Goal: Task Accomplishment & Management: Complete application form

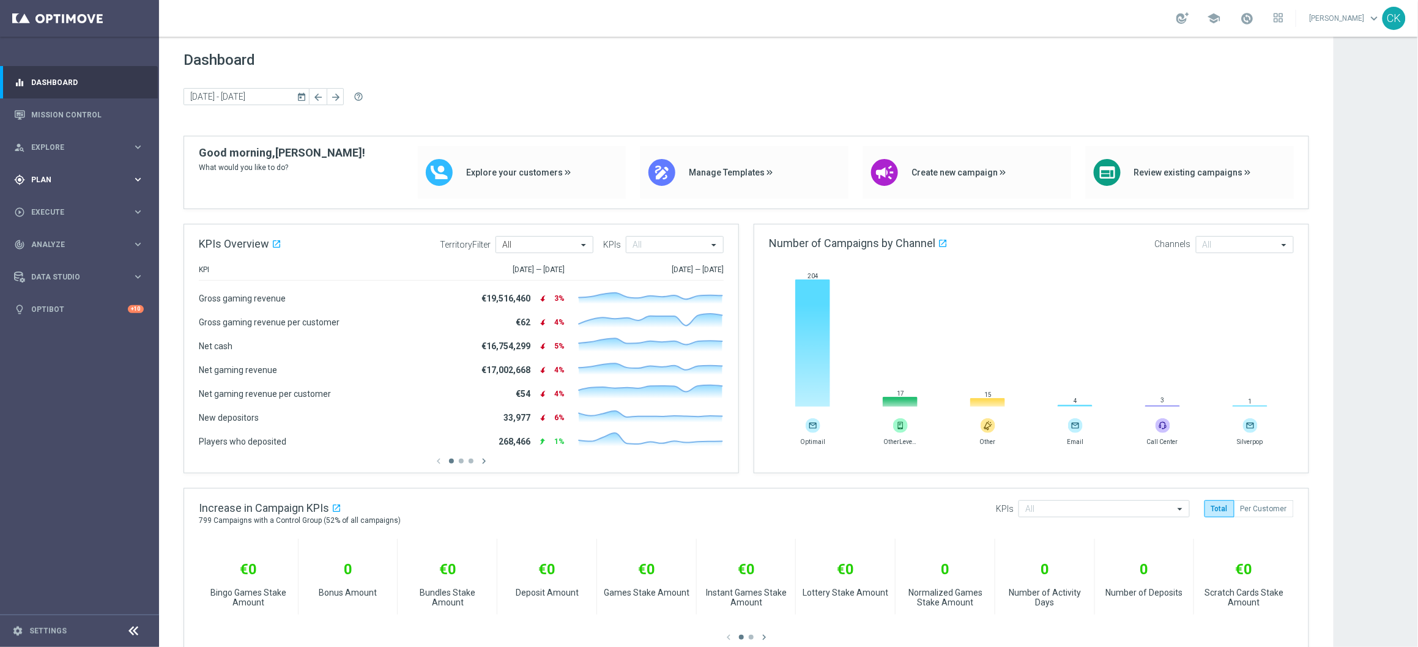
click at [46, 177] on span "Plan" at bounding box center [81, 179] width 101 height 7
click at [53, 237] on button "Templates keyboard_arrow_right" at bounding box center [88, 242] width 113 height 10
click at [56, 260] on link "Optimail" at bounding box center [82, 260] width 89 height 10
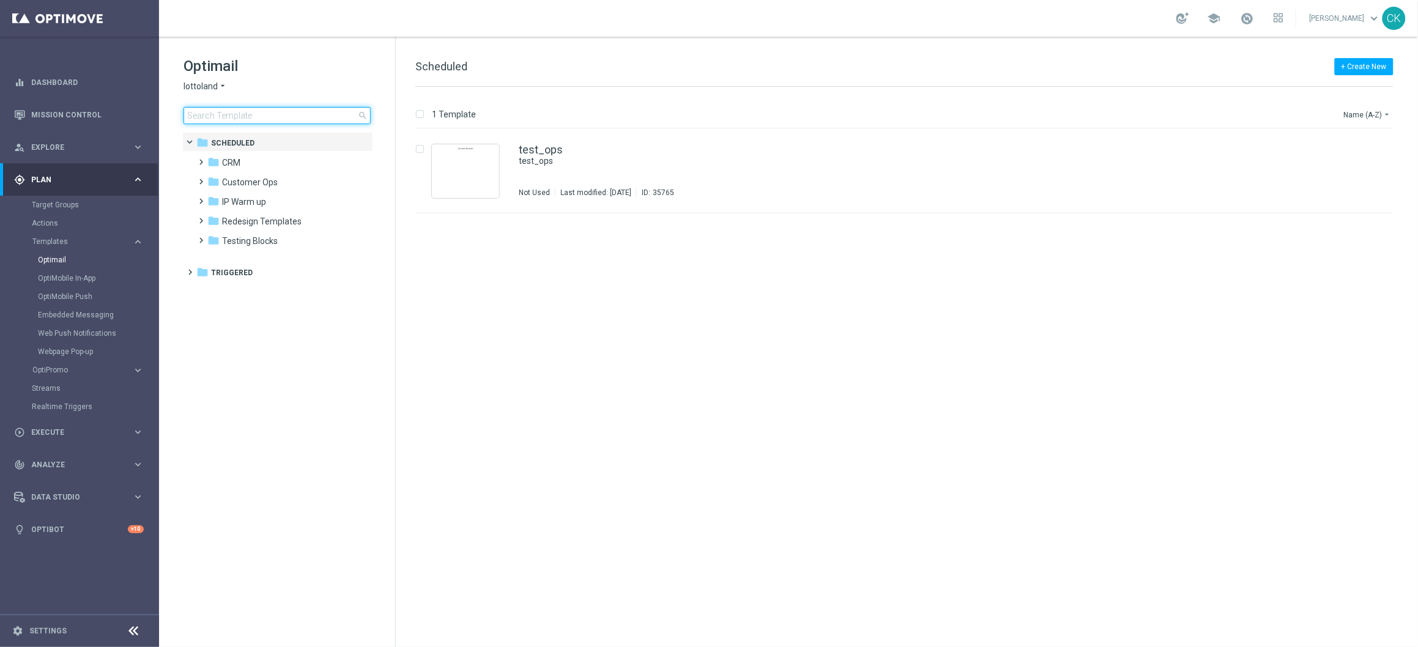
click at [216, 113] on input at bounding box center [277, 115] width 187 height 17
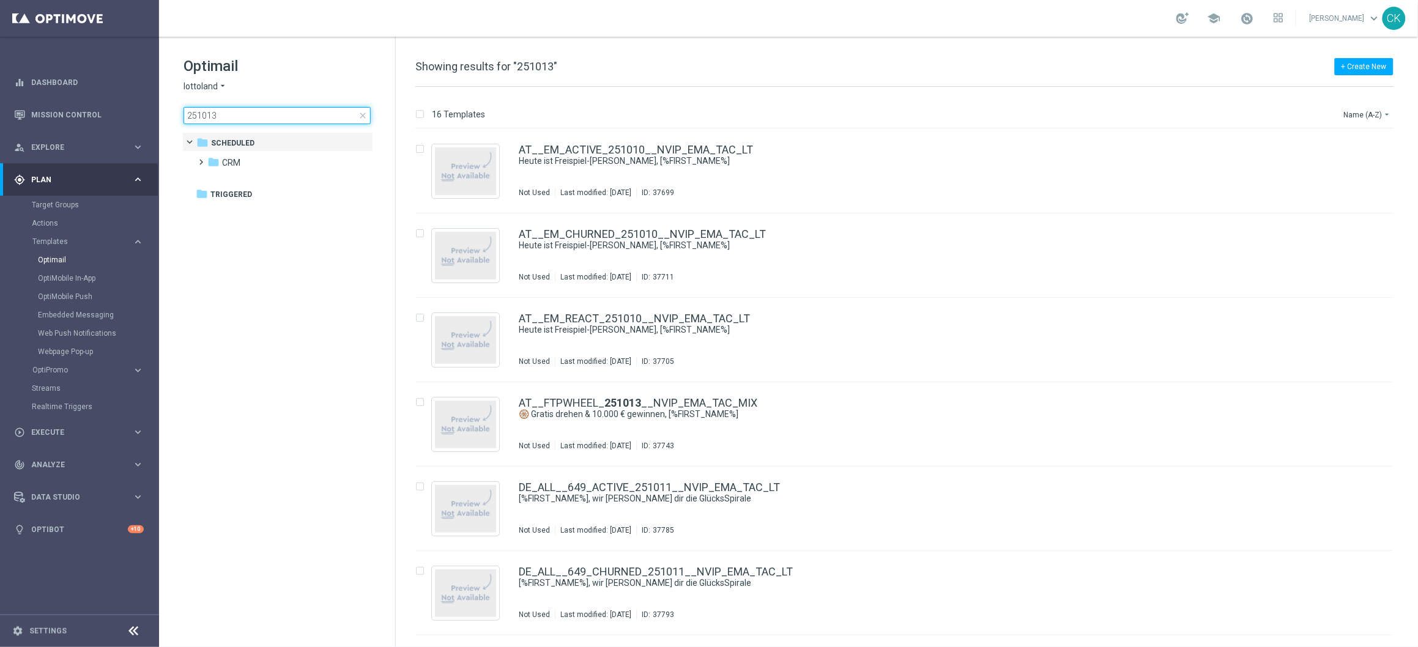
type input "251013"
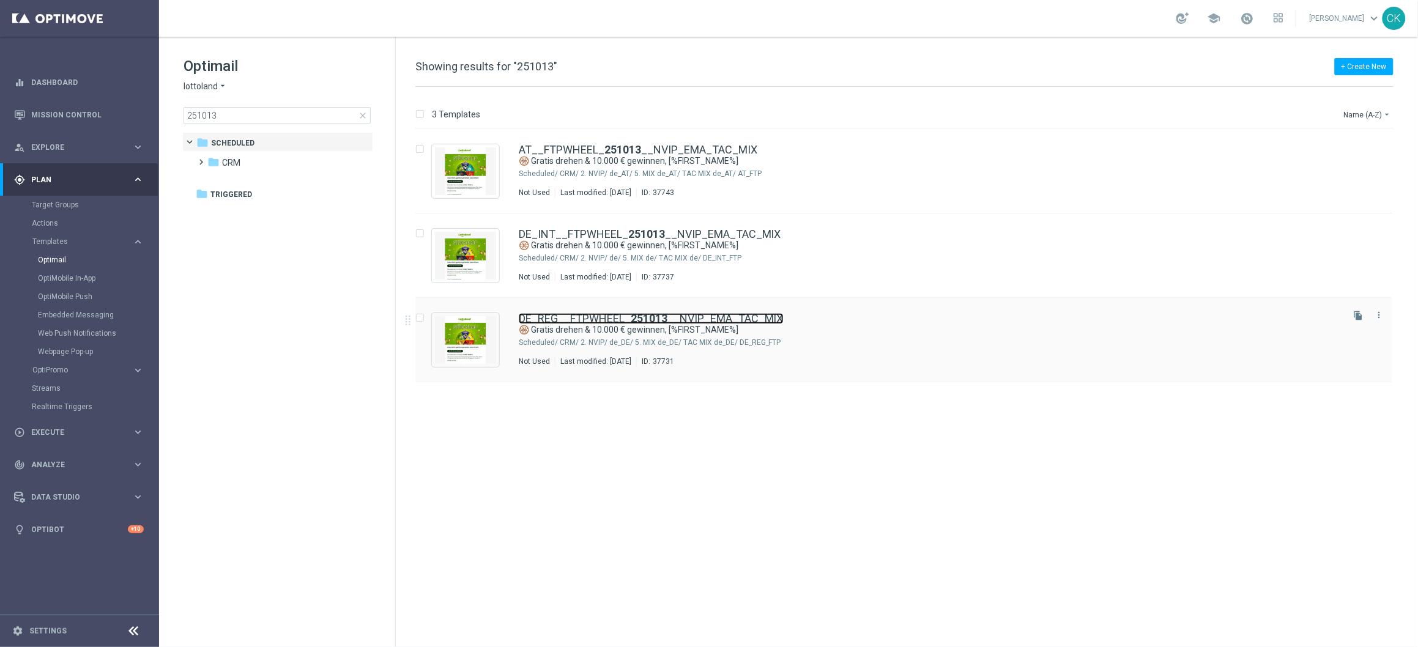
click at [600, 313] on link "DE_REG__FTPWHEEL_ 251013 __NVIP_EMA_TAC_MIX" at bounding box center [651, 318] width 265 height 11
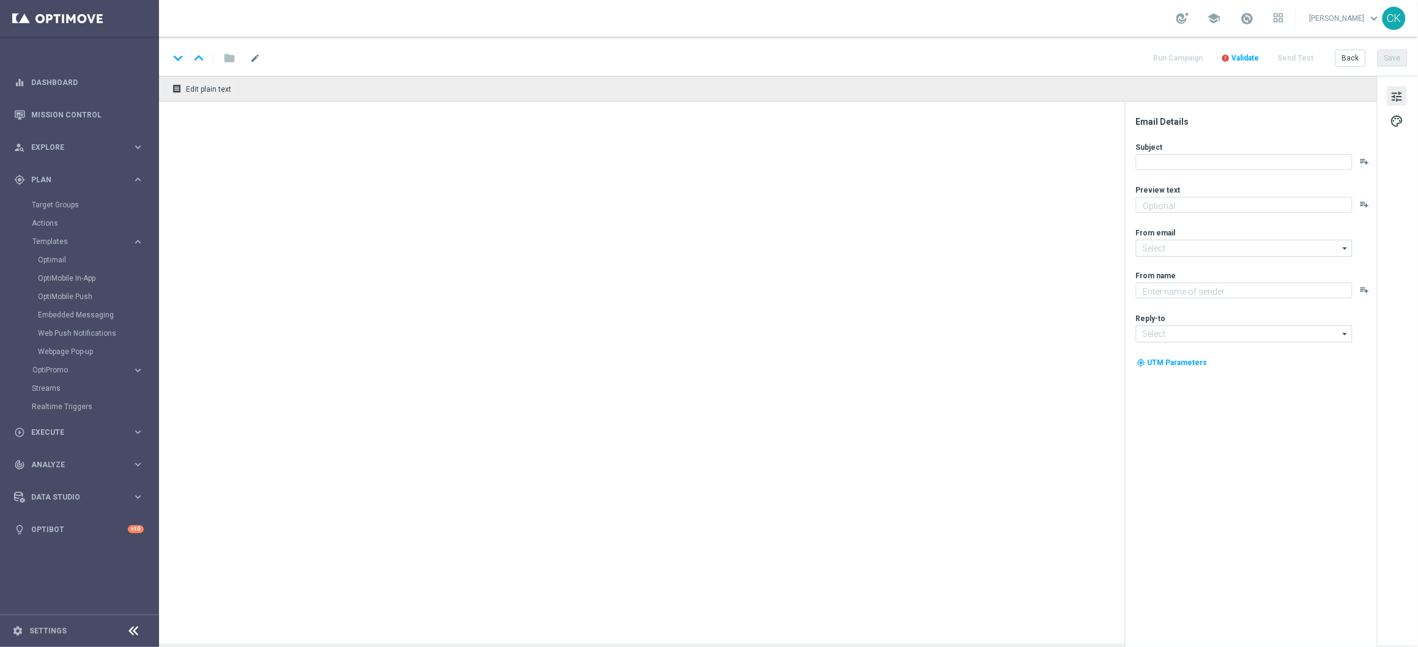
type textarea "Garantierte Gewinne bei unserem Glücksrad."
type input "[EMAIL_ADDRESS][DOMAIN_NAME]"
type textarea "Lottoland"
type input "[EMAIL_ADDRESS][DOMAIN_NAME]"
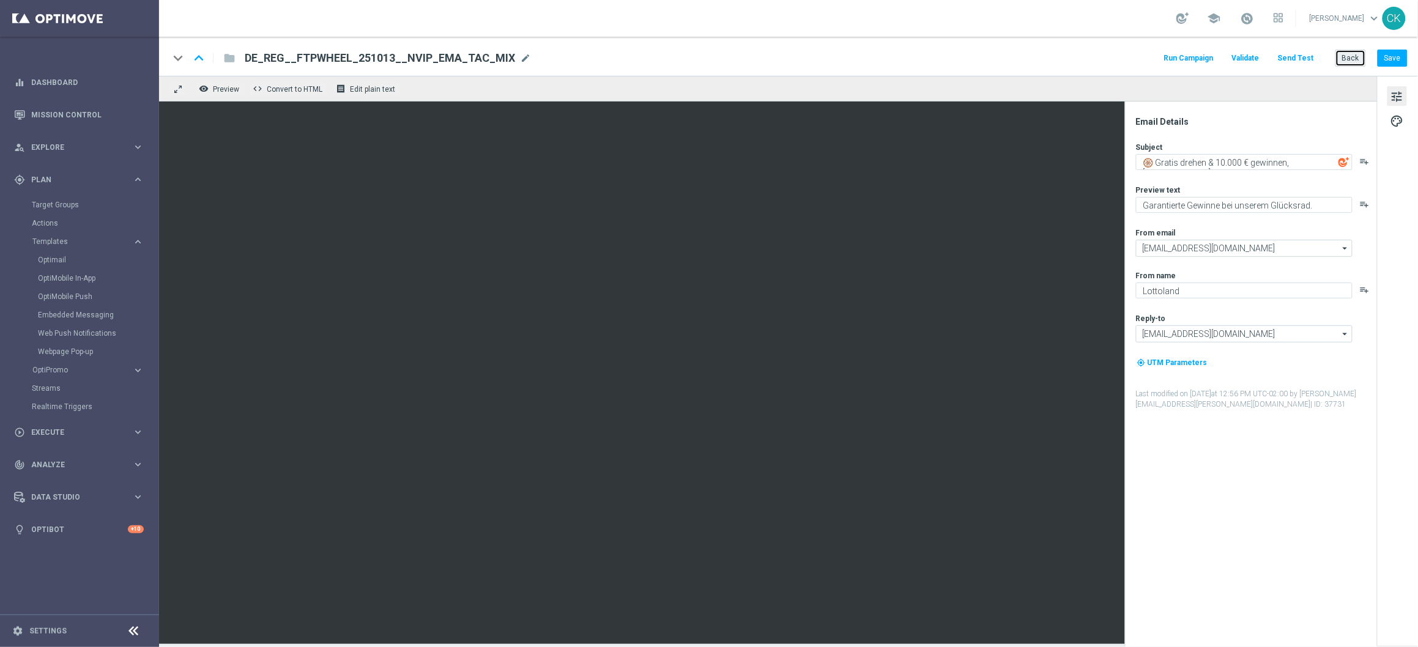
click at [1353, 52] on button "Back" at bounding box center [1351, 58] width 31 height 17
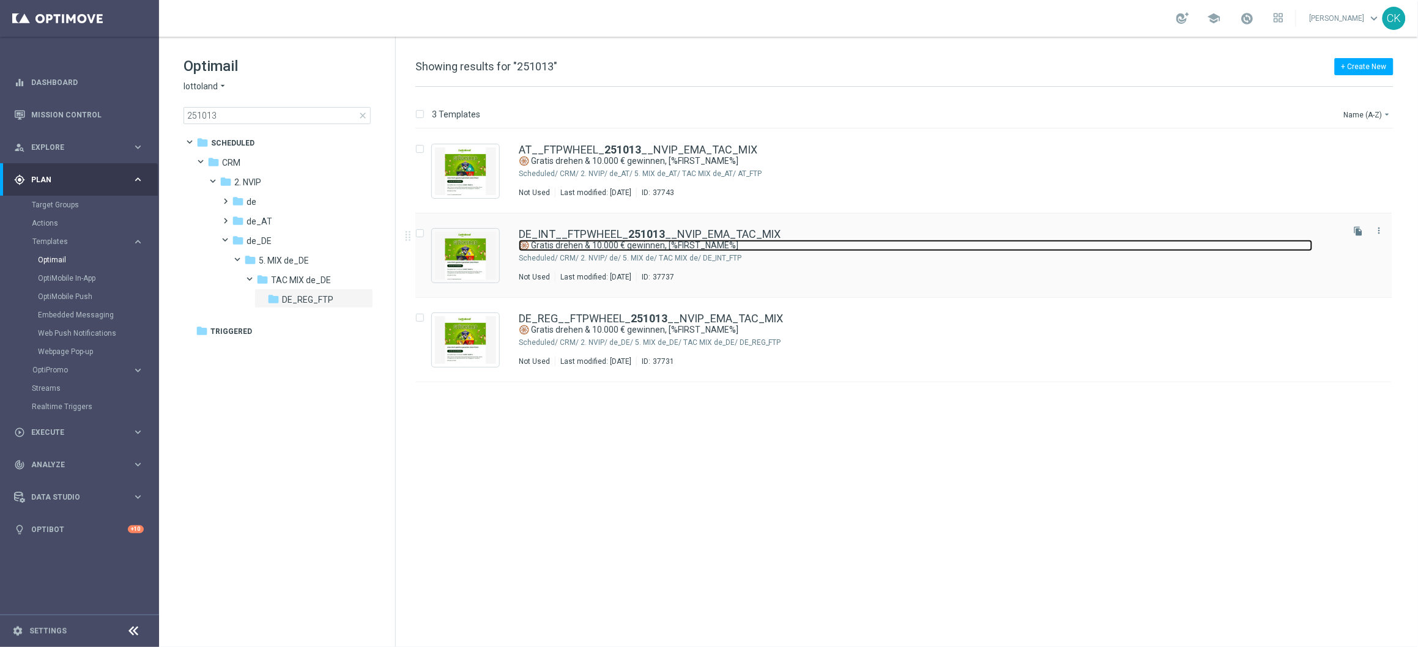
click at [631, 244] on link "🛞 Gratis drehen & 10.000 € gewinnen, [%FIRST_NAME%]" at bounding box center [916, 246] width 794 height 12
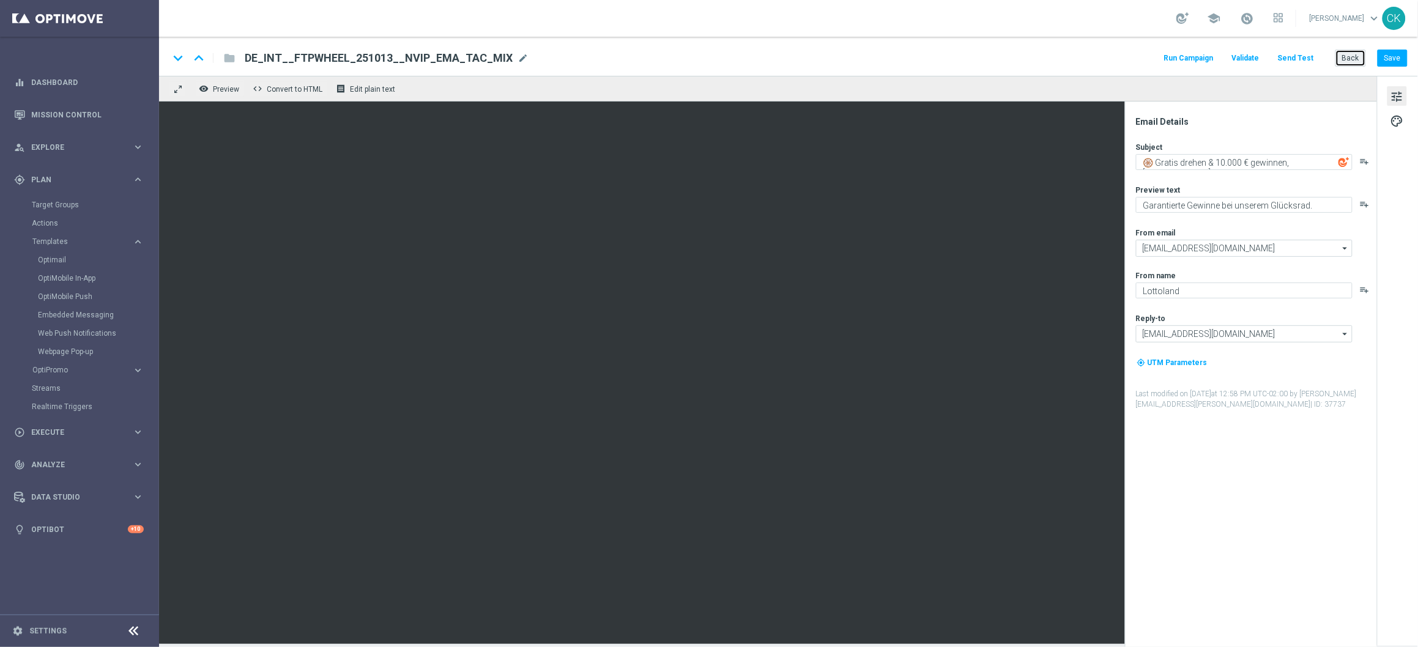
click at [1351, 52] on button "Back" at bounding box center [1351, 58] width 31 height 17
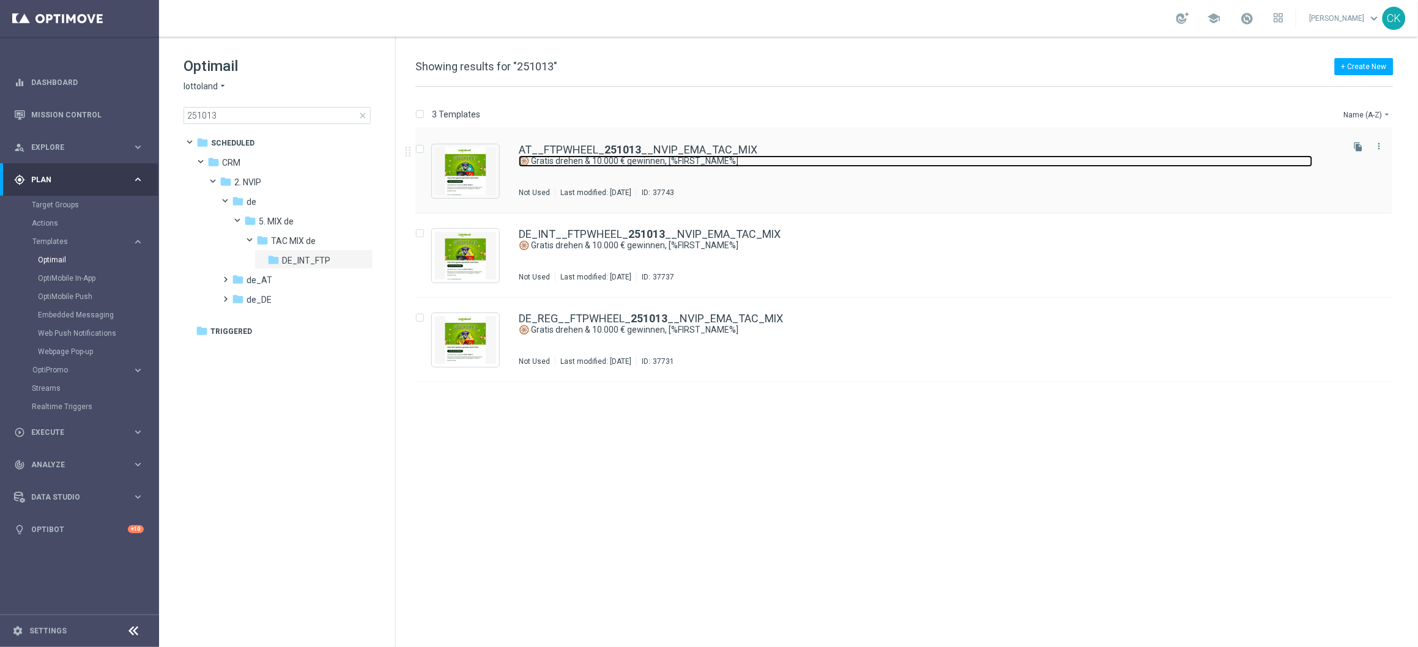
click at [587, 157] on link "🛞 Gratis drehen & 10.000 € gewinnen, [%FIRST_NAME%]" at bounding box center [916, 161] width 794 height 12
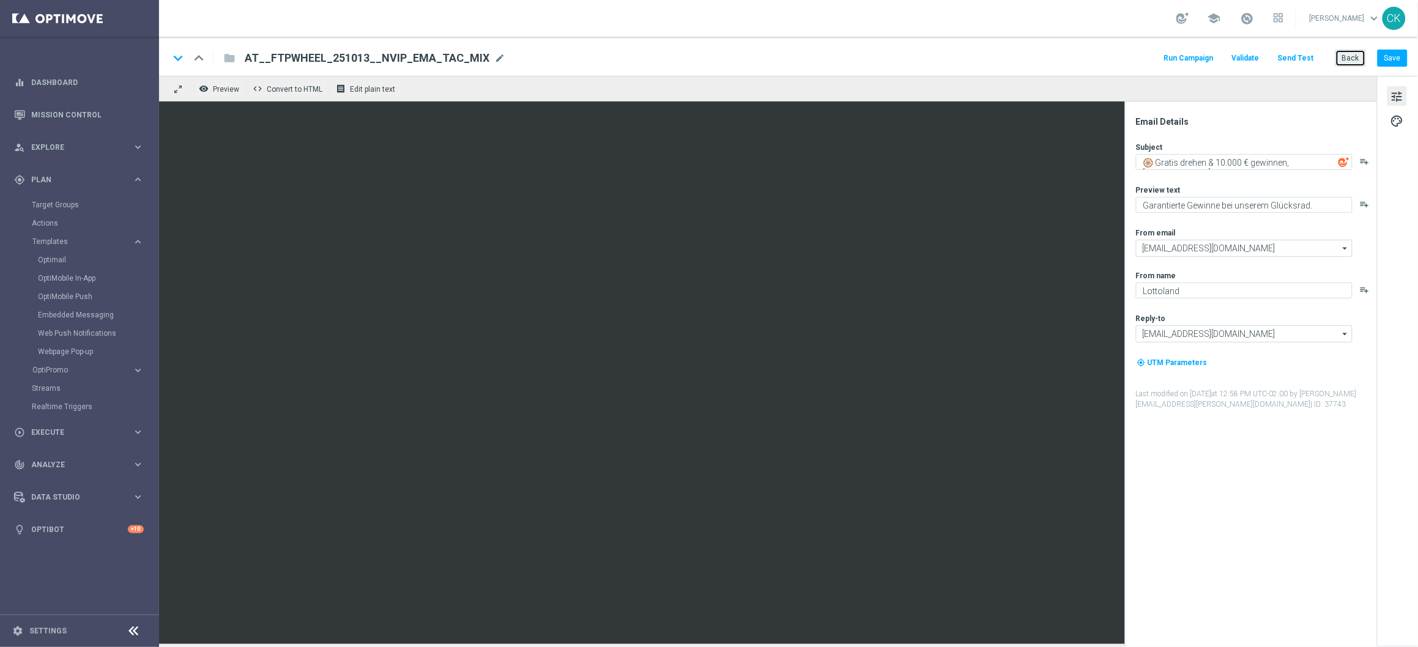
click at [1356, 56] on button "Back" at bounding box center [1351, 58] width 31 height 17
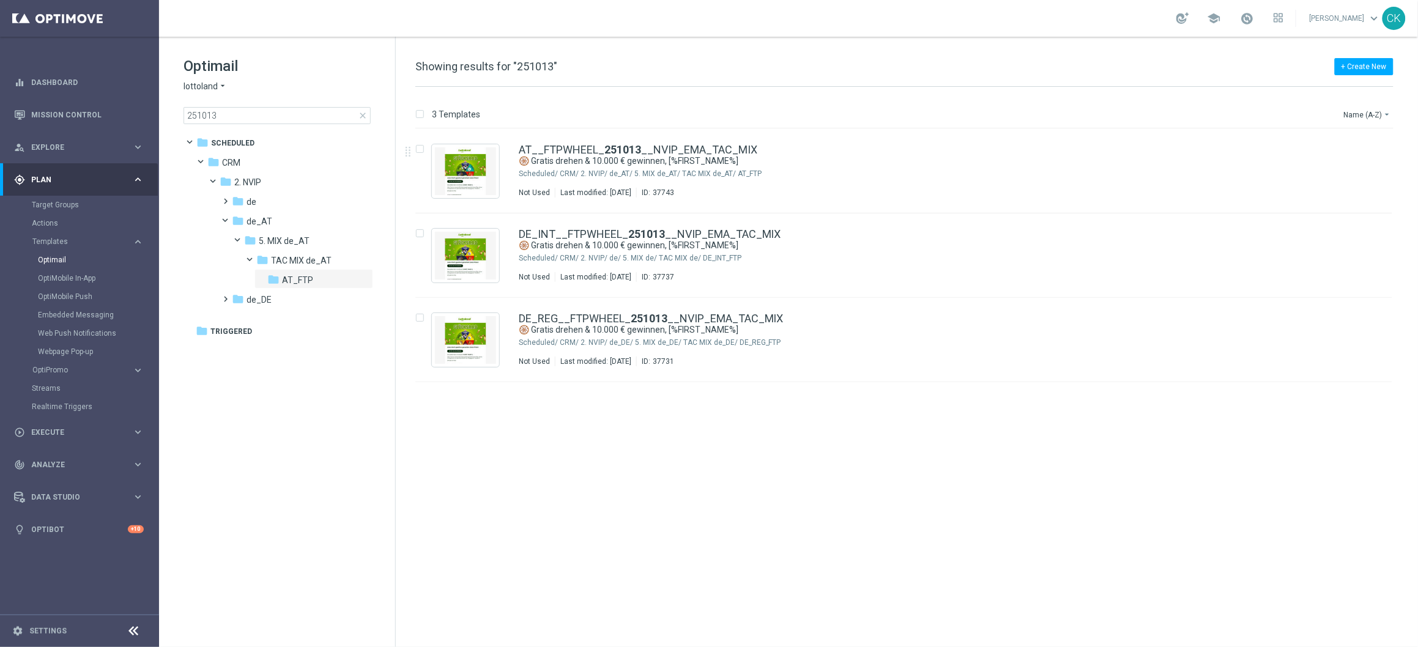
click at [360, 113] on span "close" at bounding box center [363, 116] width 10 height 10
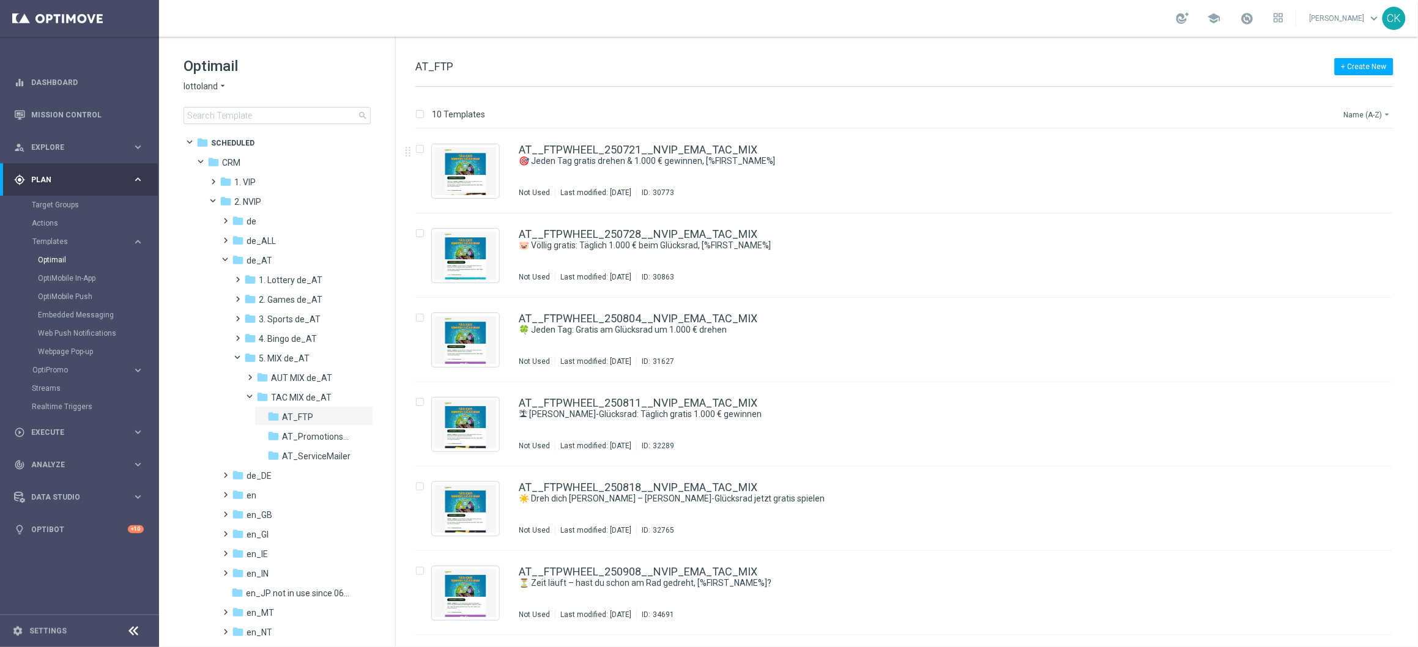
click at [1367, 119] on button "Name (A-Z) arrow_drop_down" at bounding box center [1368, 114] width 51 height 15
click at [1359, 171] on span "Date Modified (Newest)" at bounding box center [1347, 169] width 82 height 9
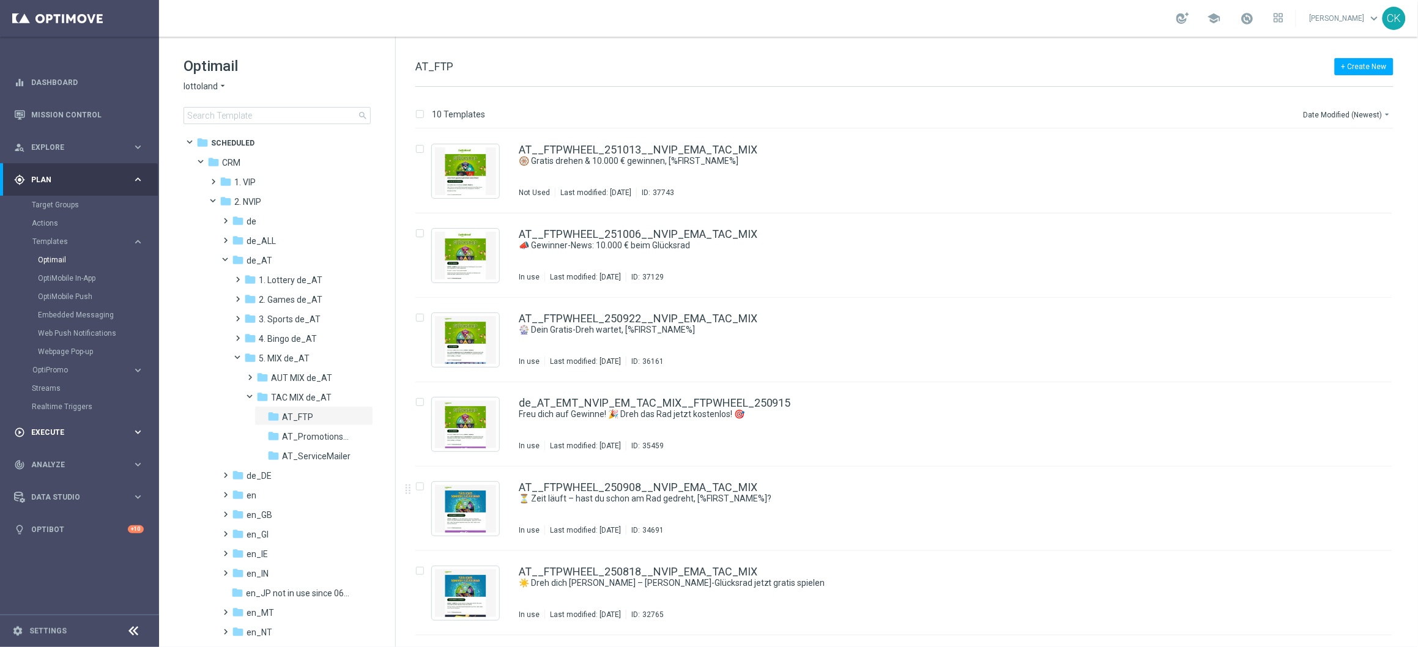
click at [56, 428] on div "play_circle_outline Execute" at bounding box center [73, 432] width 118 height 11
click at [65, 232] on link "Campaign Builder" at bounding box center [79, 237] width 95 height 10
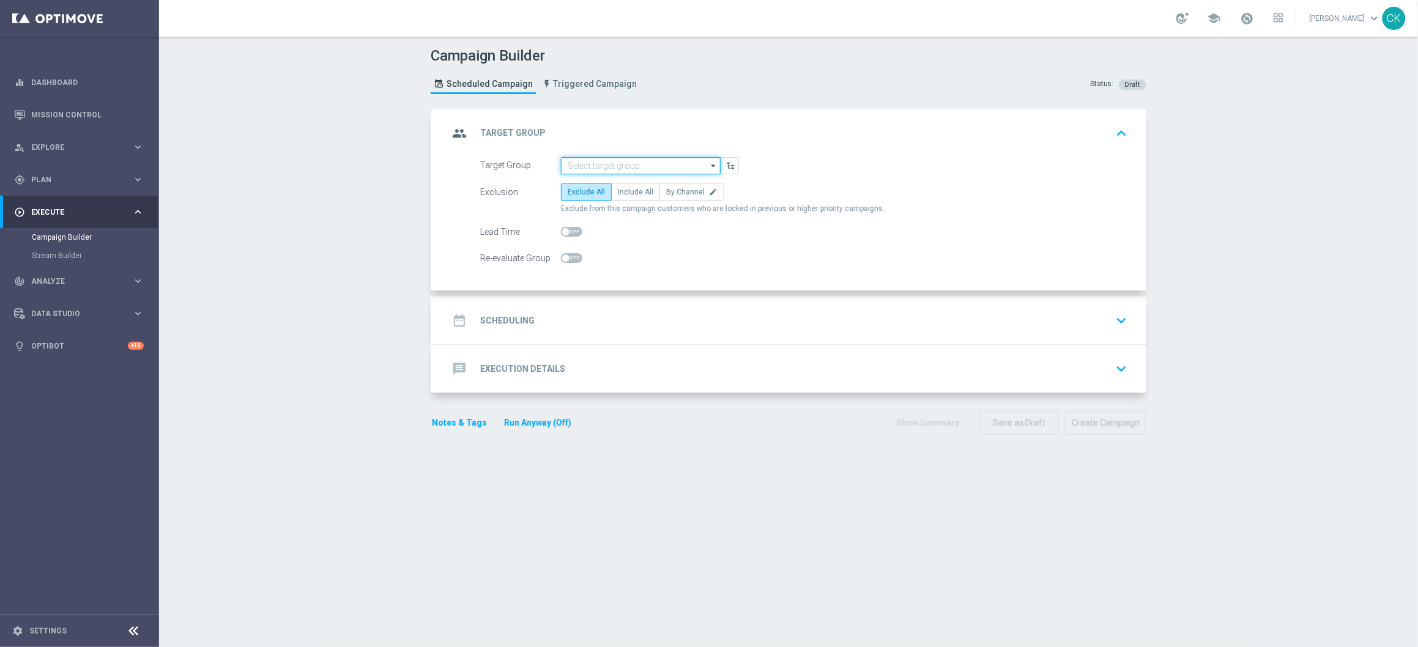
click at [595, 165] on input at bounding box center [641, 165] width 160 height 17
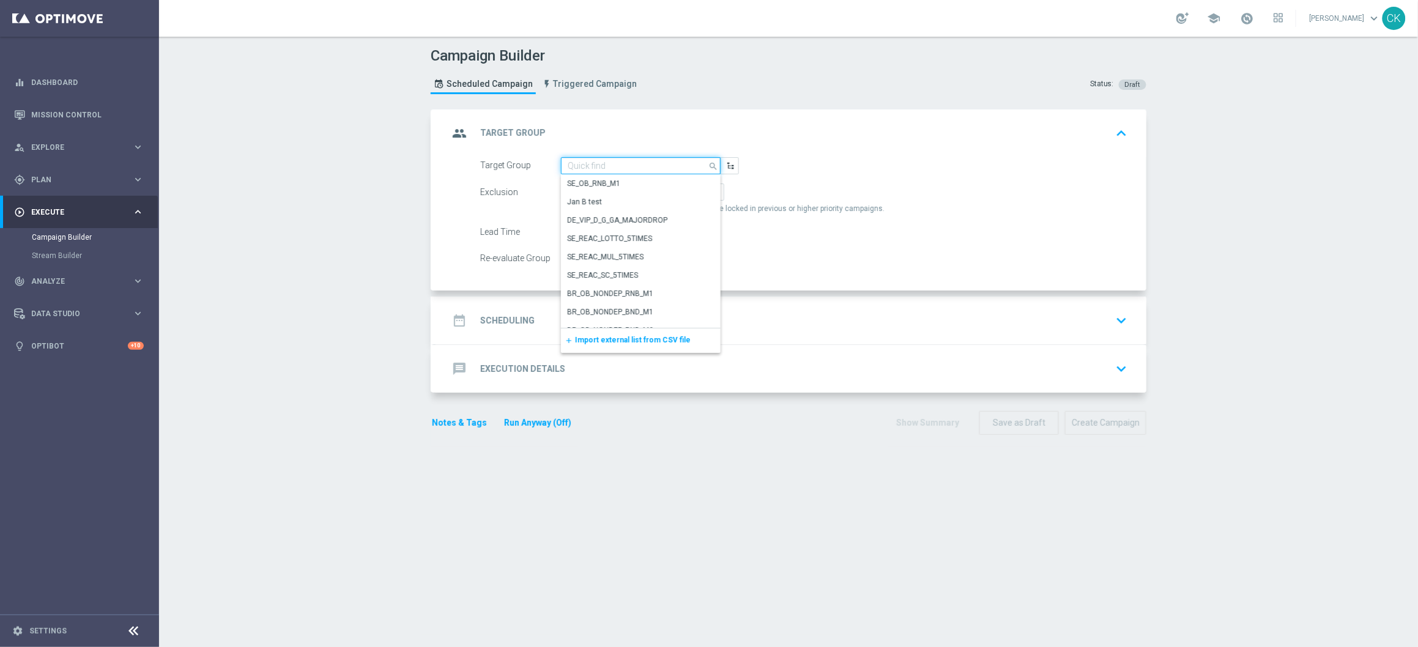
paste input "DEREG_EMAIL_FTP"
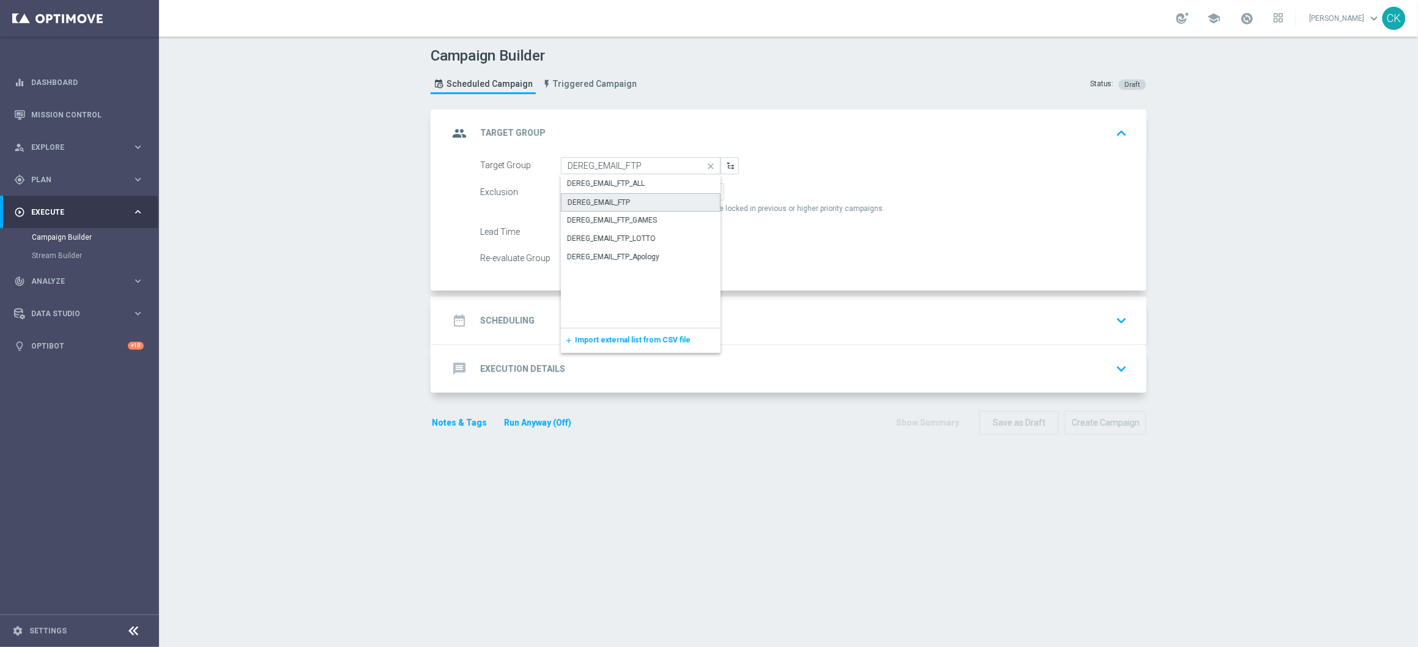
click at [611, 203] on div "DEREG_EMAIL_FTP" at bounding box center [599, 202] width 62 height 11
type input "DEREG_EMAIL_FTP"
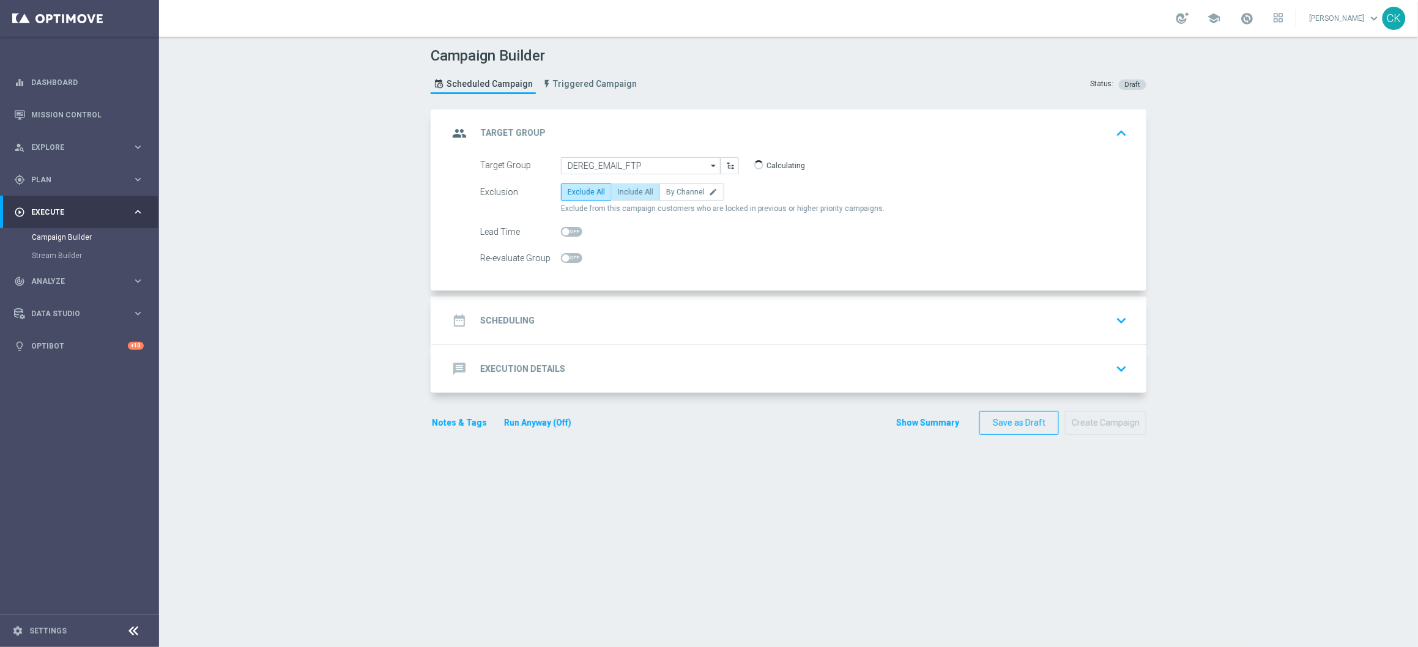
click at [623, 193] on span "Include All" at bounding box center [635, 192] width 35 height 9
click at [623, 193] on input "Include All" at bounding box center [622, 194] width 8 height 8
radio input "true"
click at [504, 324] on h2 "Scheduling" at bounding box center [507, 321] width 54 height 12
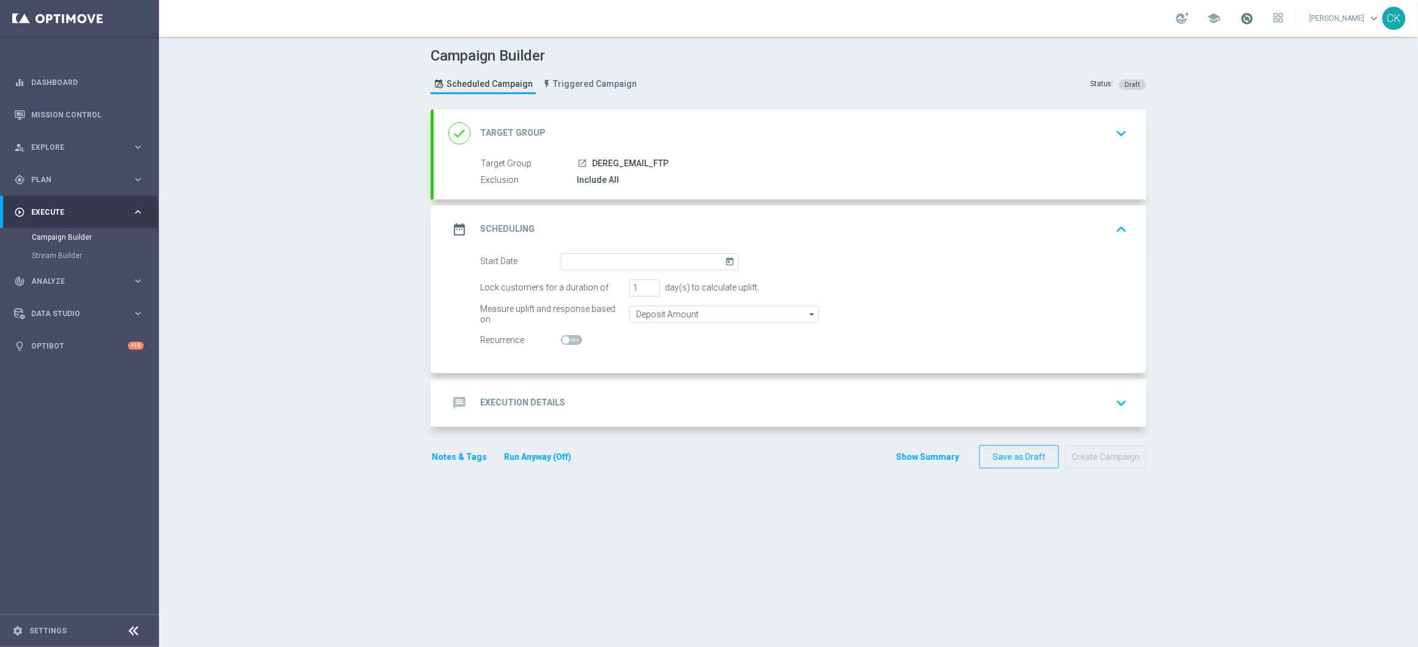
click at [1241, 14] on span at bounding box center [1247, 18] width 13 height 13
click at [1241, 15] on span at bounding box center [1247, 18] width 13 height 13
click at [599, 255] on input at bounding box center [650, 261] width 178 height 17
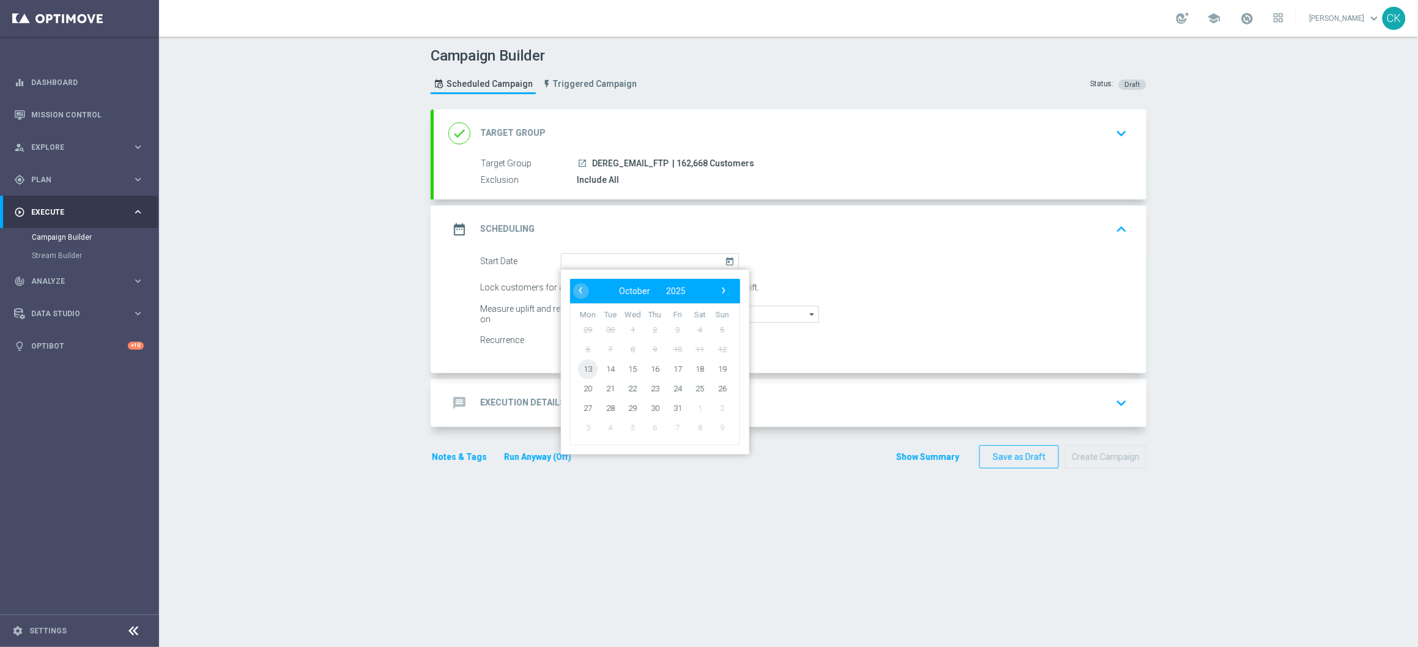
click at [581, 366] on span "13" at bounding box center [588, 369] width 20 height 20
type input "[DATE]"
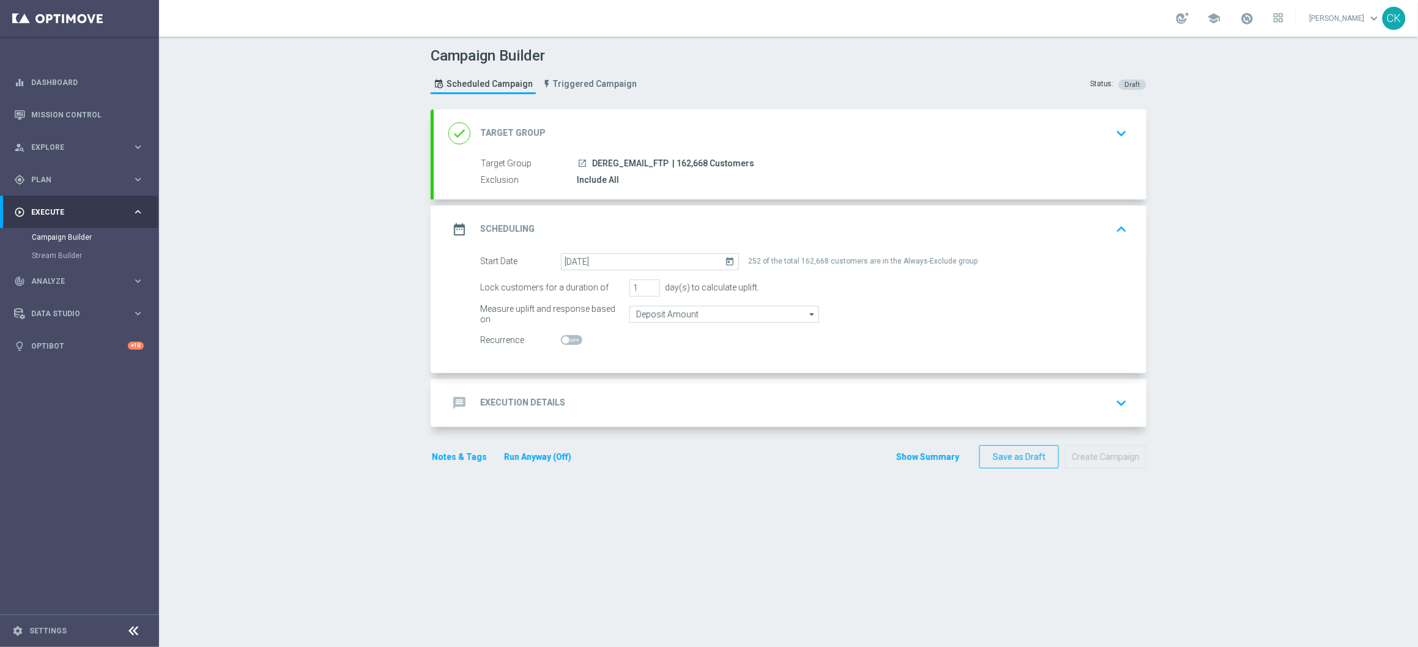
click at [497, 400] on h2 "Execution Details" at bounding box center [522, 403] width 85 height 12
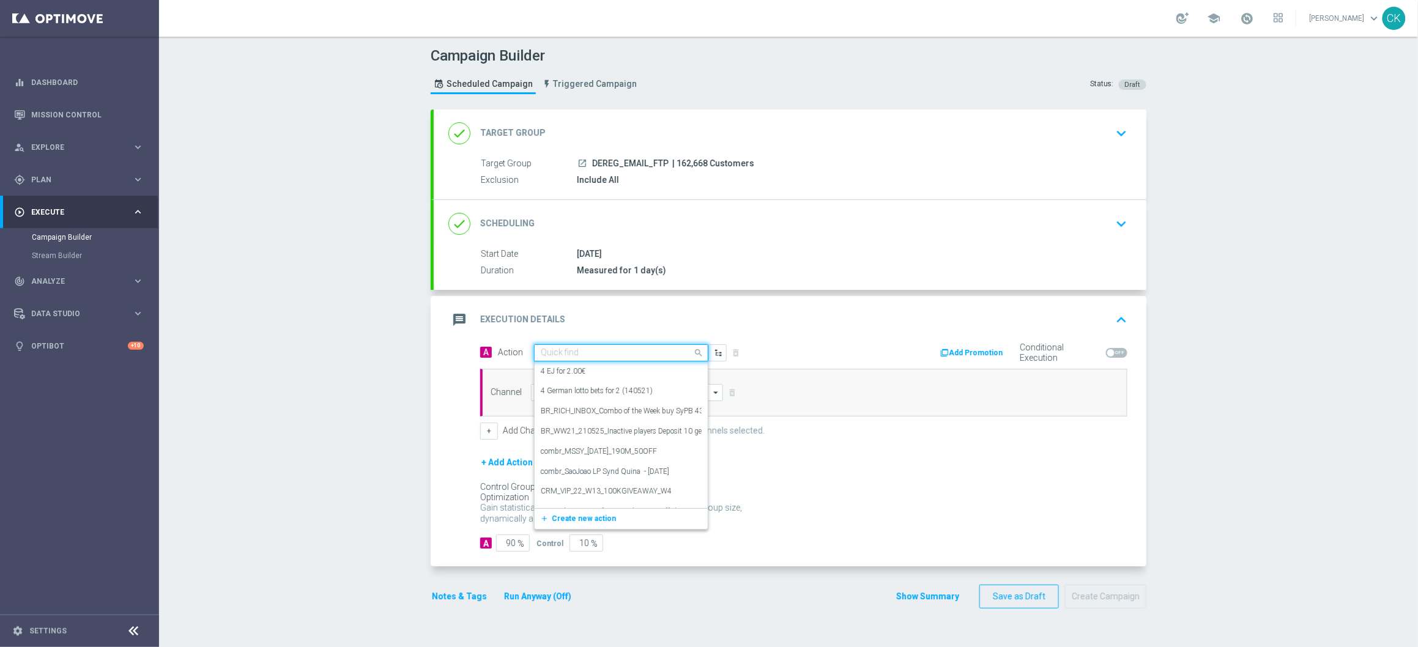
click at [607, 349] on input "text" at bounding box center [609, 353] width 136 height 10
paste input "Free to Play Wheel DE REG"
type input "Free to Play Wheel DE REG"
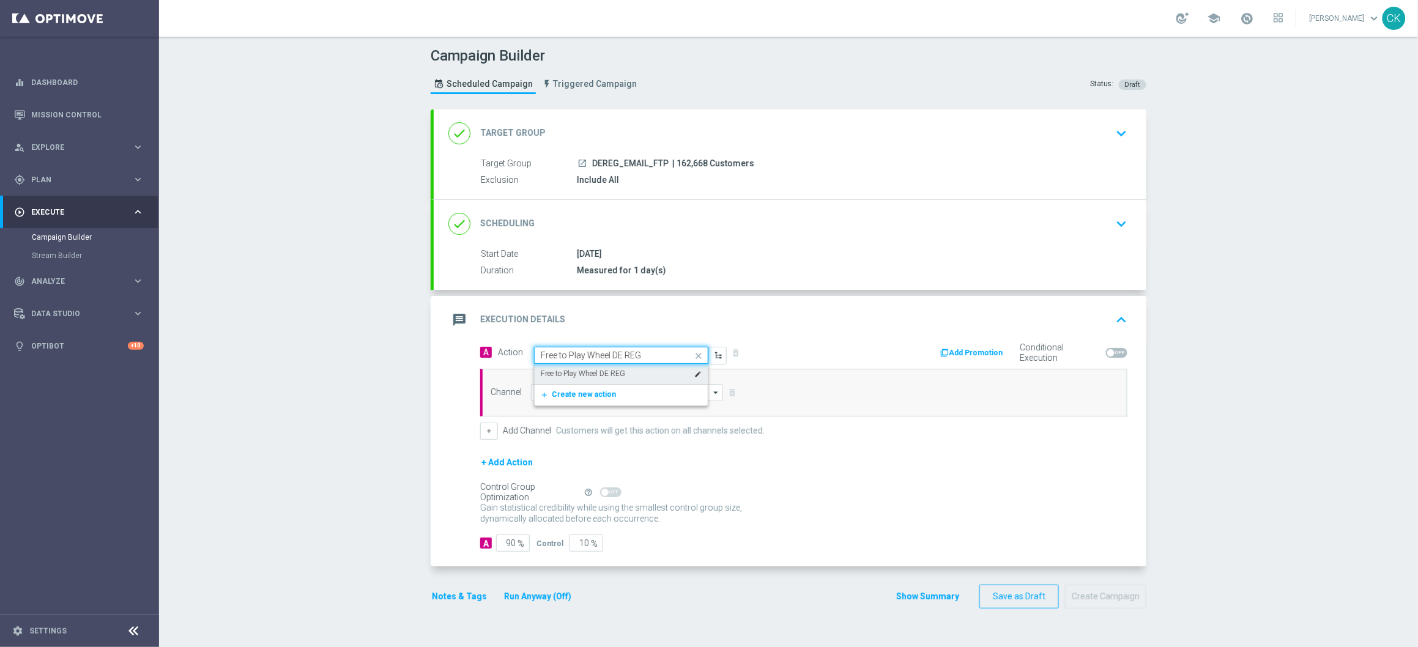
click at [601, 371] on label "Free to Play Wheel DE REG" at bounding box center [583, 374] width 84 height 10
click at [584, 395] on input at bounding box center [627, 392] width 192 height 17
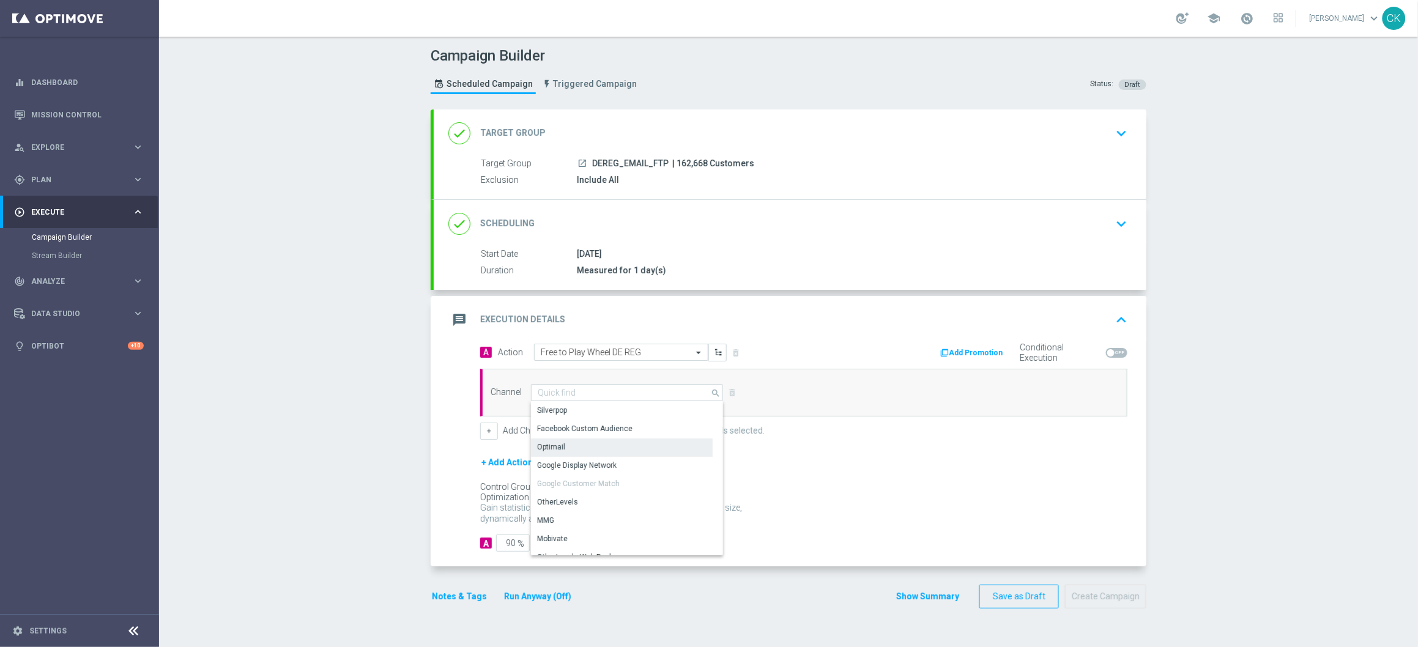
click at [573, 448] on div "Optimail" at bounding box center [622, 447] width 182 height 17
type input "Optimail"
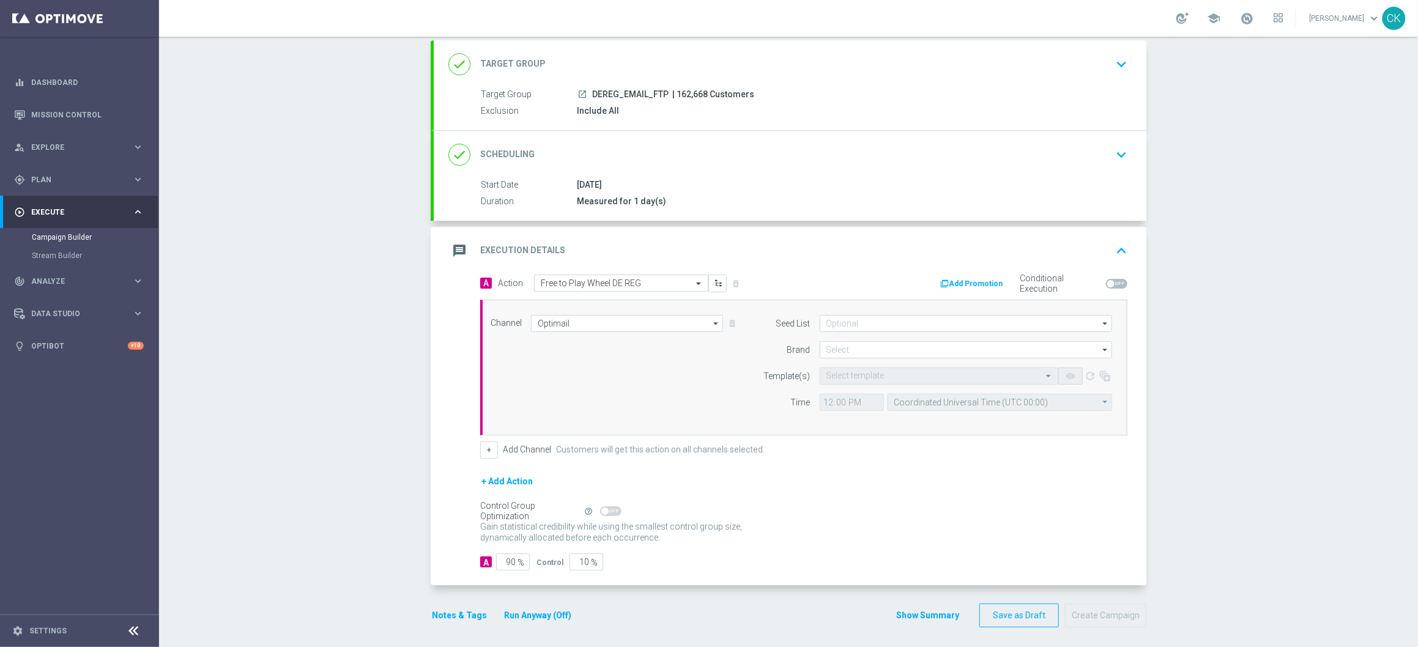
scroll to position [75, 0]
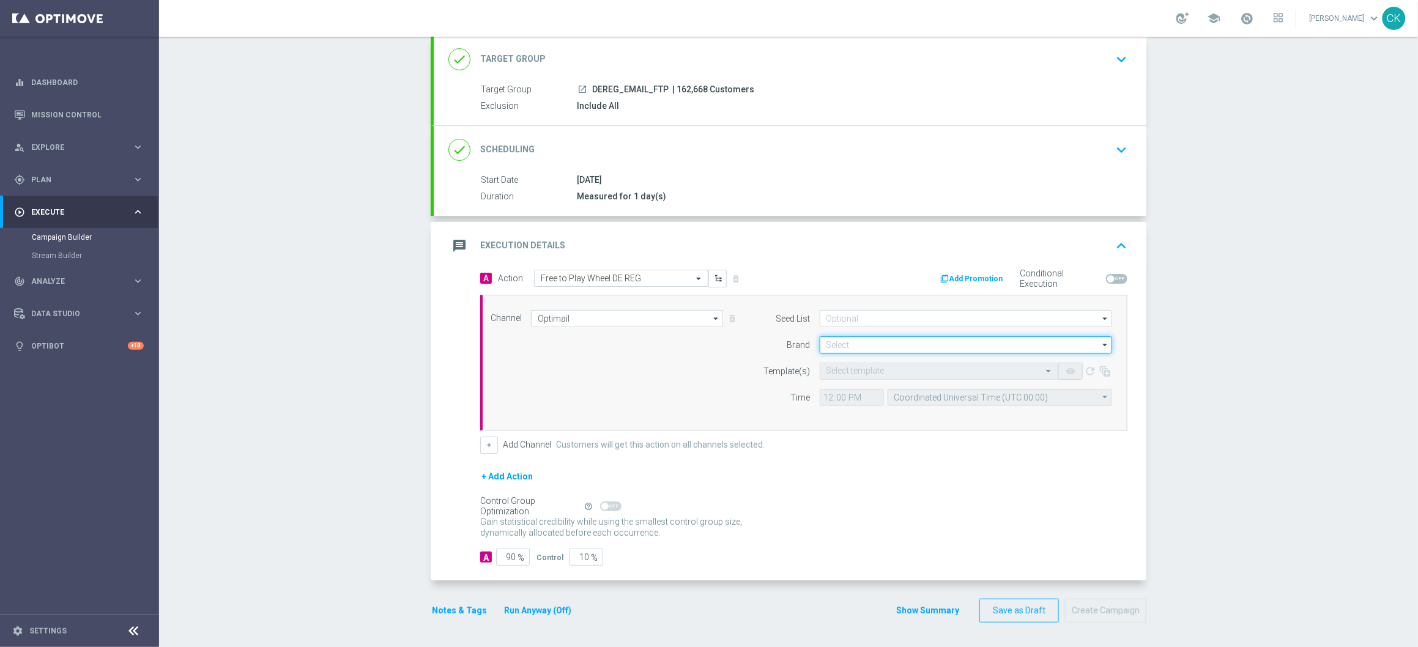
click at [899, 337] on input at bounding box center [966, 345] width 292 height 17
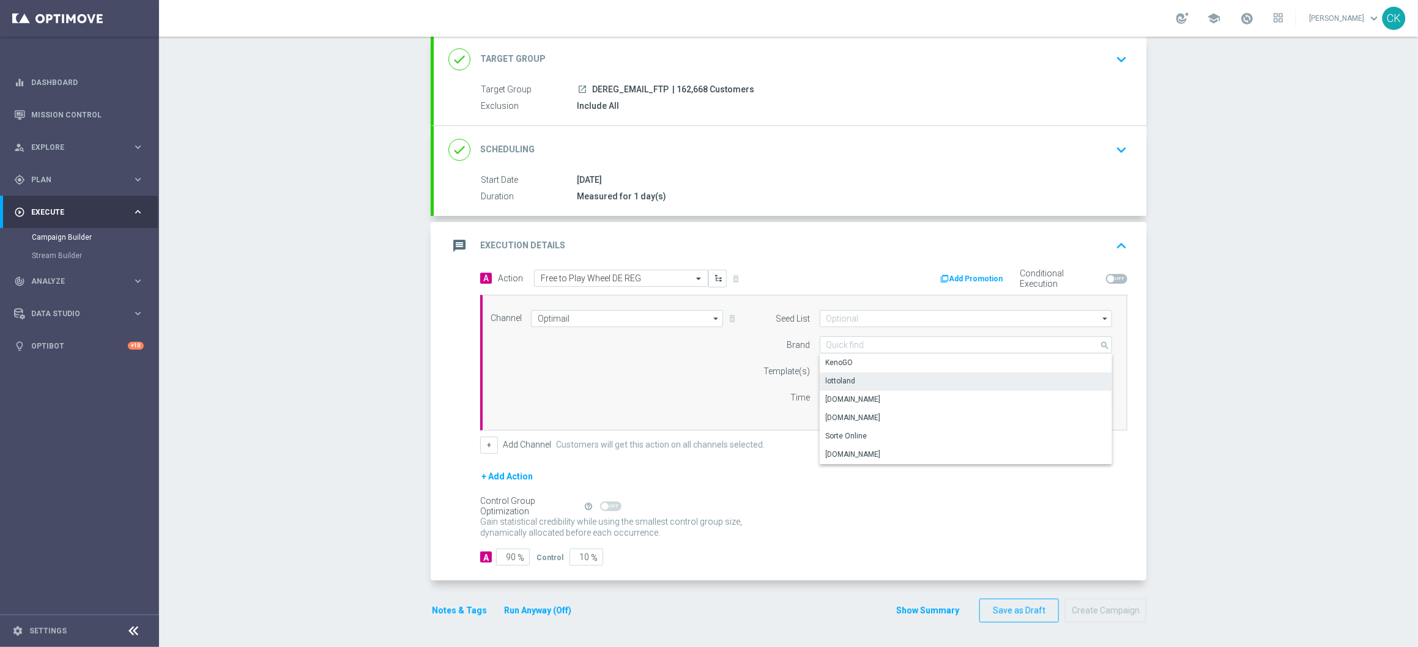
click at [848, 379] on div "lottoland" at bounding box center [841, 381] width 30 height 11
type input "lottoland"
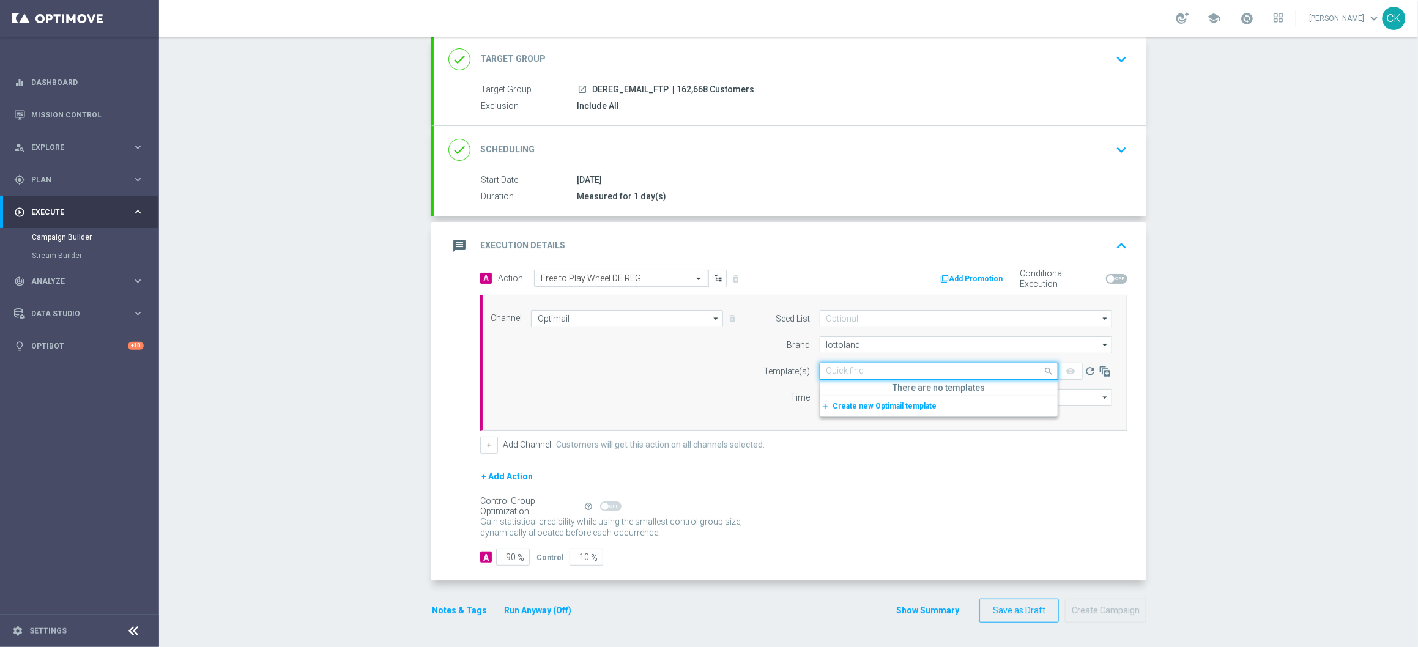
click at [841, 370] on input "text" at bounding box center [927, 371] width 201 height 10
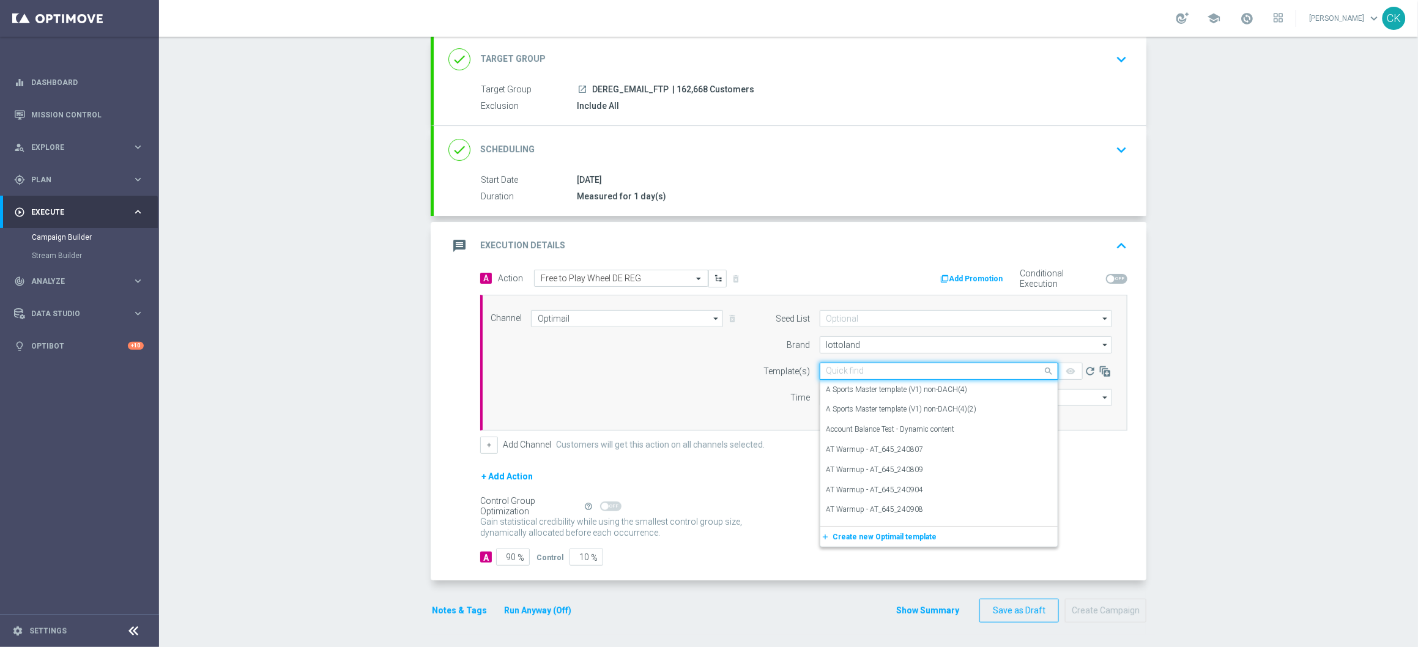
paste input "DE_REG__FTPWHEEL_251013__NVIP_EMA_TAC_MIX"
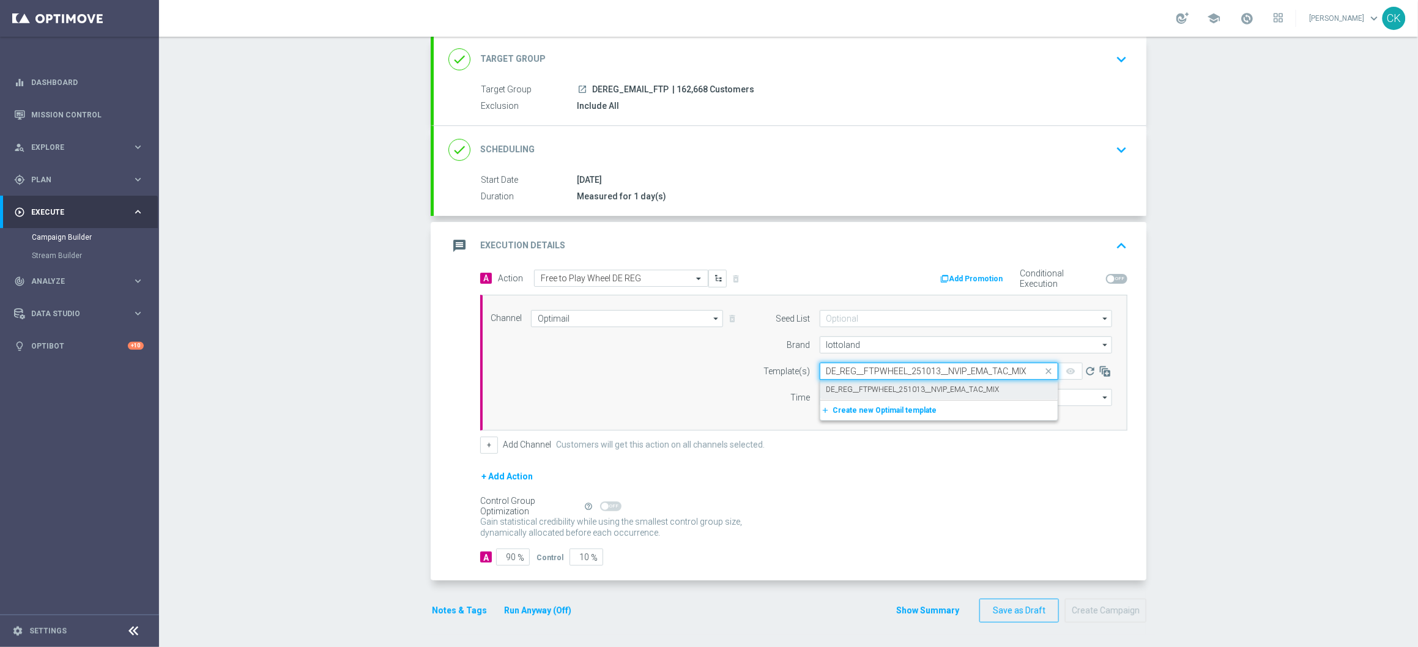
click at [850, 382] on div "DE_REG__FTPWHEEL_251013__NVIP_EMA_TAC_MIX" at bounding box center [939, 390] width 225 height 20
type input "DE_REG__FTPWHEEL_251013__NVIP_EMA_TAC_MIX"
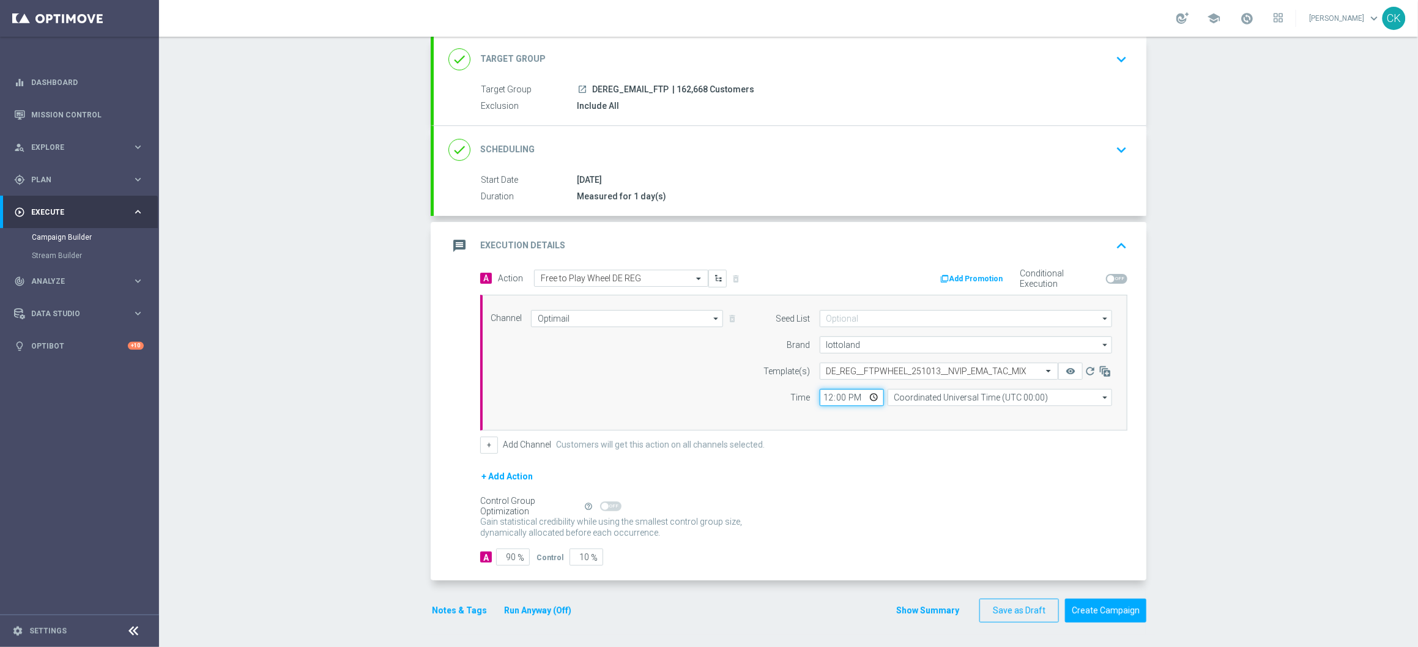
click at [822, 394] on input "12:00" at bounding box center [852, 397] width 64 height 17
click at [822, 393] on input "00:00" at bounding box center [852, 397] width 64 height 17
click at [821, 398] on input "01:01" at bounding box center [852, 397] width 64 height 17
type input "11:00"
click at [852, 503] on div "Control Group Optimization Self Optimizing Campaign help_outline" at bounding box center [803, 506] width 647 height 13
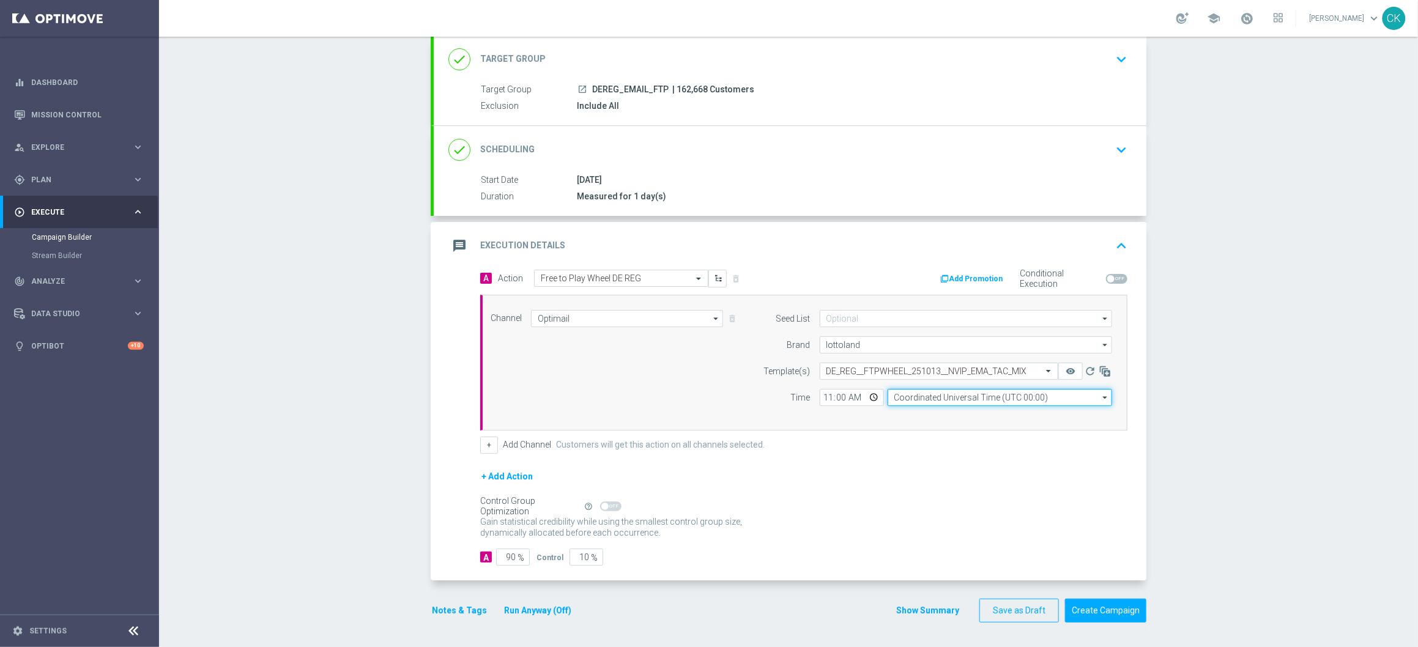
click at [1055, 395] on input "Coordinated Universal Time (UTC 00:00)" at bounding box center [1000, 397] width 225 height 17
click at [984, 414] on div "Central European Time ([GEOGRAPHIC_DATA]) (UTC +02:00)" at bounding box center [994, 415] width 200 height 11
type input "Central European Time ([GEOGRAPHIC_DATA]) (UTC +02:00)"
click at [510, 557] on input "90" at bounding box center [513, 557] width 34 height 17
type input "9"
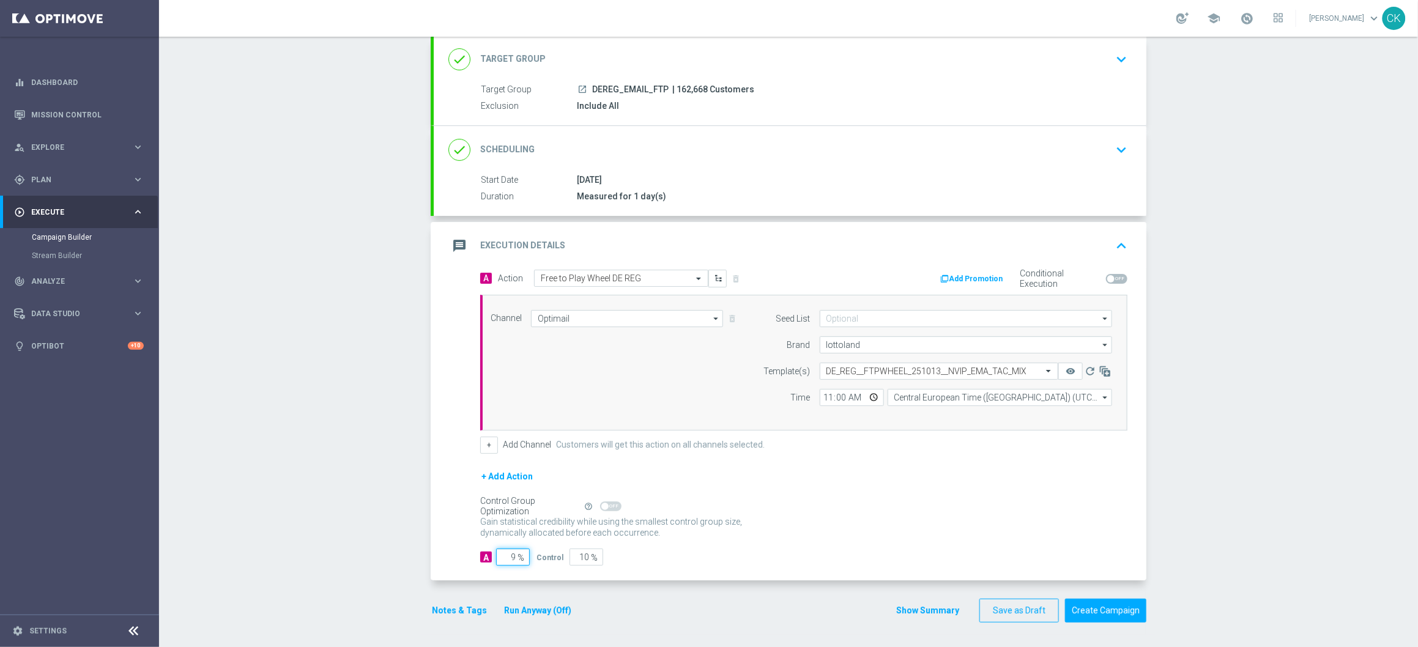
type input "91"
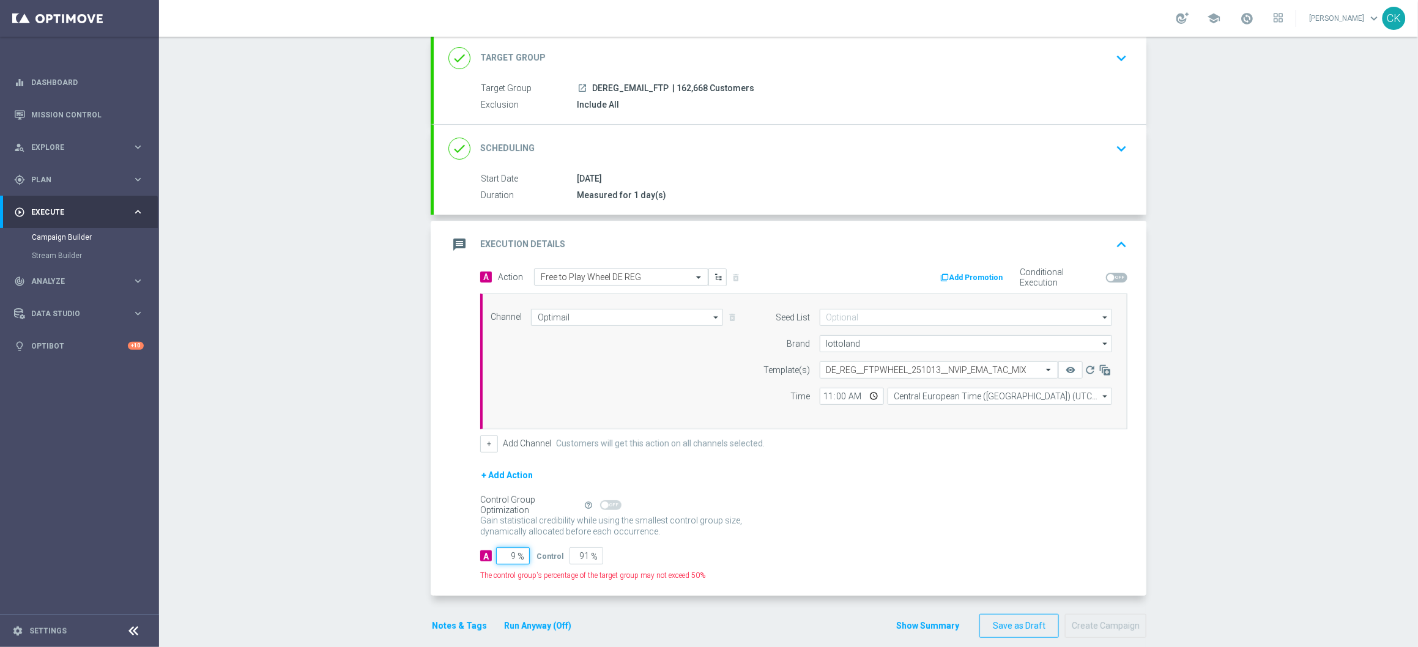
type input "98"
type input "2"
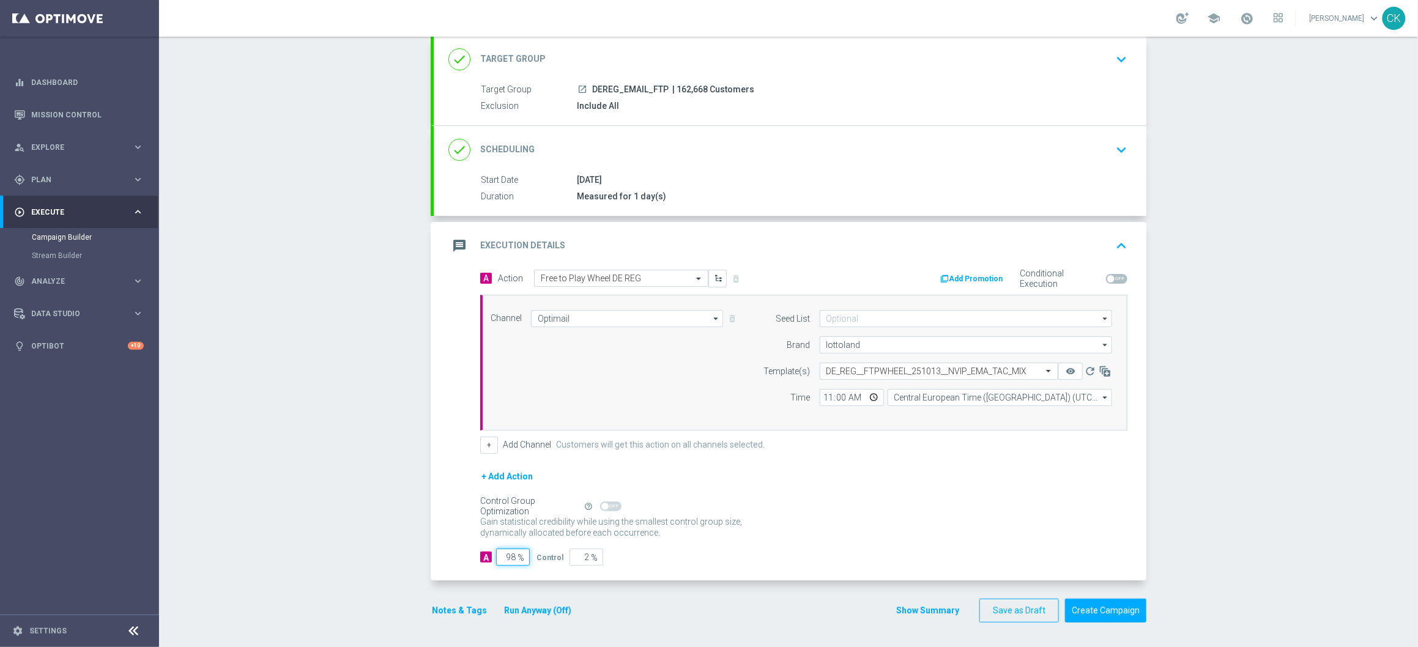
type input "98"
click at [438, 515] on div "A Action Select action Free to Play Wheel DE REG delete_forever Add Promotion C…" at bounding box center [790, 425] width 713 height 311
click at [451, 606] on button "Notes & Tags" at bounding box center [460, 610] width 58 height 15
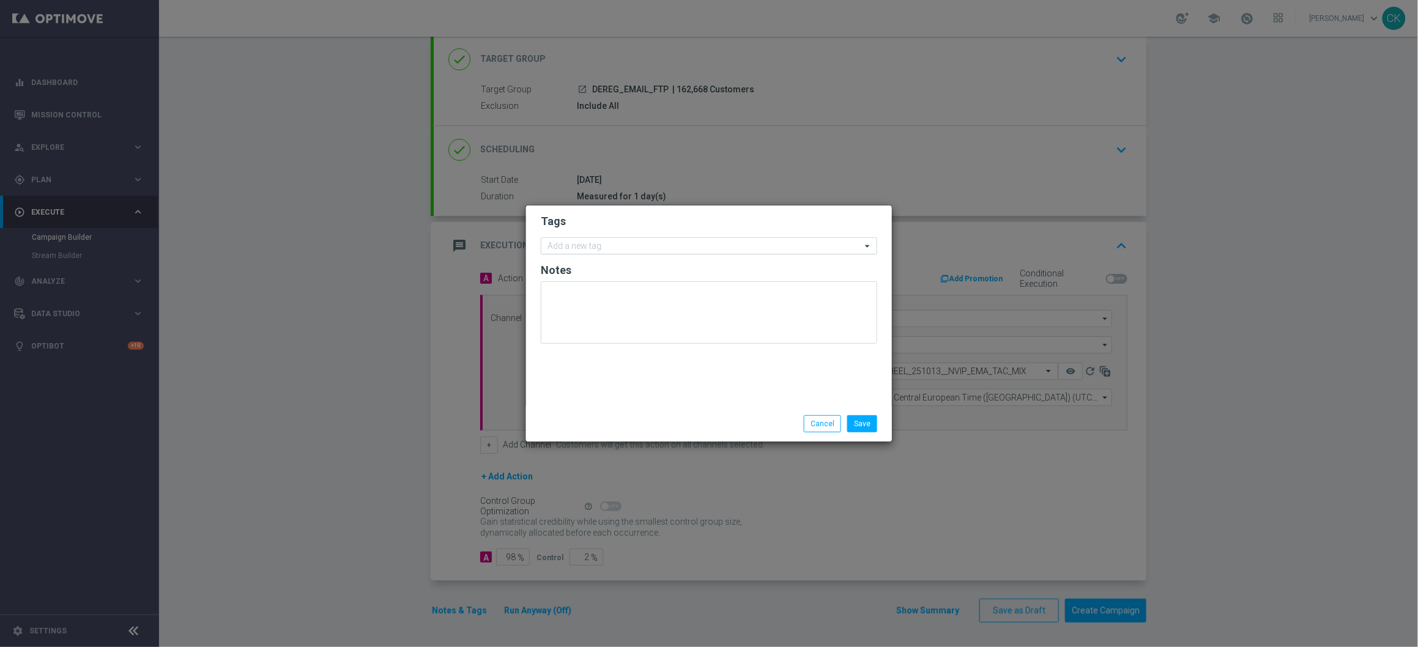
click at [603, 249] on input "text" at bounding box center [705, 247] width 314 height 10
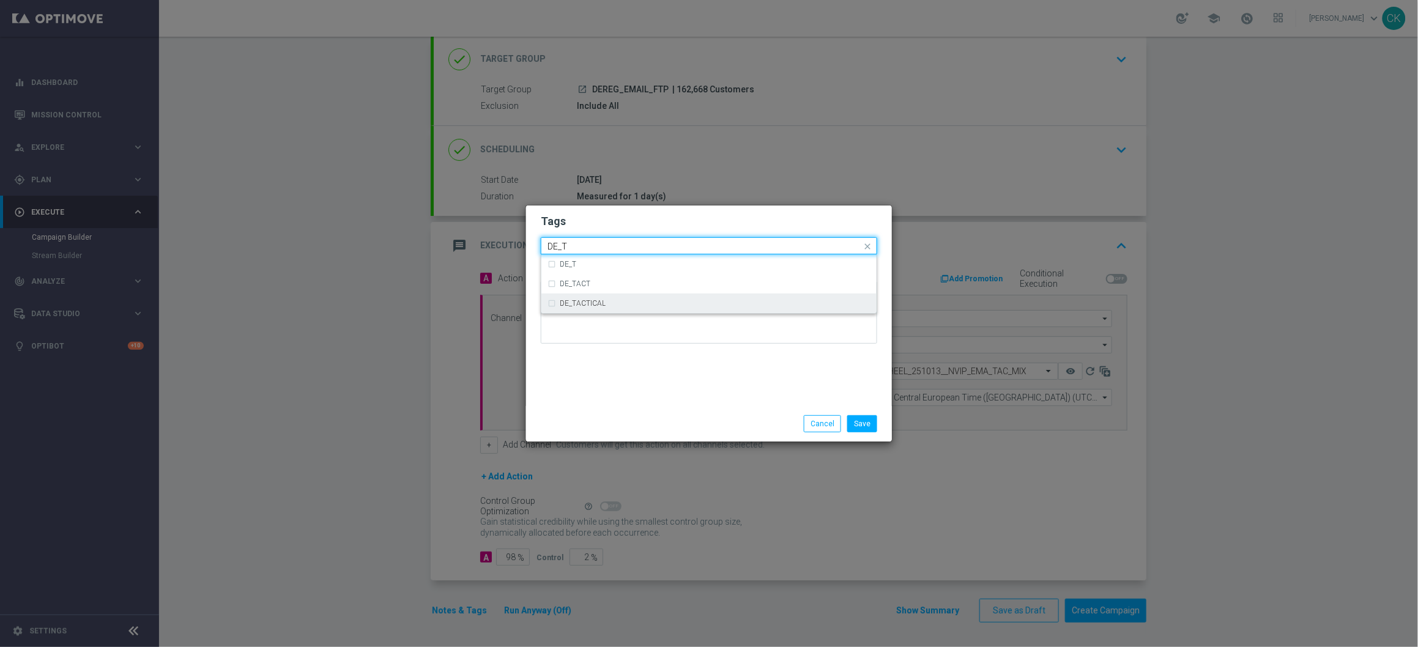
click at [619, 297] on div "DE_TACTICAL" at bounding box center [709, 304] width 323 height 20
type input "DE_T"
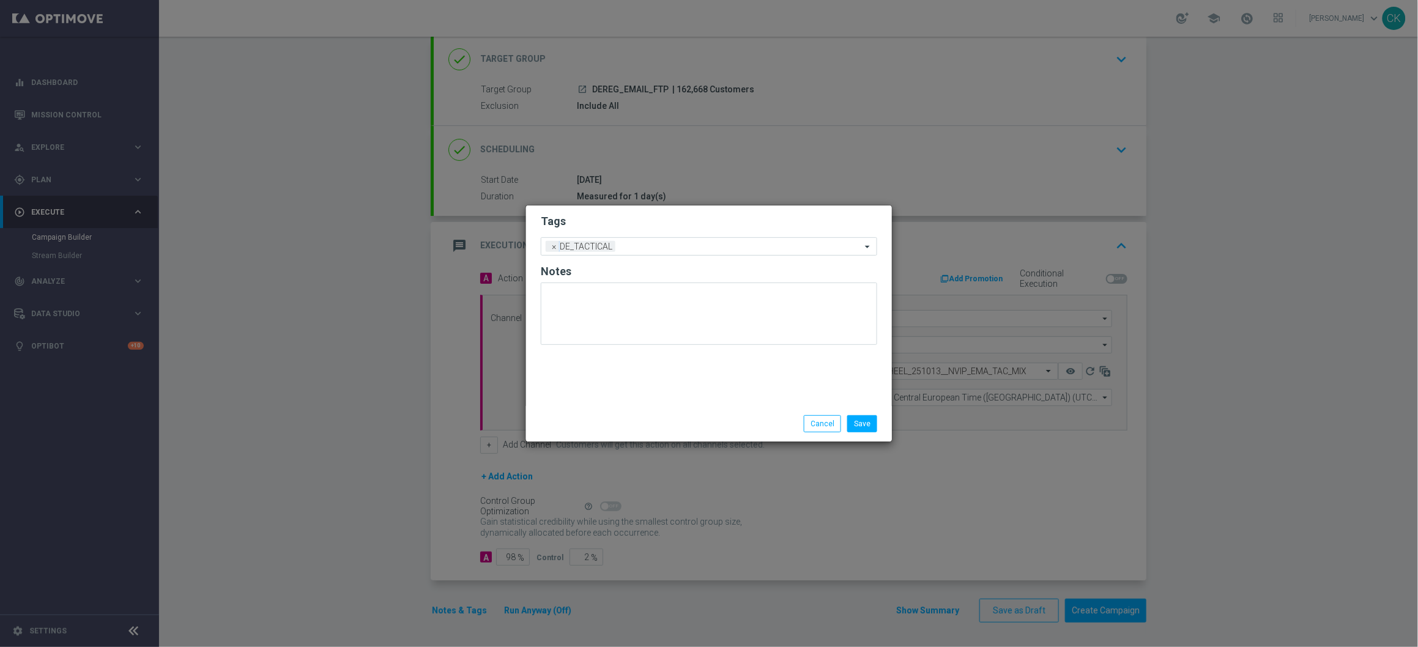
click at [601, 415] on div at bounding box center [591, 415] width 118 height 1
click at [861, 424] on button "Save" at bounding box center [862, 423] width 30 height 17
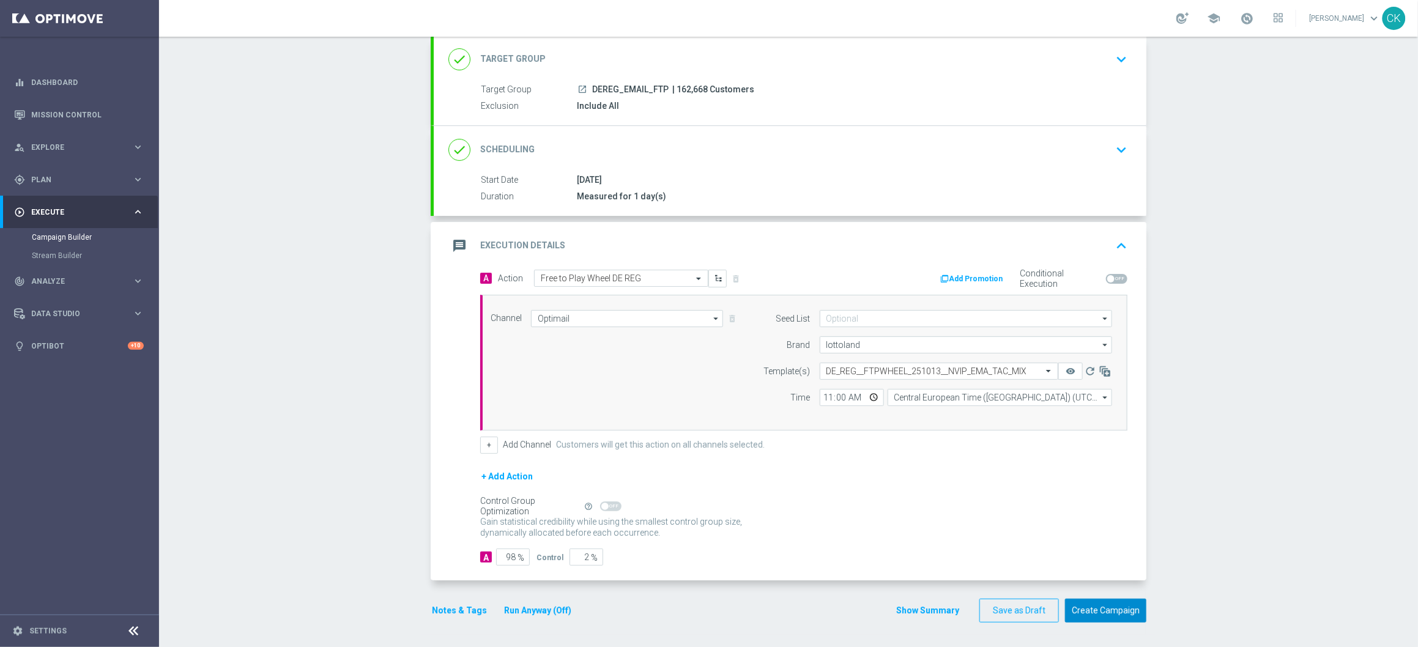
click at [1118, 613] on button "Create Campaign" at bounding box center [1105, 611] width 81 height 24
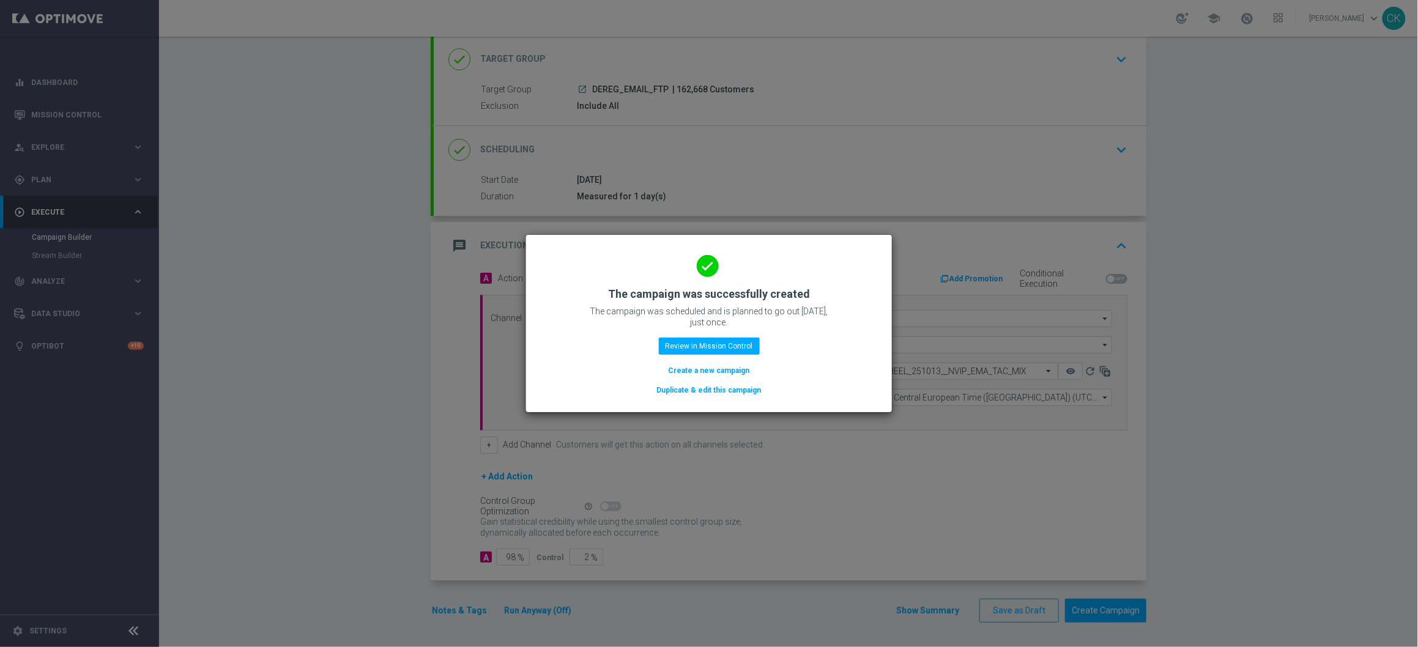
click at [709, 369] on button "Create a new campaign" at bounding box center [710, 370] width 84 height 13
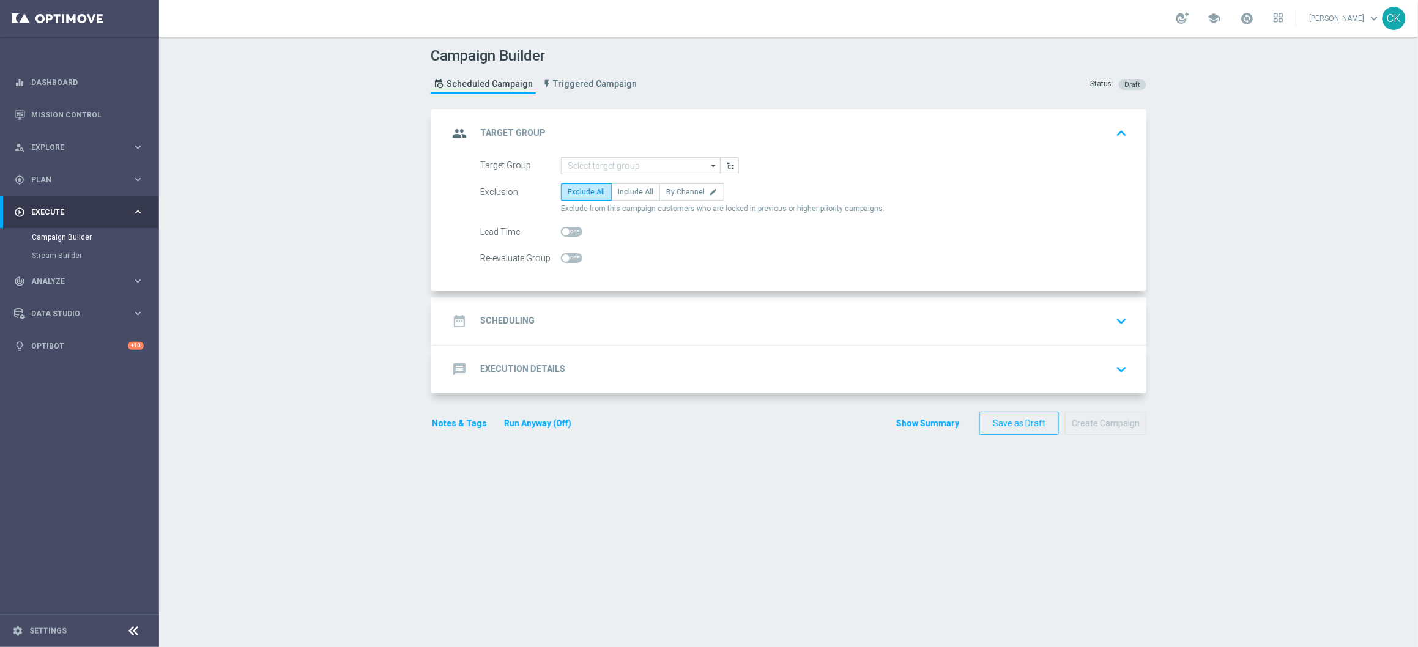
scroll to position [0, 0]
click at [623, 163] on input at bounding box center [641, 165] width 160 height 17
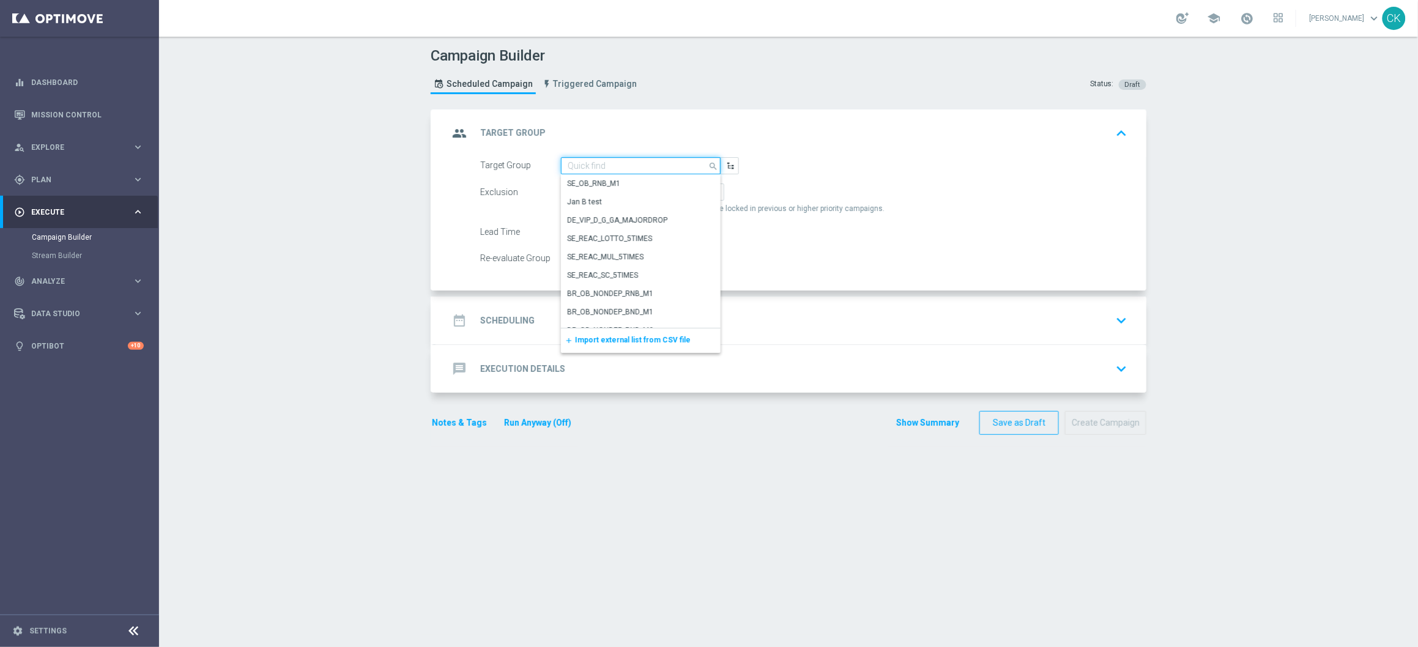
paste input "DEINT_EMAIL_FTP"
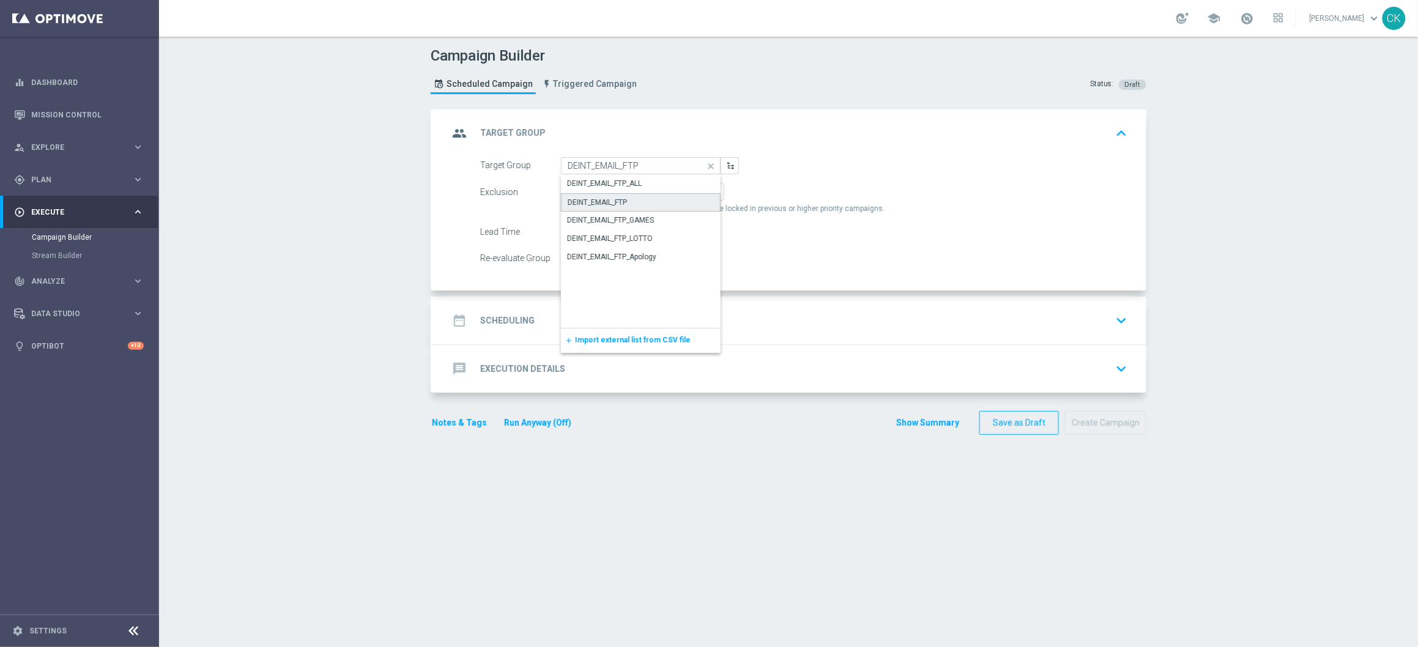
click at [619, 198] on div "DEINT_EMAIL_FTP" at bounding box center [597, 202] width 59 height 11
type input "DEINT_EMAIL_FTP"
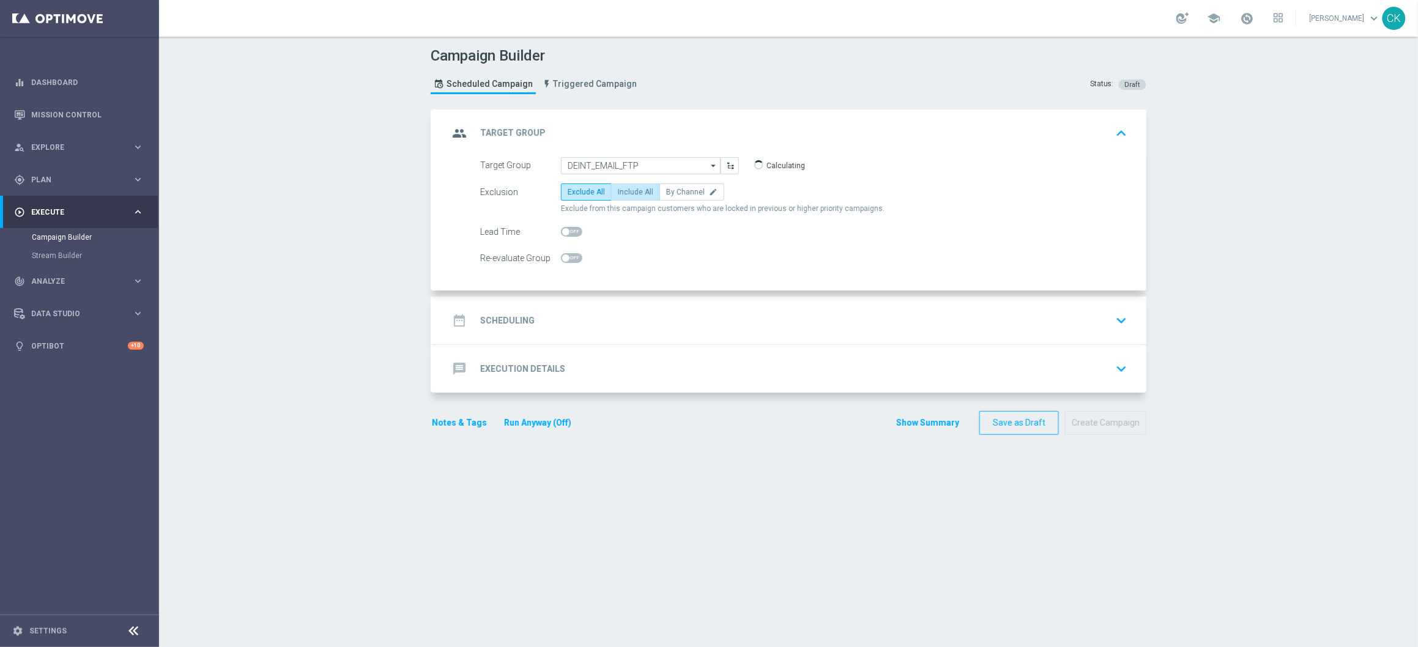
click at [633, 189] on span "Include All" at bounding box center [635, 192] width 35 height 9
click at [626, 190] on input "Include All" at bounding box center [622, 194] width 8 height 8
radio input "true"
click at [562, 232] on span at bounding box center [565, 231] width 7 height 7
click at [561, 232] on input "checkbox" at bounding box center [571, 232] width 21 height 10
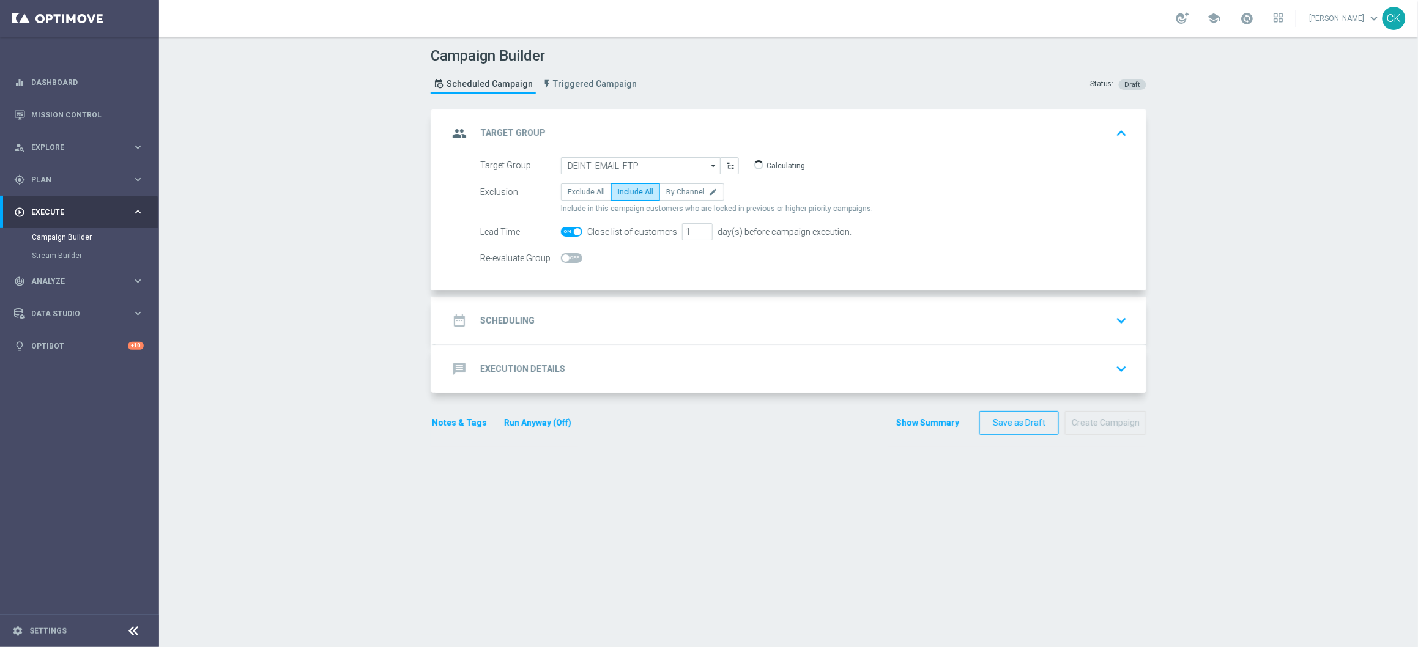
click at [574, 229] on span at bounding box center [577, 231] width 7 height 7
click at [569, 229] on input "checkbox" at bounding box center [571, 232] width 21 height 10
checkbox input "false"
click at [480, 316] on h2 "Scheduling" at bounding box center [507, 321] width 54 height 12
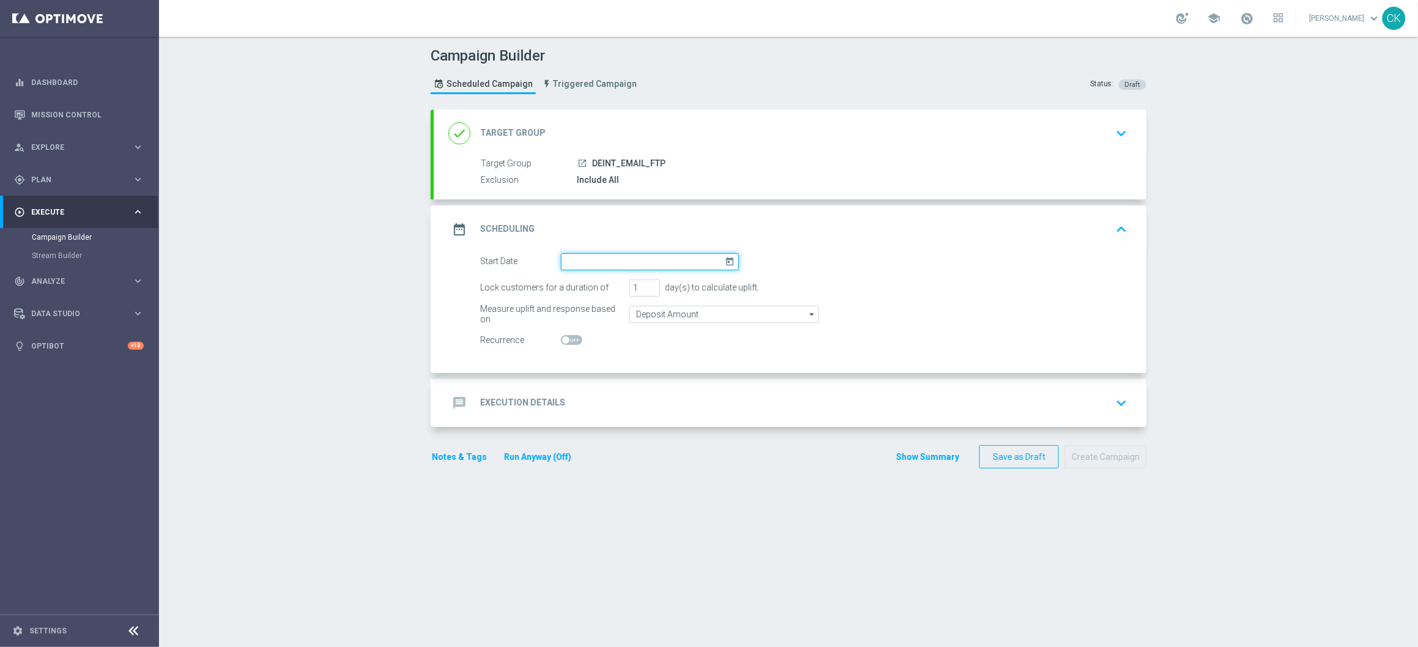
click at [633, 258] on input at bounding box center [650, 261] width 178 height 17
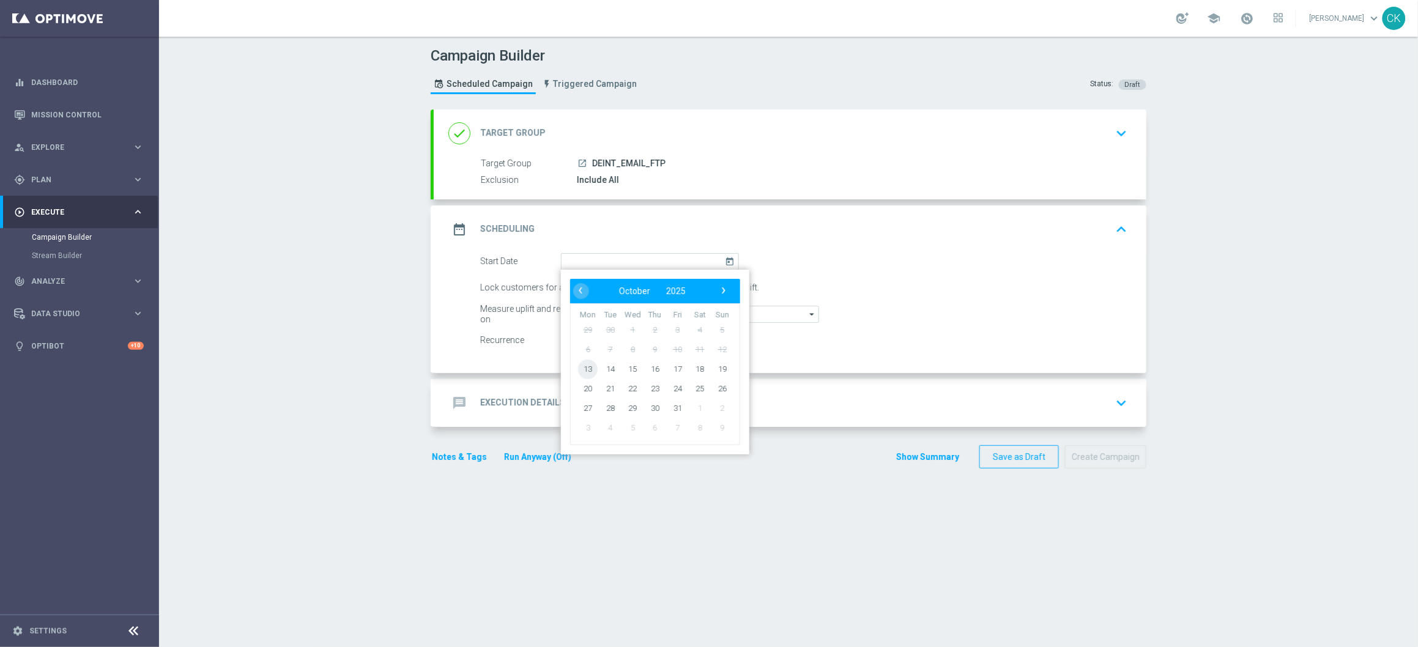
click at [582, 368] on span "13" at bounding box center [588, 369] width 20 height 20
type input "[DATE]"
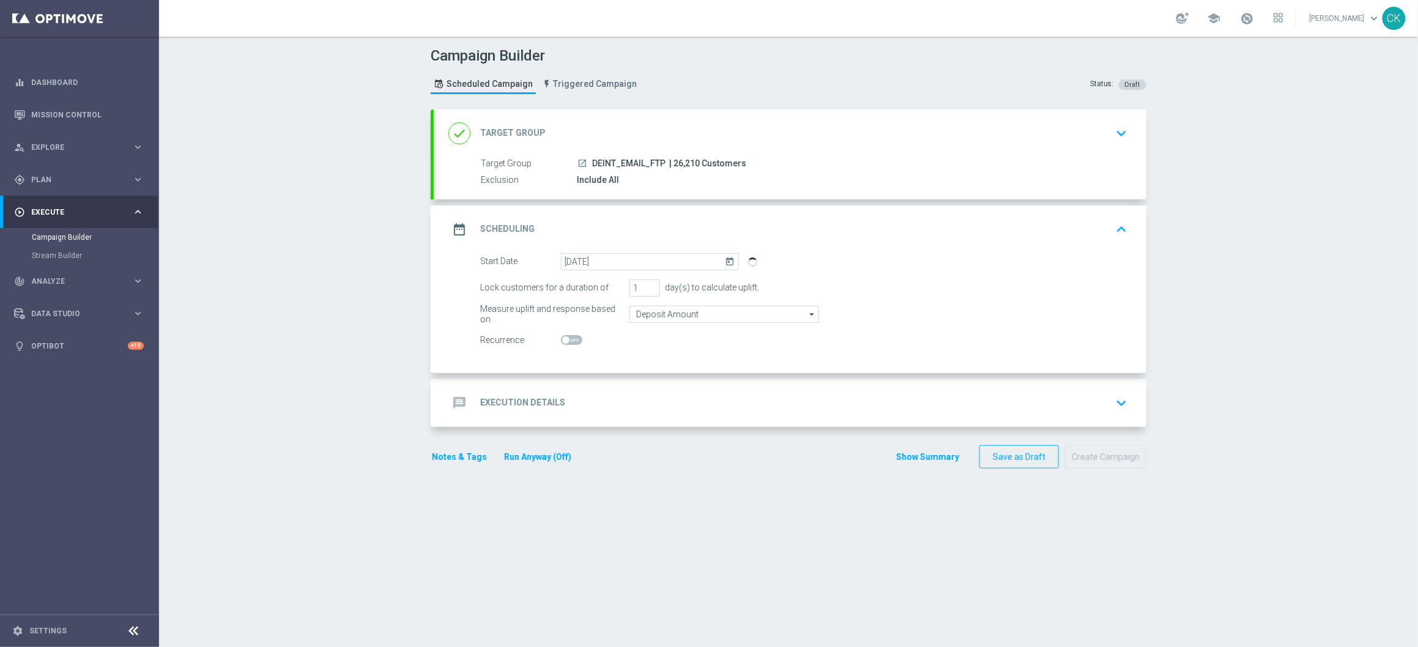
click at [496, 396] on div "message Execution Details" at bounding box center [506, 403] width 117 height 22
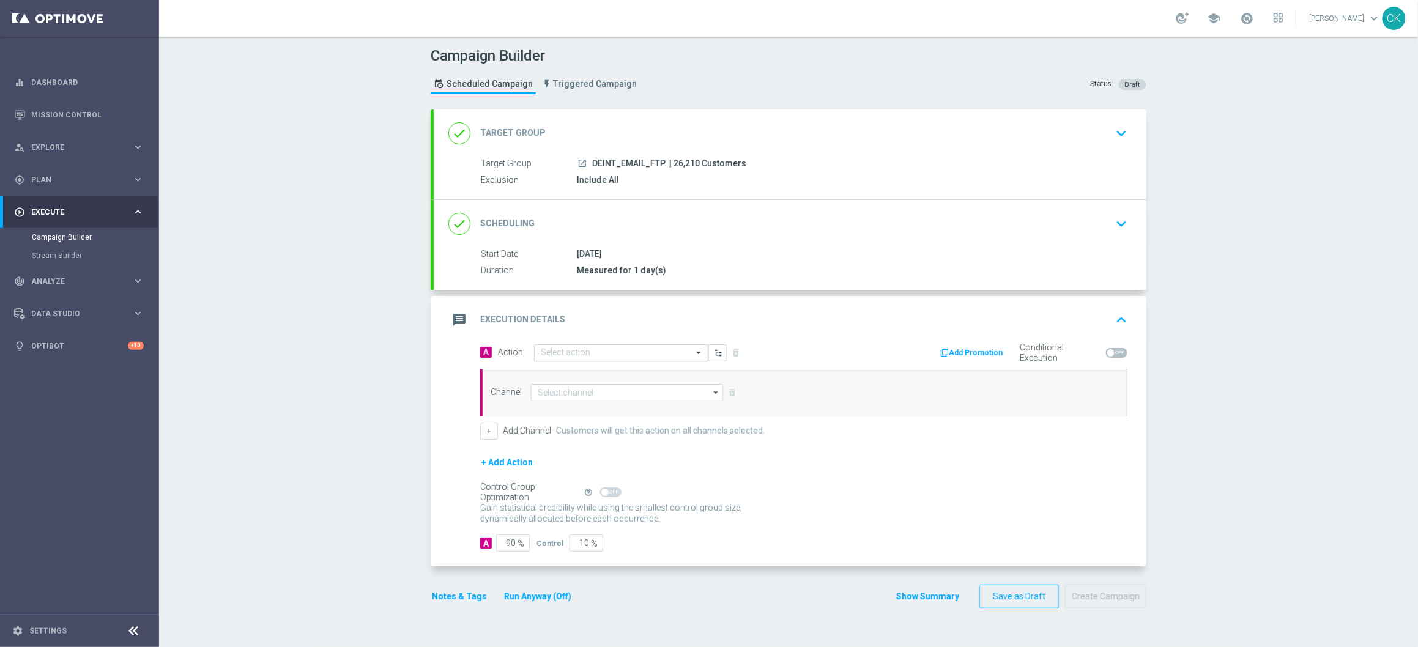
click at [568, 352] on input "text" at bounding box center [609, 353] width 136 height 10
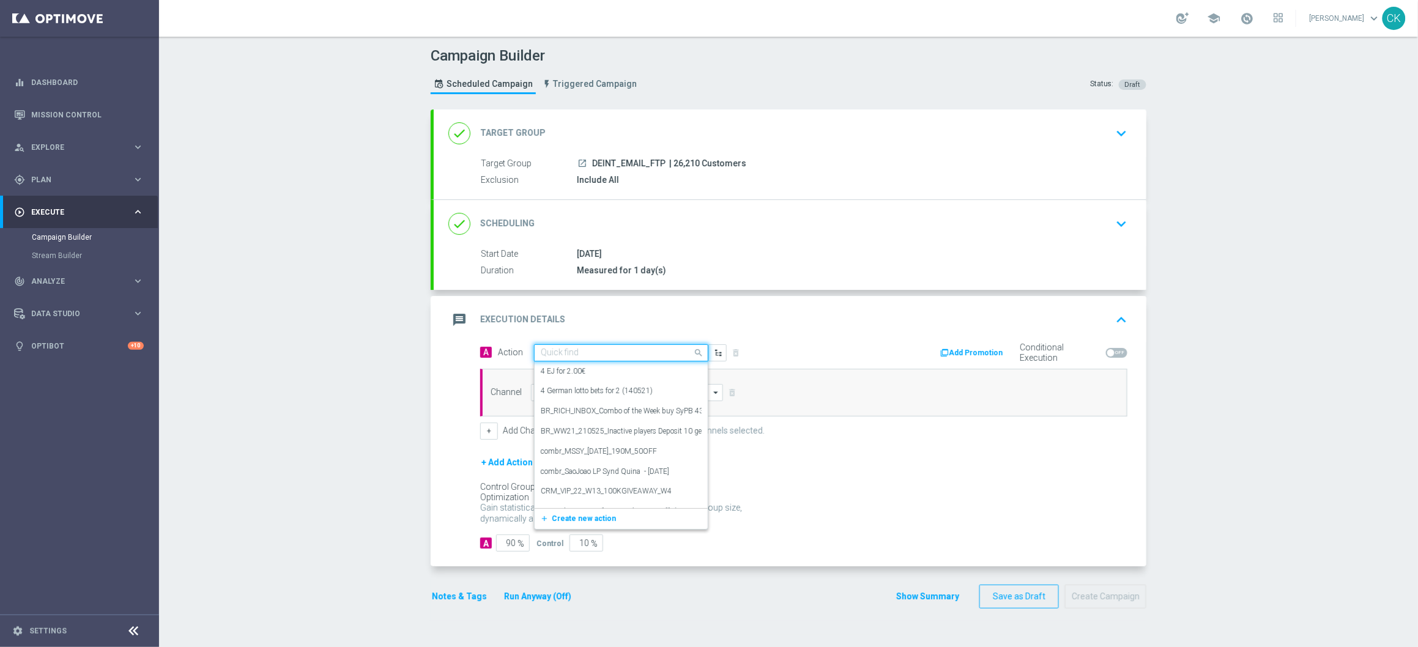
paste input "Free to Play Wheel DE INT"
type input "Free to Play Wheel DE INT"
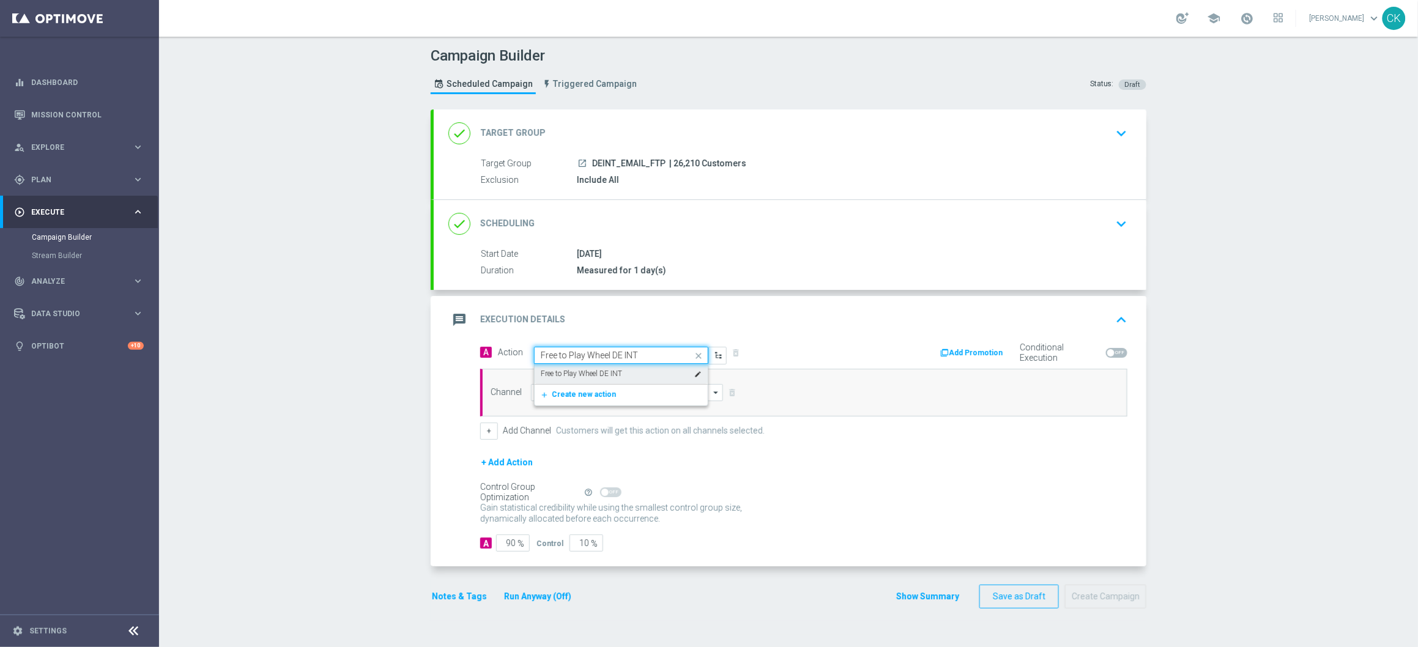
click at [578, 372] on label "Free to Play Wheel DE INT" at bounding box center [581, 374] width 81 height 10
click at [557, 396] on input at bounding box center [627, 392] width 192 height 17
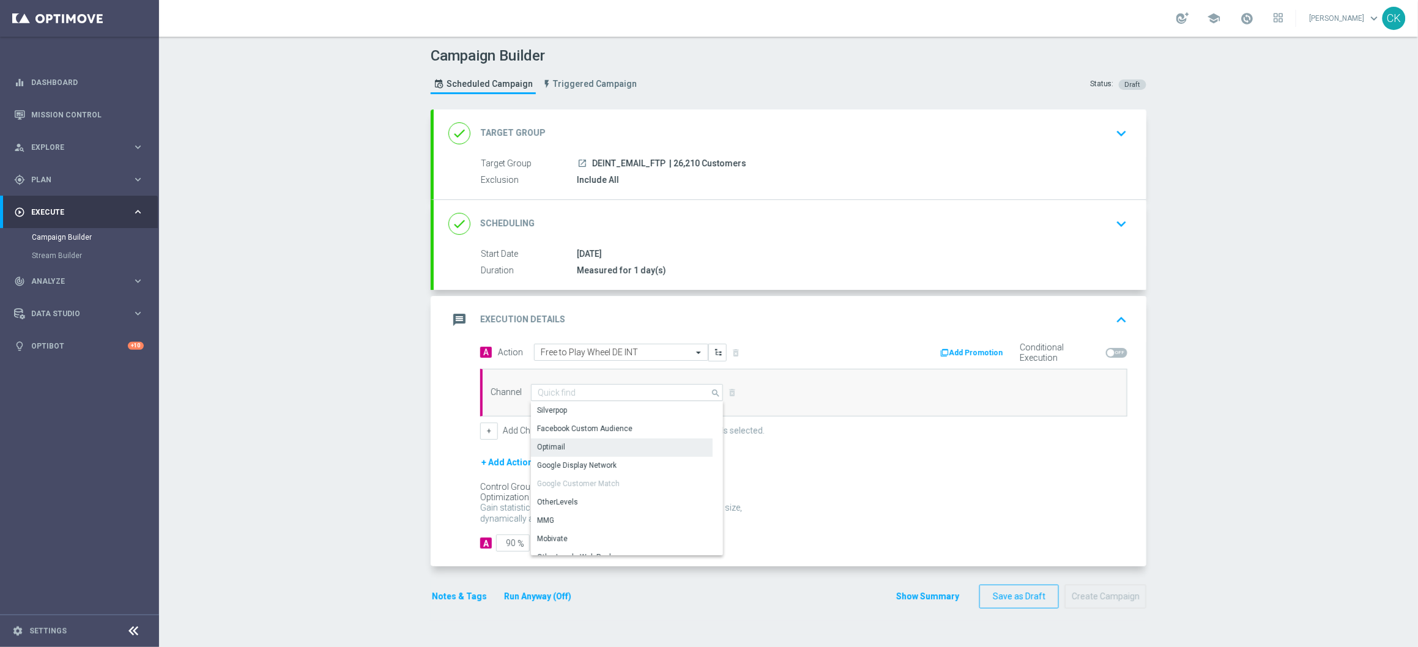
click at [570, 444] on div "Optimail" at bounding box center [622, 447] width 182 height 17
type input "Optimail"
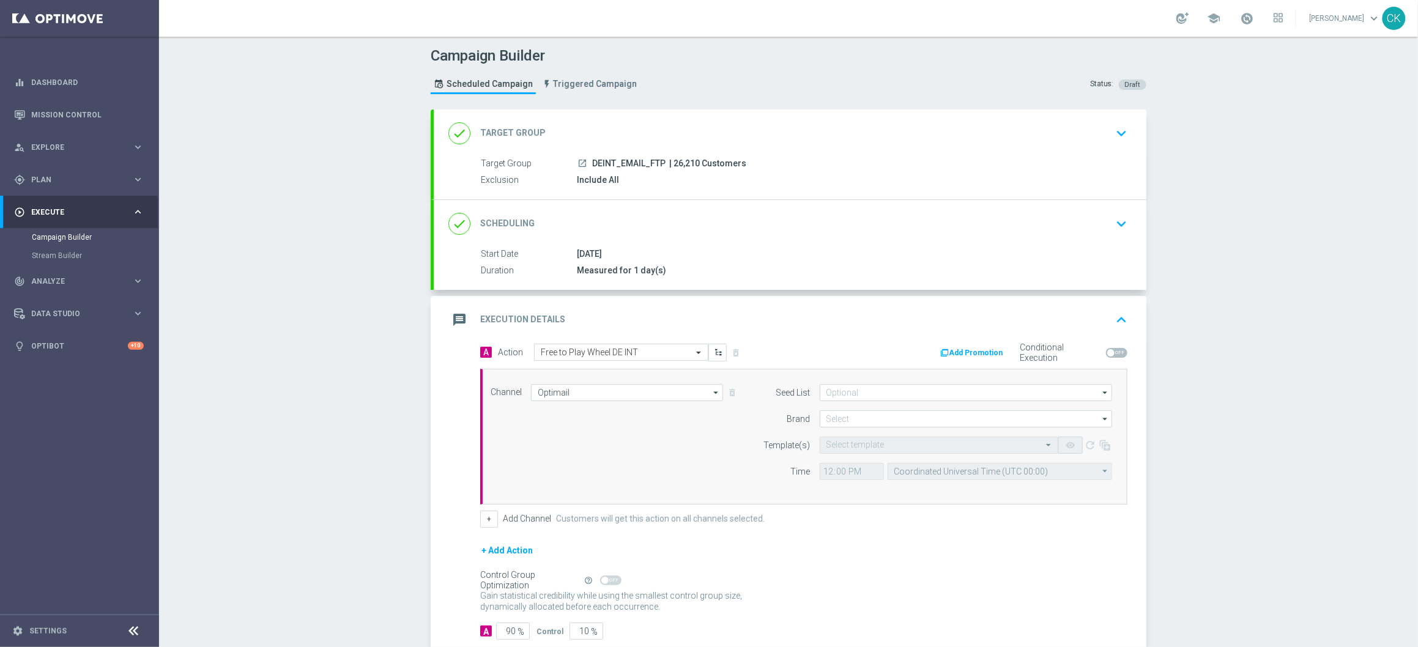
scroll to position [75, 0]
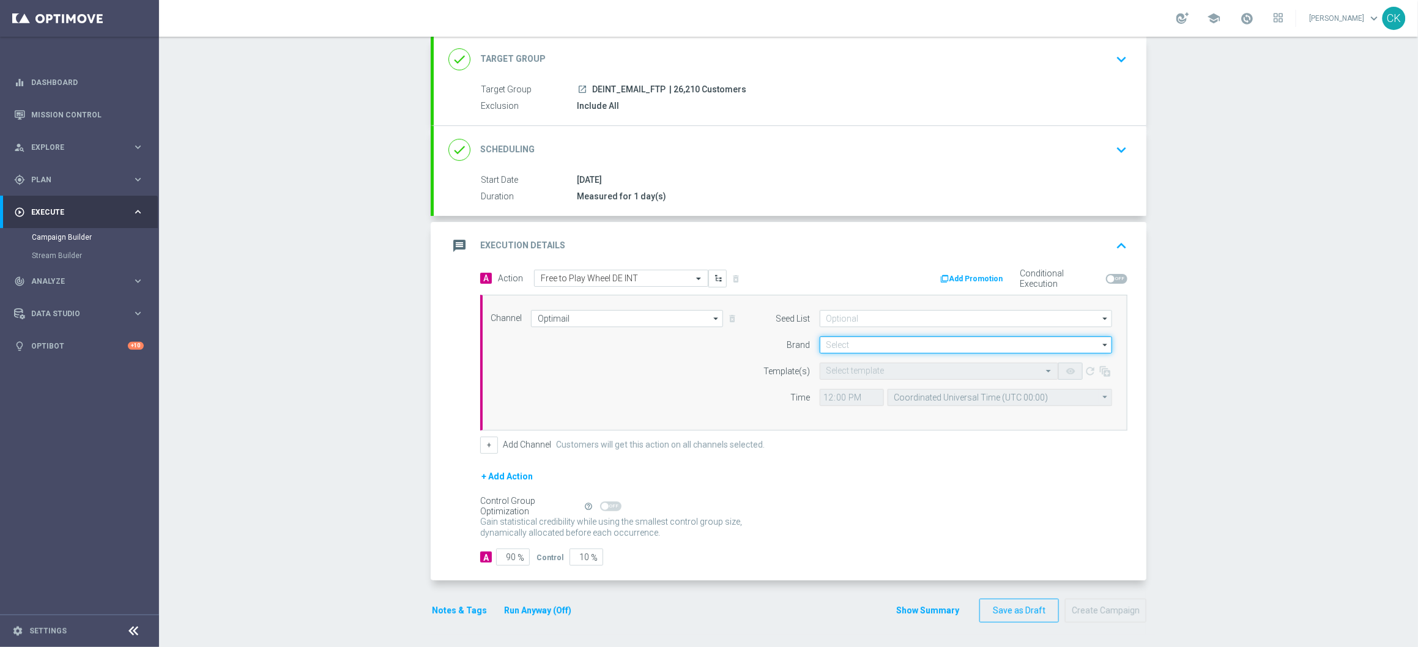
click at [866, 341] on input at bounding box center [966, 345] width 292 height 17
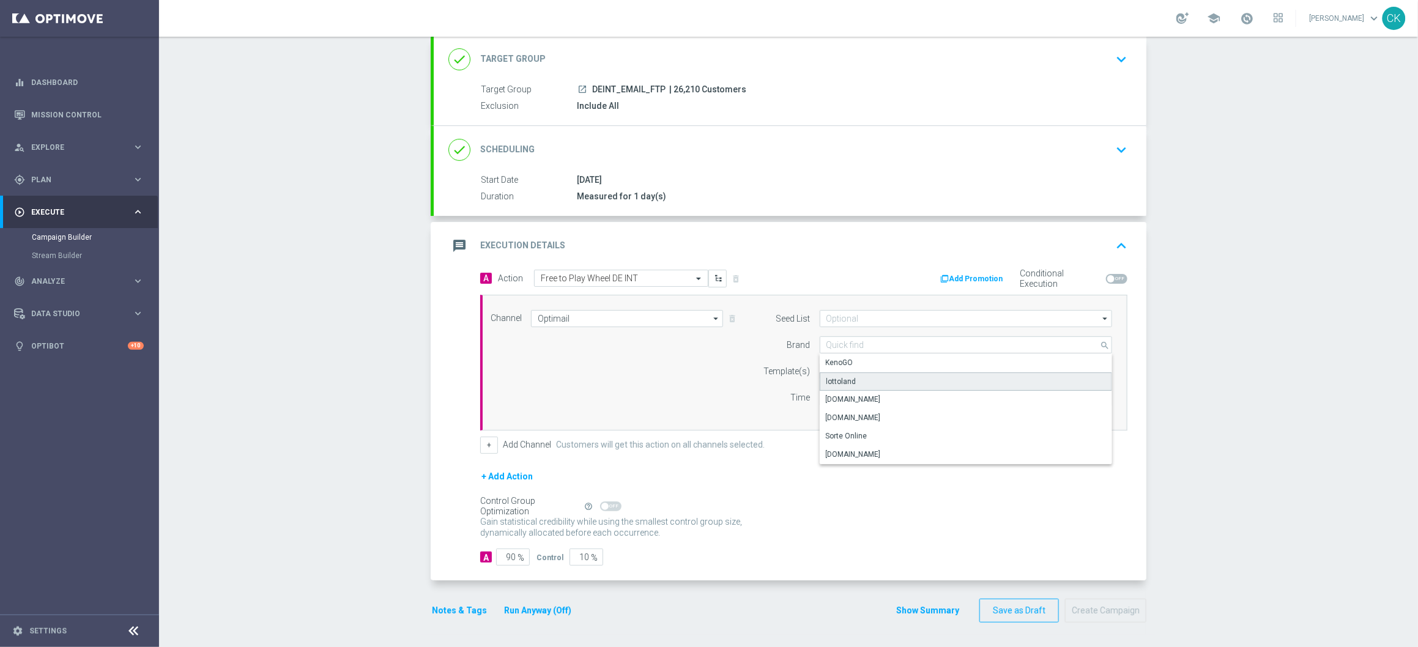
click at [857, 384] on div "lottoland" at bounding box center [966, 382] width 292 height 18
type input "lottoland"
click at [842, 378] on div "Select template" at bounding box center [939, 371] width 239 height 17
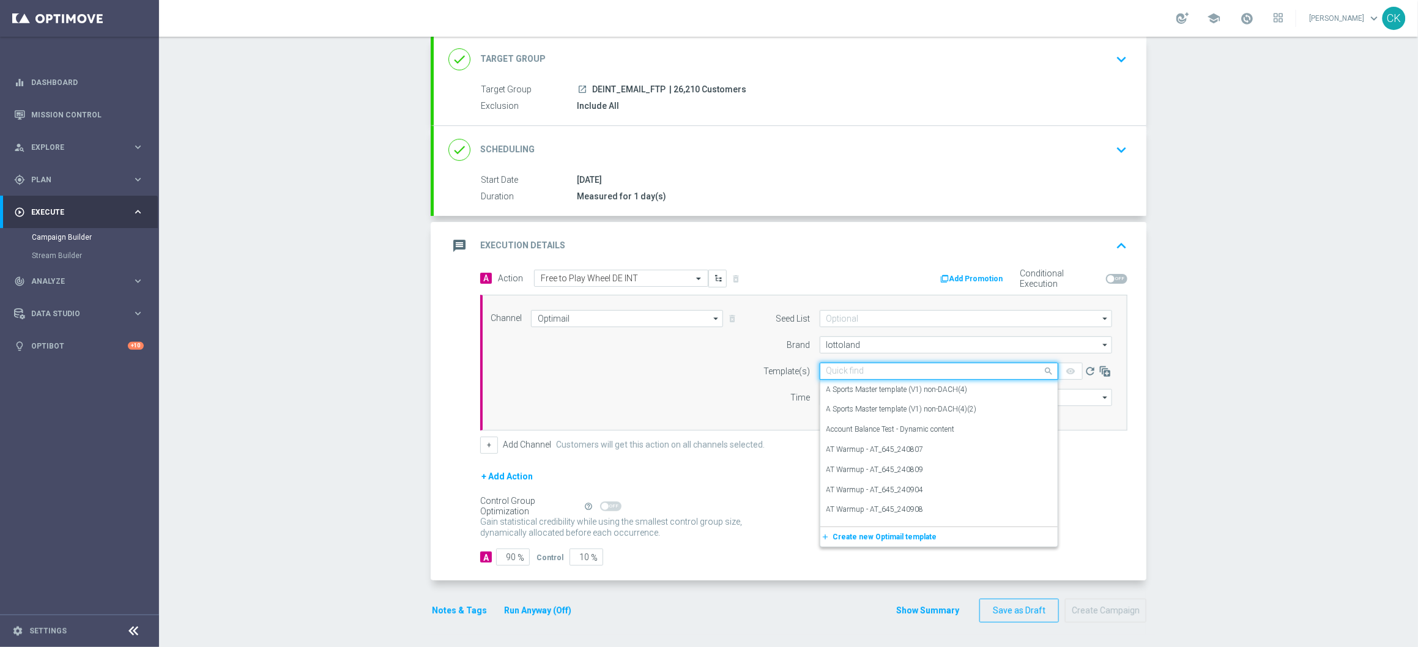
paste input "DE_INT__FTPWHEEL_251013__NVIP_EMA_TAC_MIX"
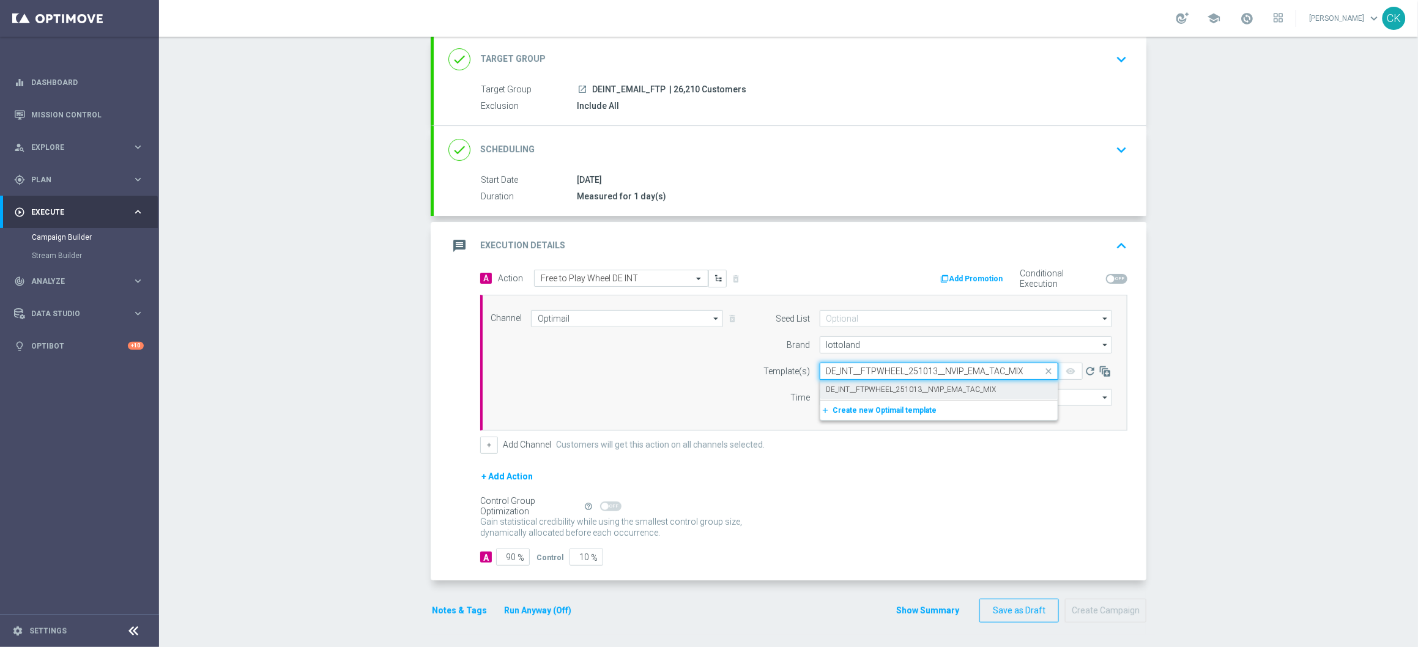
click at [835, 385] on label "DE_INT__FTPWHEEL_251013__NVIP_EMA_TAC_MIX" at bounding box center [912, 390] width 170 height 10
type input "DE_INT__FTPWHEEL_251013__NVIP_EMA_TAC_MIX"
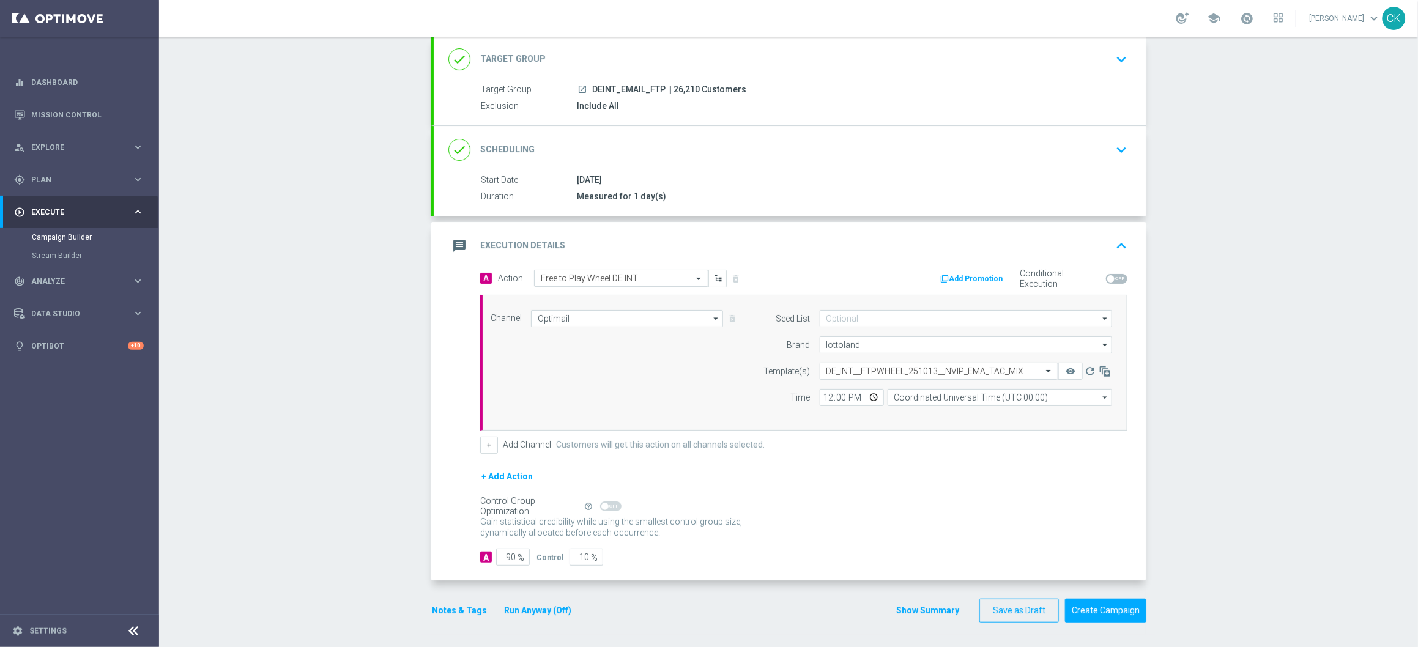
click at [816, 405] on div "Seed List arrow_drop_down Drag here to set row groups Drag here to set column l…" at bounding box center [934, 362] width 373 height 105
click at [823, 397] on input "12:00" at bounding box center [852, 397] width 64 height 17
type input "11:00"
click at [948, 395] on input "Coordinated Universal Time (UTC 00:00)" at bounding box center [1000, 397] width 225 height 17
click at [986, 424] on div "Central European Time ([GEOGRAPHIC_DATA]) (UTC +02:00)" at bounding box center [1000, 484] width 225 height 154
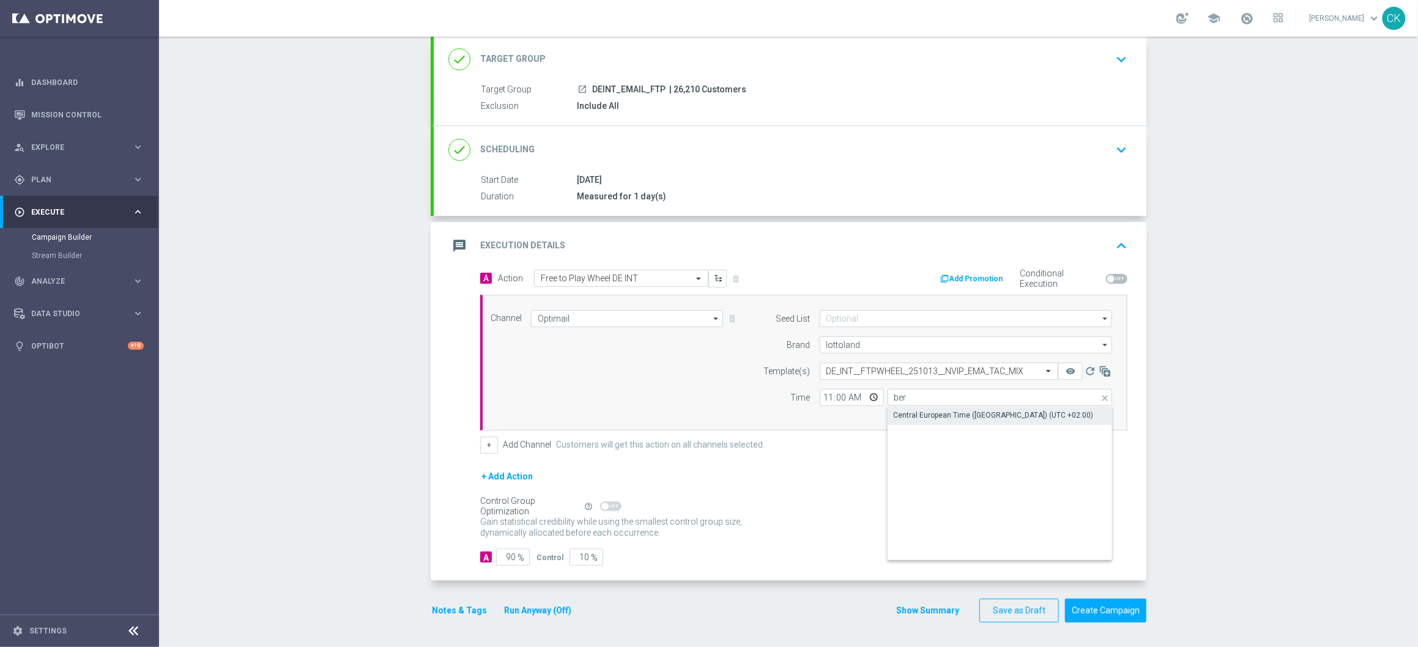
click at [978, 415] on div "Central European Time ([GEOGRAPHIC_DATA]) (UTC +02:00)" at bounding box center [994, 415] width 200 height 11
type input "Central European Time ([GEOGRAPHIC_DATA]) (UTC +02:00)"
click at [510, 558] on input "90" at bounding box center [513, 557] width 34 height 17
type input "9"
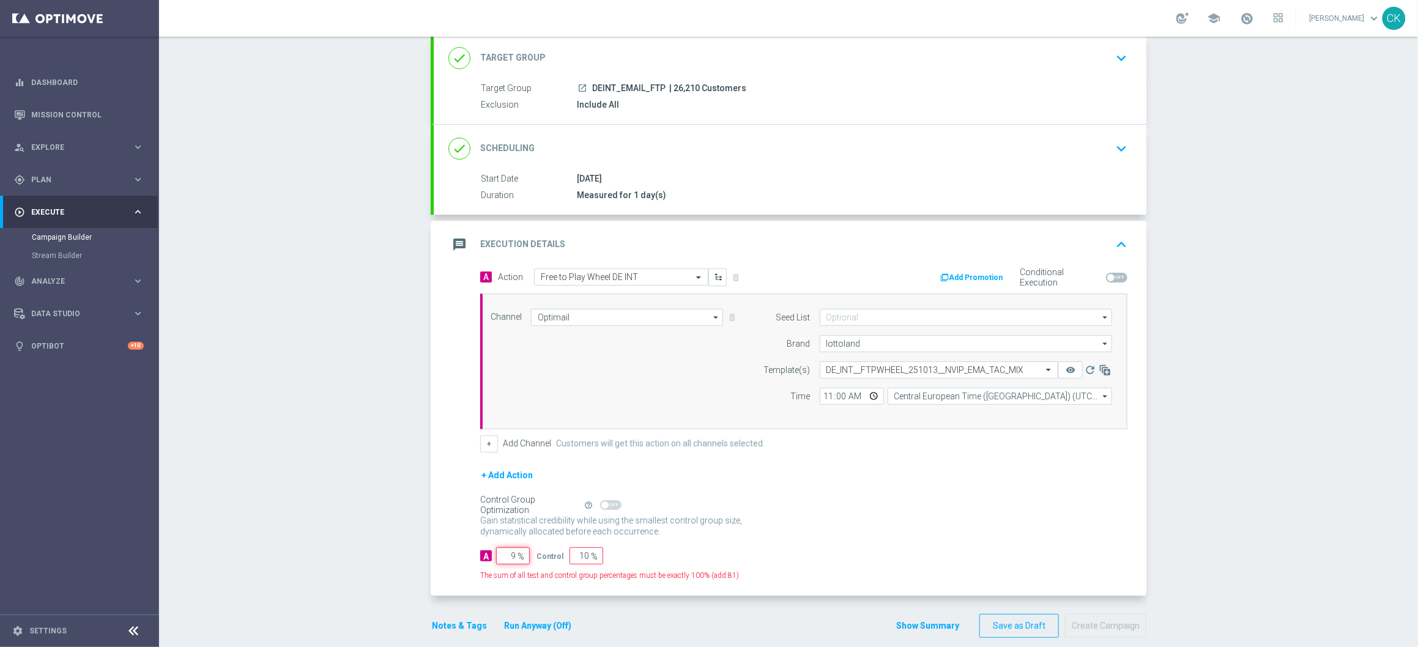
type input "91"
type input "98"
type input "2"
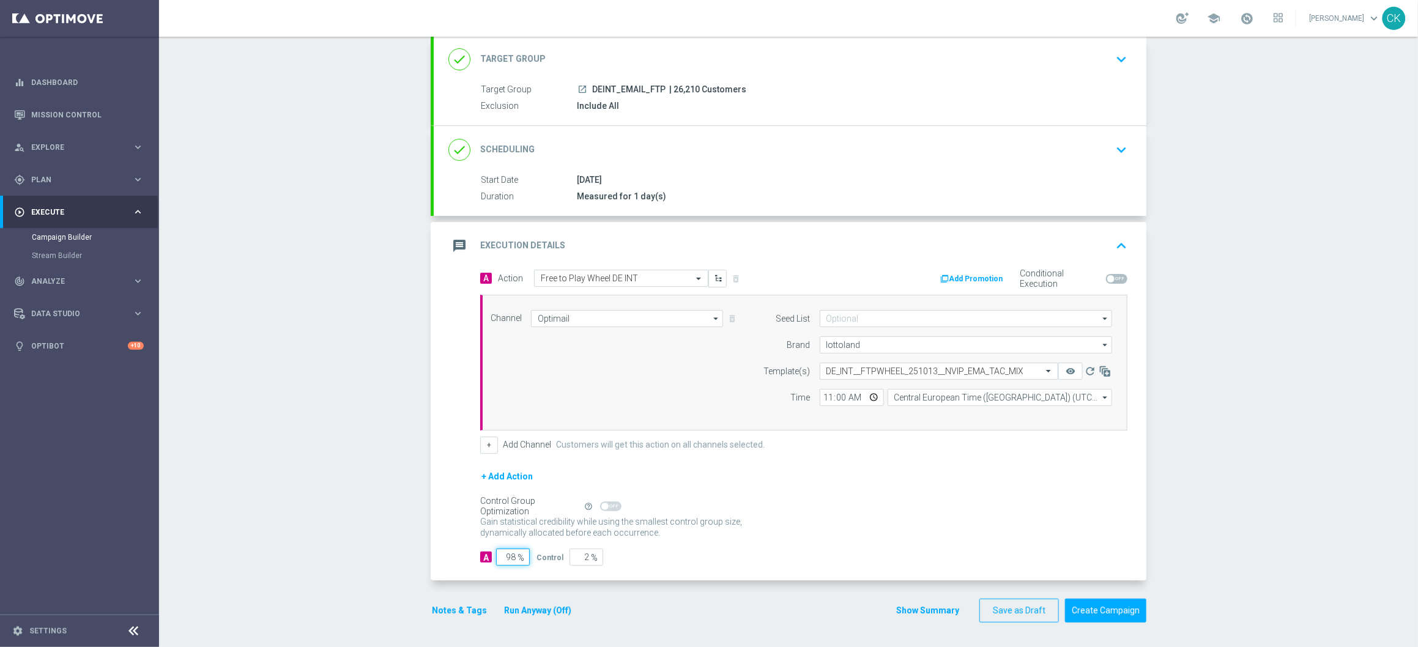
type input "98"
click at [457, 529] on div "A Action Select action Free to Play Wheel DE INT delete_forever Add Promotion C…" at bounding box center [790, 425] width 713 height 311
click at [456, 611] on button "Notes & Tags" at bounding box center [460, 610] width 58 height 15
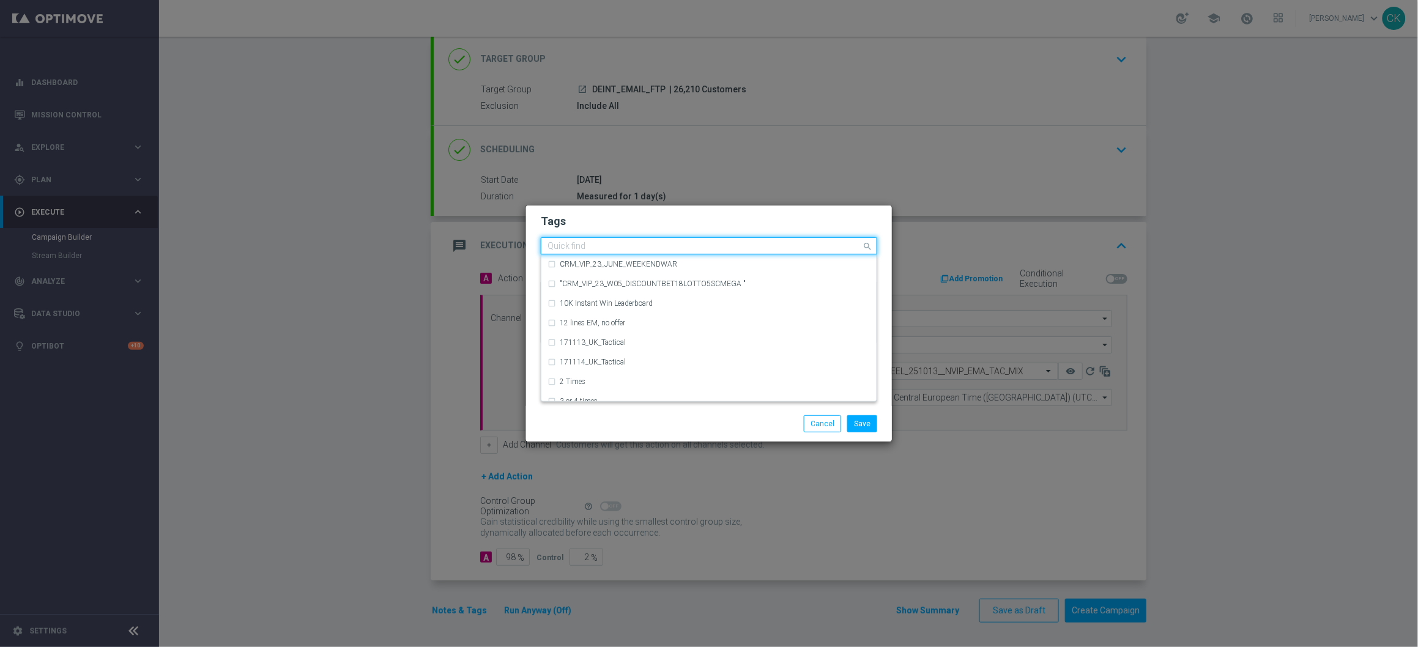
click at [601, 243] on input "text" at bounding box center [705, 247] width 314 height 10
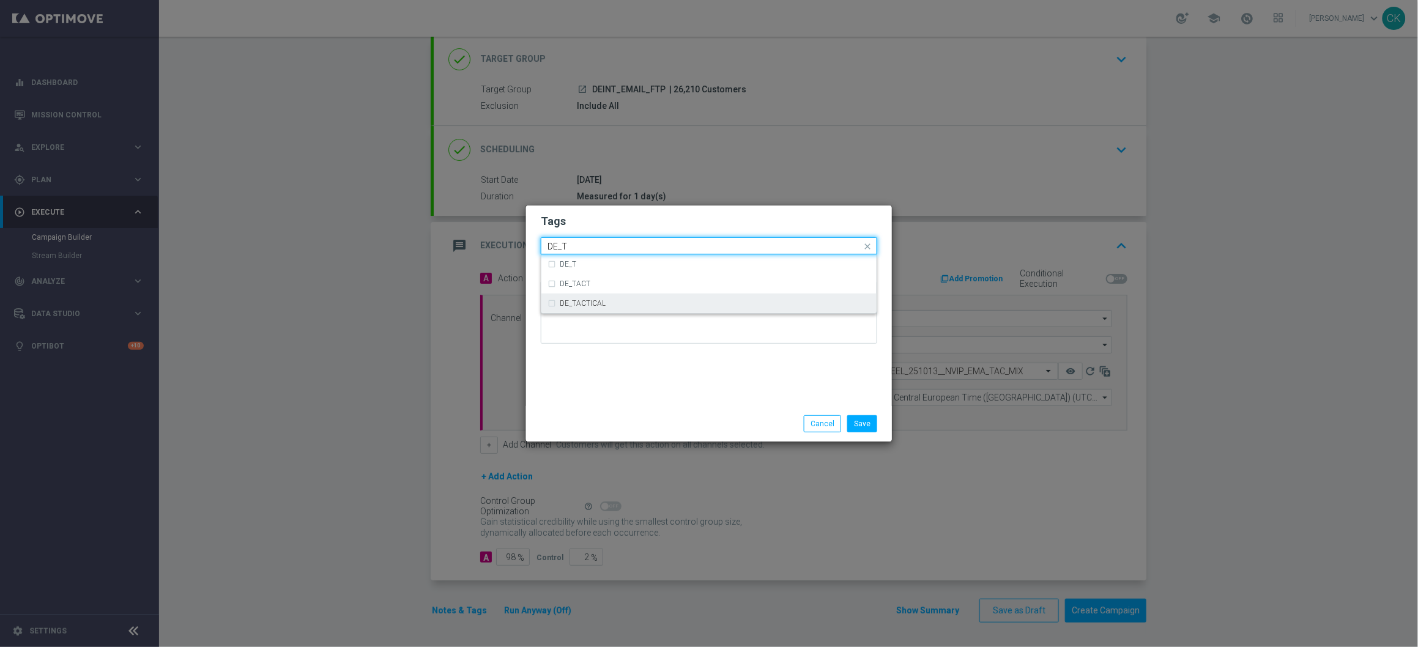
click at [614, 299] on div "DE_TACTICAL" at bounding box center [709, 304] width 323 height 20
type input "DE_T"
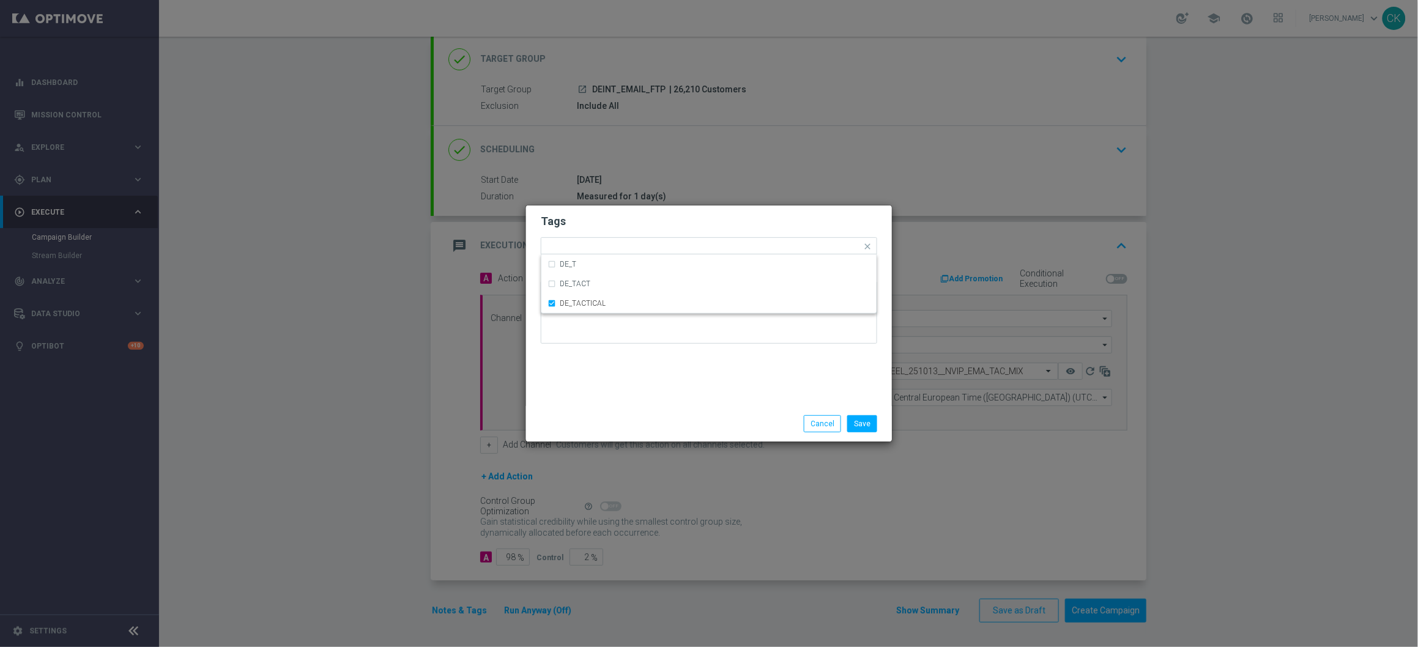
click at [611, 406] on div "Save Cancel" at bounding box center [709, 423] width 366 height 35
click at [873, 425] on button "Save" at bounding box center [862, 423] width 30 height 17
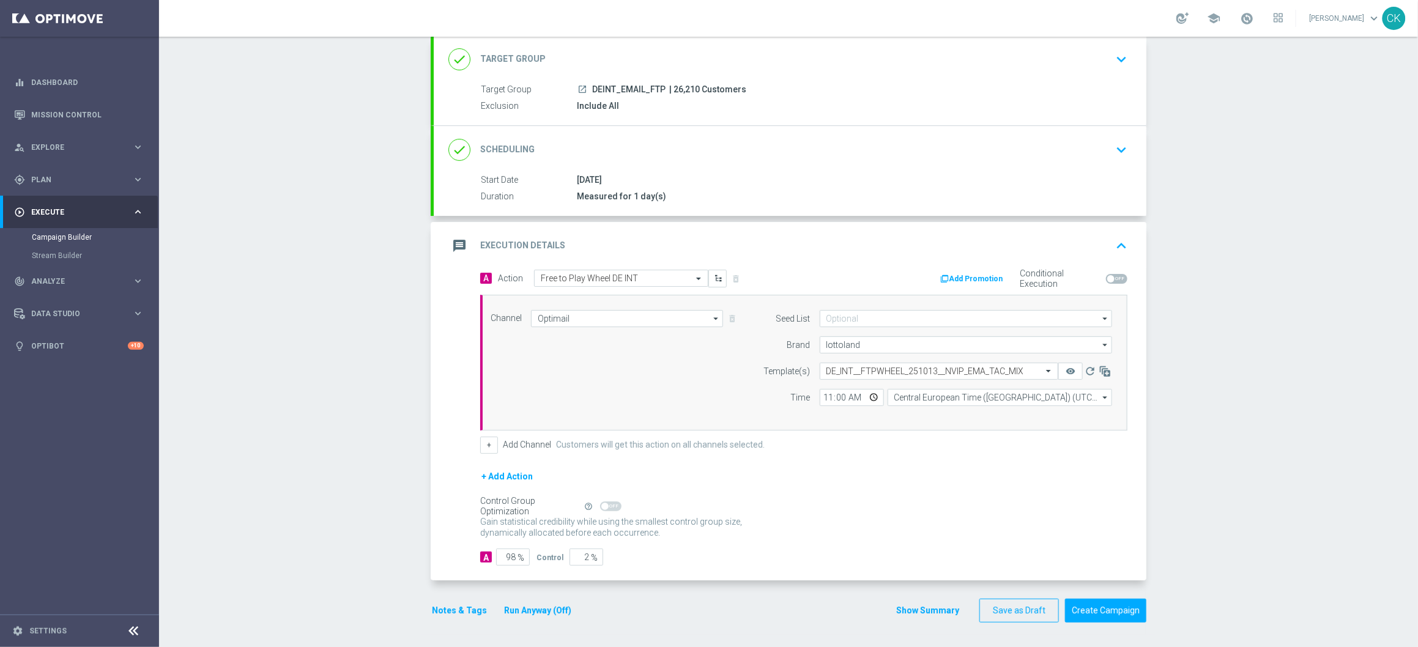
click at [453, 609] on button "Notes & Tags" at bounding box center [460, 610] width 58 height 15
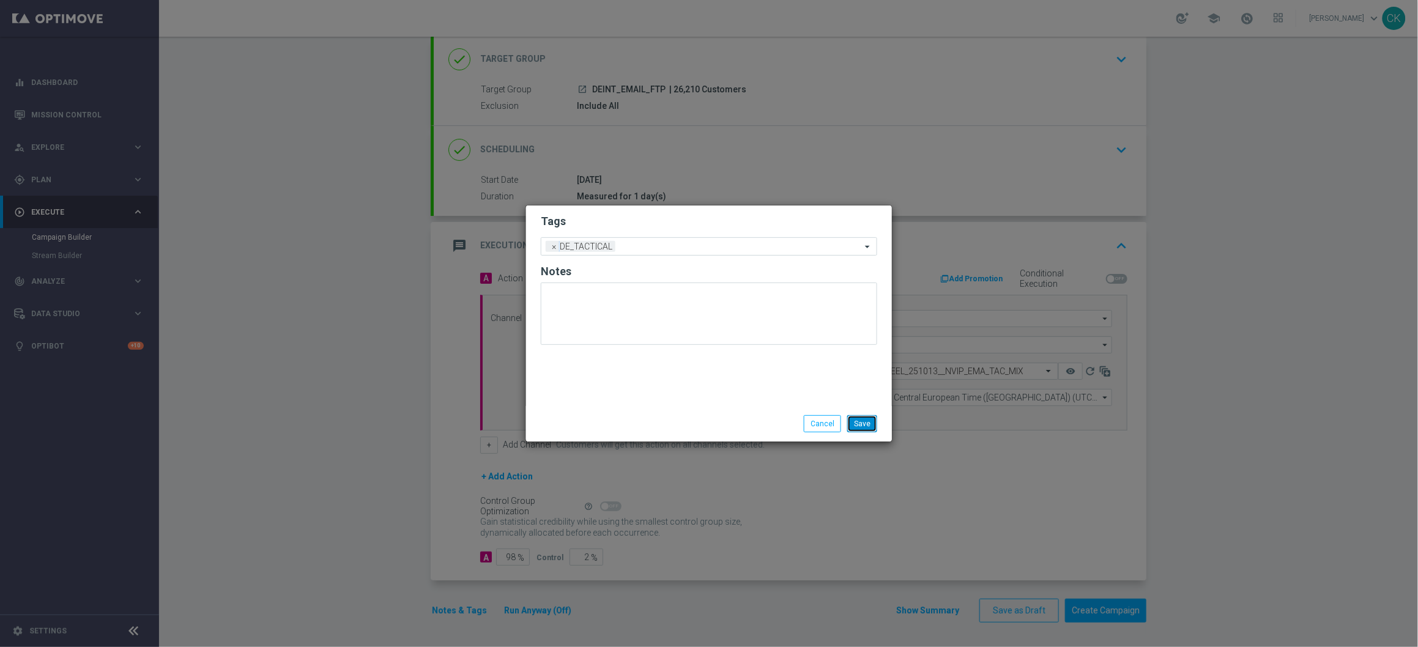
click at [860, 428] on button "Save" at bounding box center [862, 423] width 30 height 17
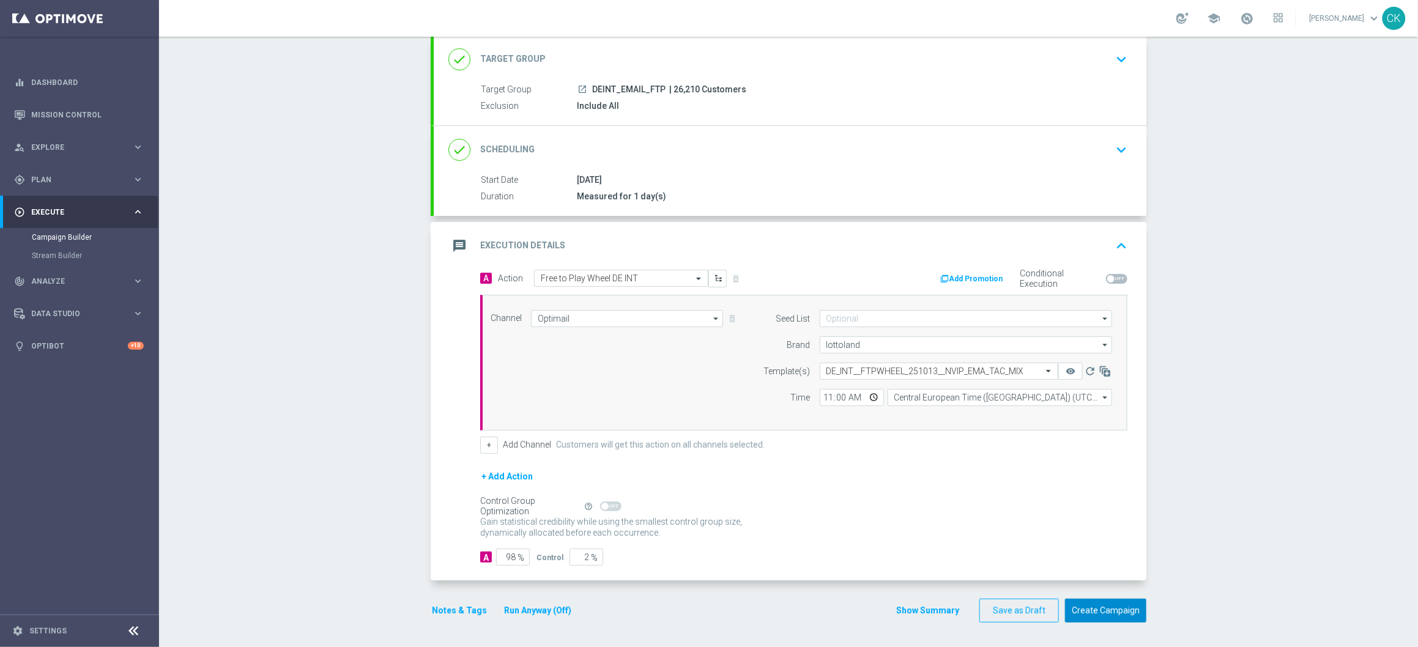
click at [1115, 616] on button "Create Campaign" at bounding box center [1105, 611] width 81 height 24
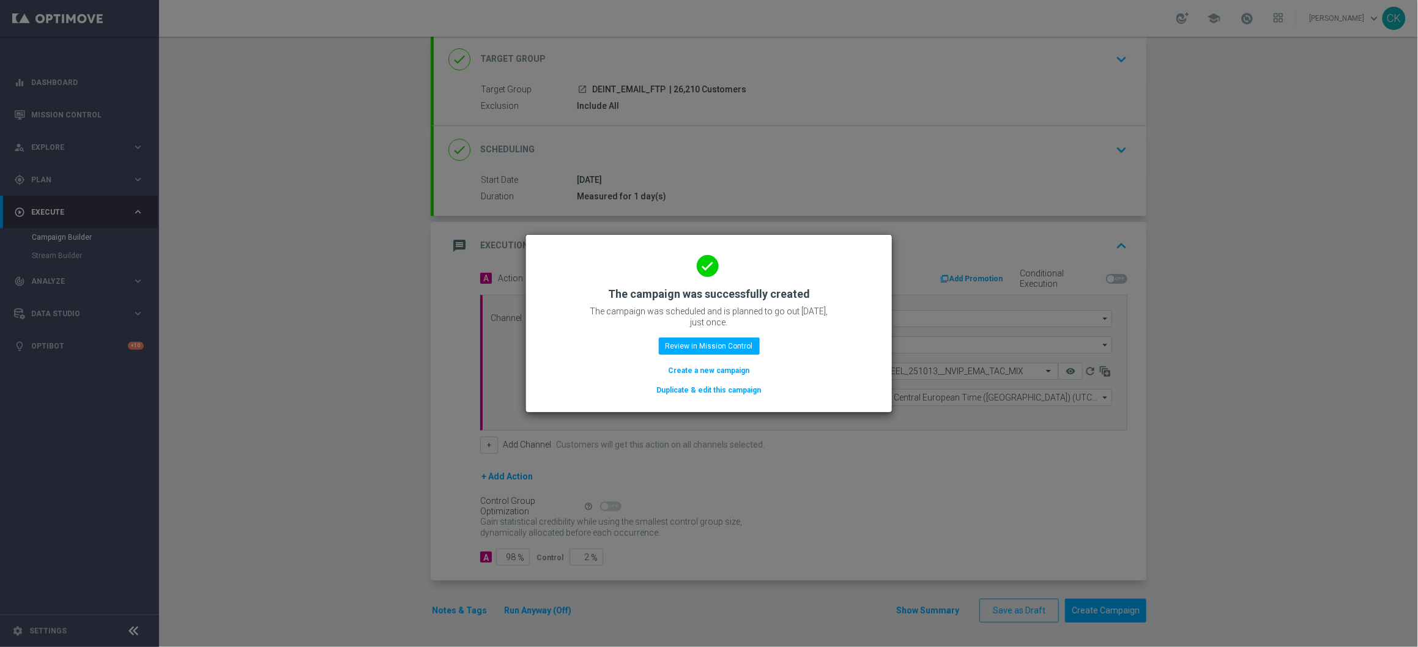
click at [707, 368] on button "Create a new campaign" at bounding box center [710, 370] width 84 height 13
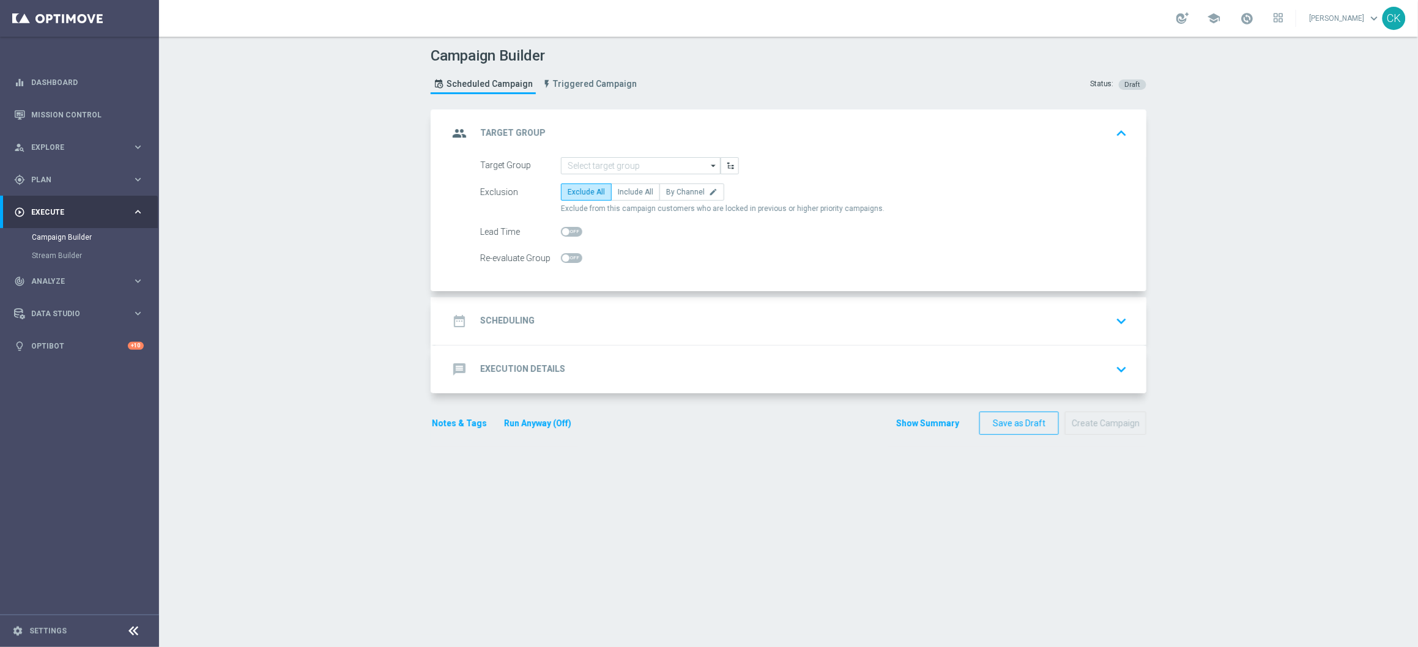
scroll to position [0, 0]
click at [614, 164] on input at bounding box center [641, 165] width 160 height 17
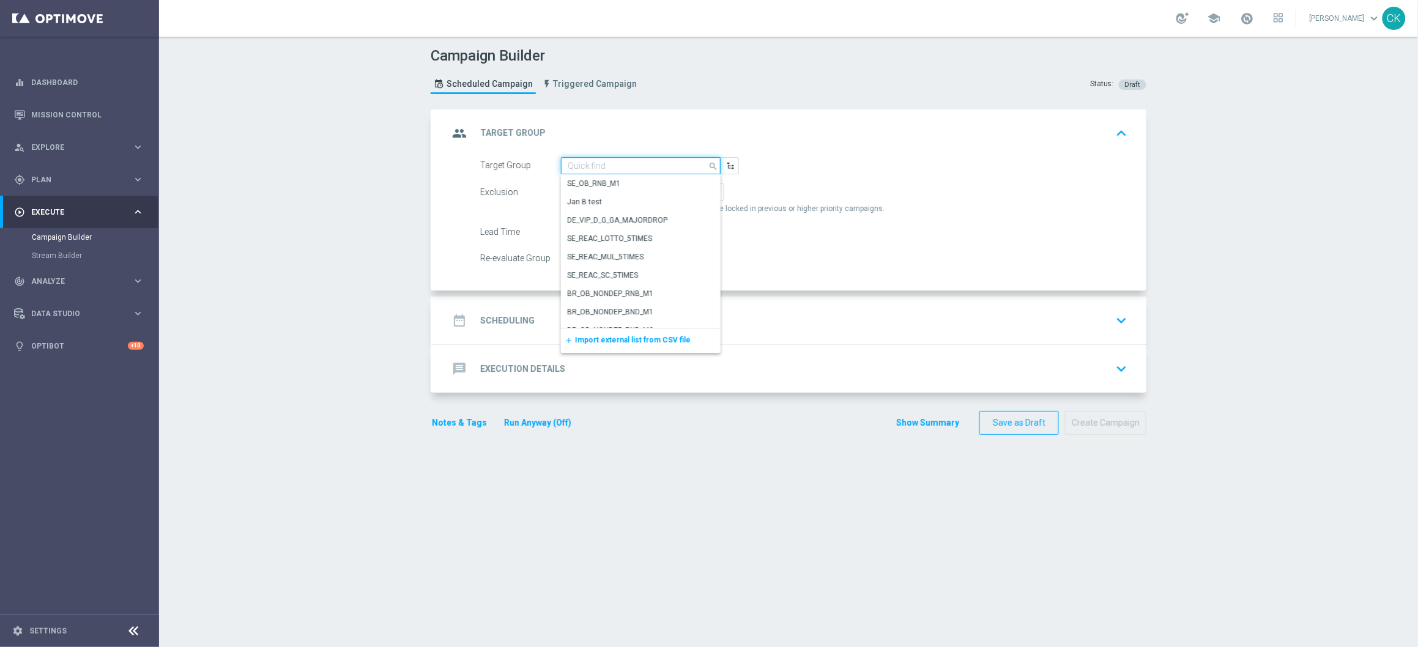
paste input "AT_EMAIL_FTP"
click at [623, 195] on div "AT_EMAIL_FTP" at bounding box center [641, 201] width 160 height 17
type input "AT_EMAIL_FTP"
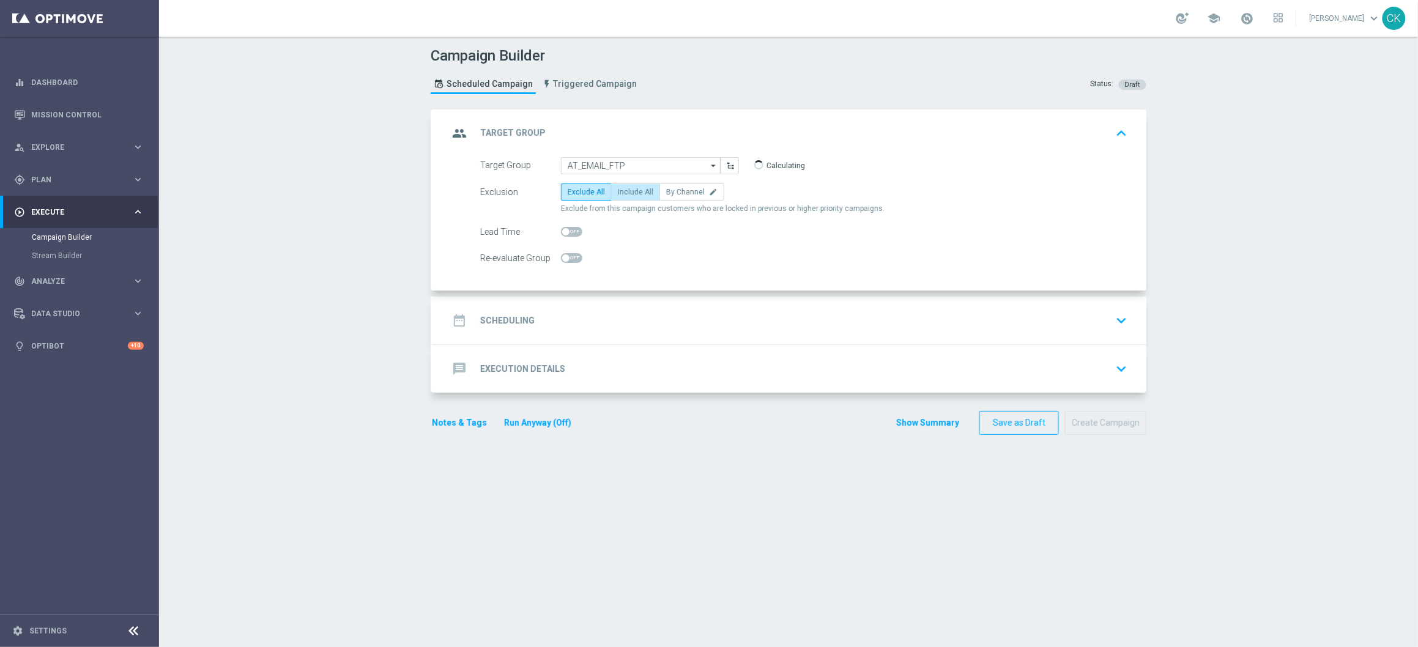
click at [649, 188] on label "Include All" at bounding box center [635, 192] width 49 height 17
click at [626, 190] on input "Include All" at bounding box center [622, 194] width 8 height 8
radio input "true"
click at [508, 318] on h2 "Scheduling" at bounding box center [507, 321] width 54 height 12
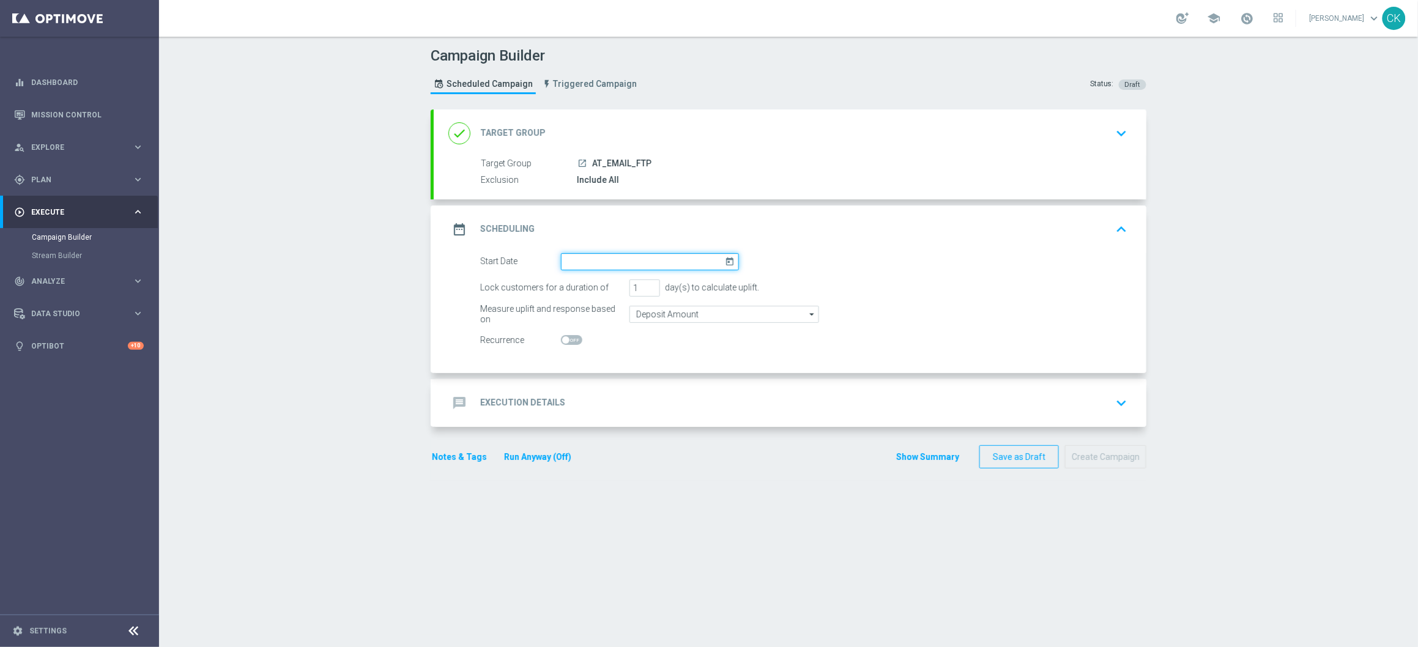
click at [600, 263] on input at bounding box center [650, 261] width 178 height 17
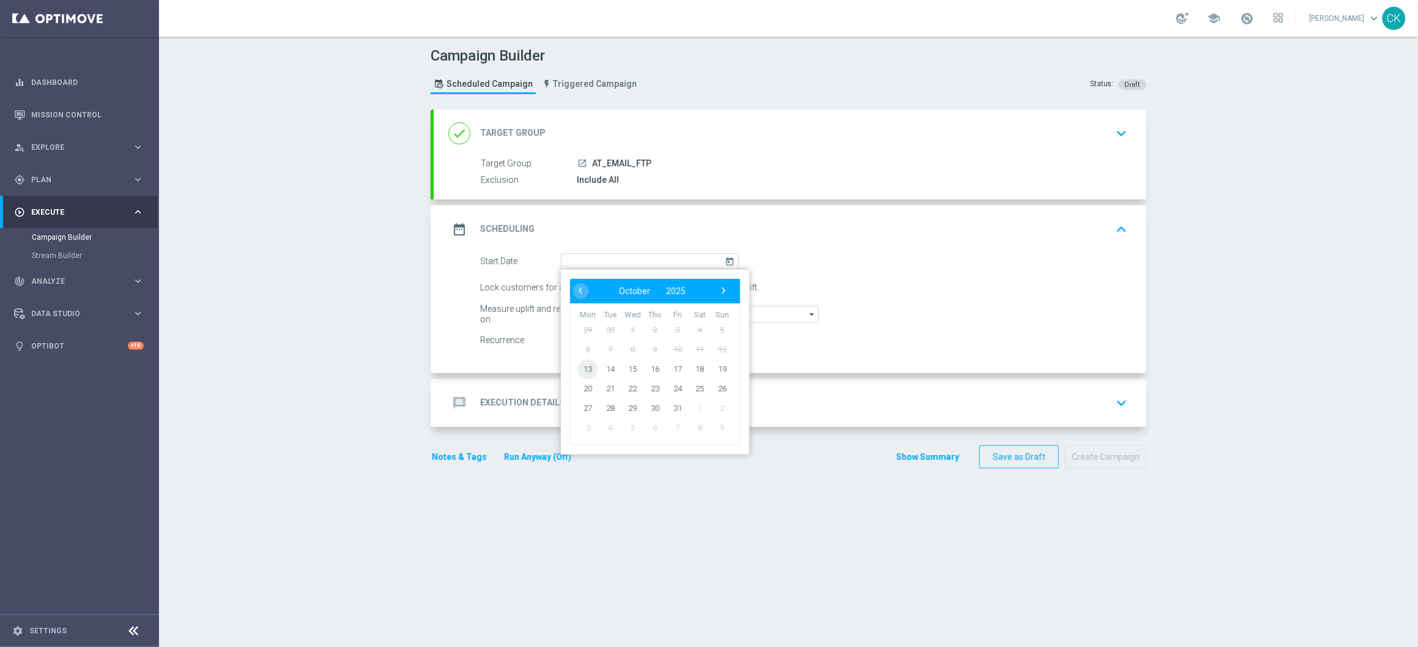
click at [581, 365] on span "13" at bounding box center [588, 369] width 20 height 20
type input "[DATE]"
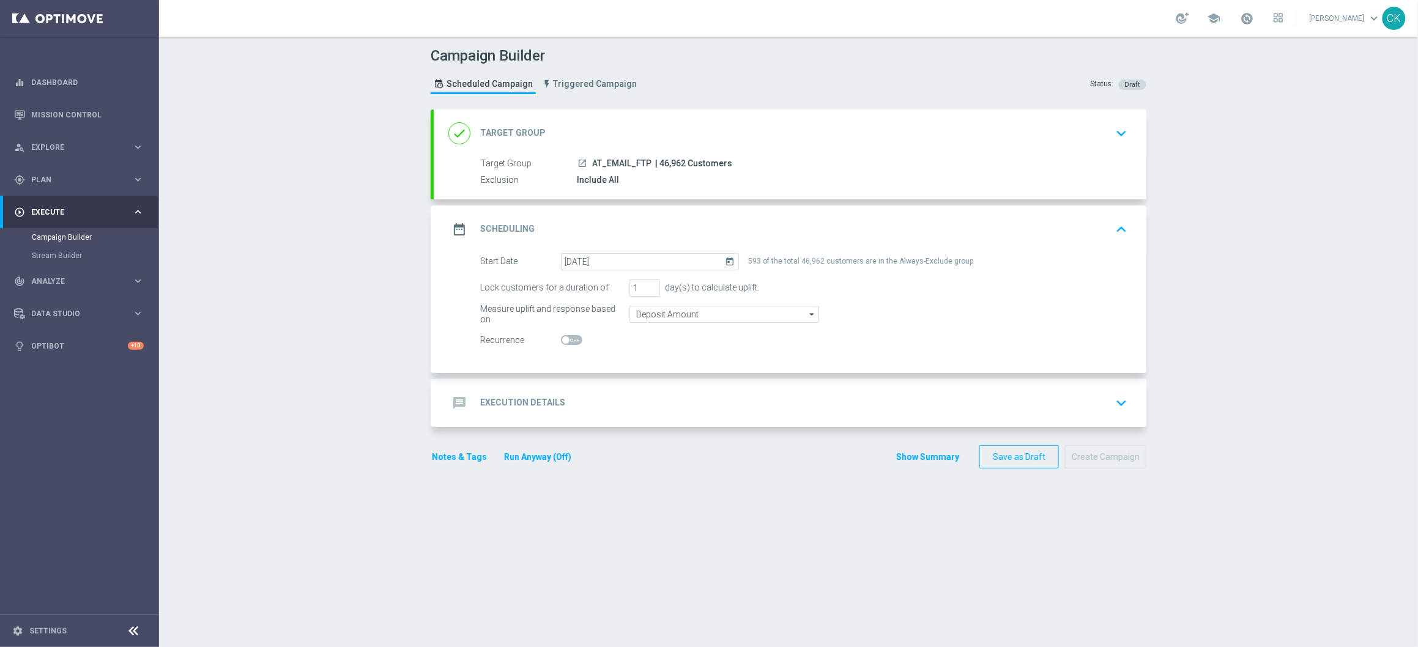
click at [518, 401] on h2 "Execution Details" at bounding box center [522, 403] width 85 height 12
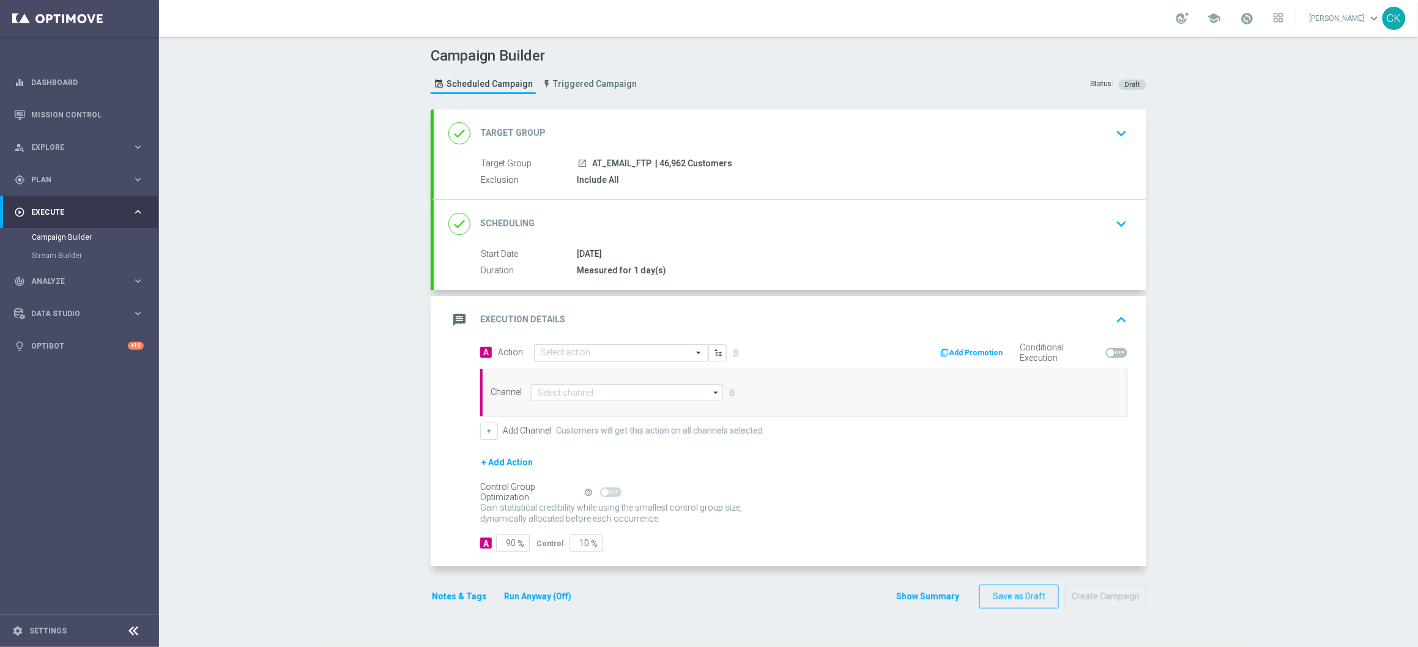
click at [601, 348] on input "text" at bounding box center [609, 353] width 136 height 10
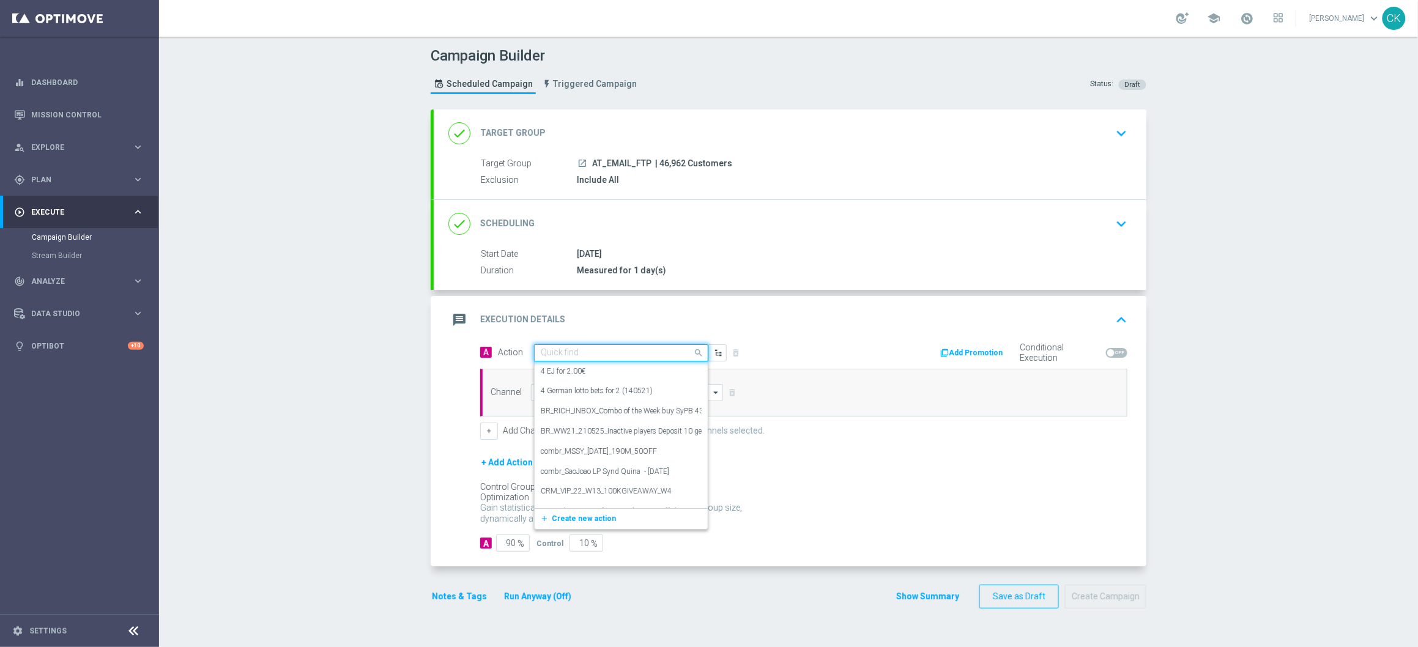
paste input "Free to Play Wheel AT"
type input "Free to Play Wheel AT"
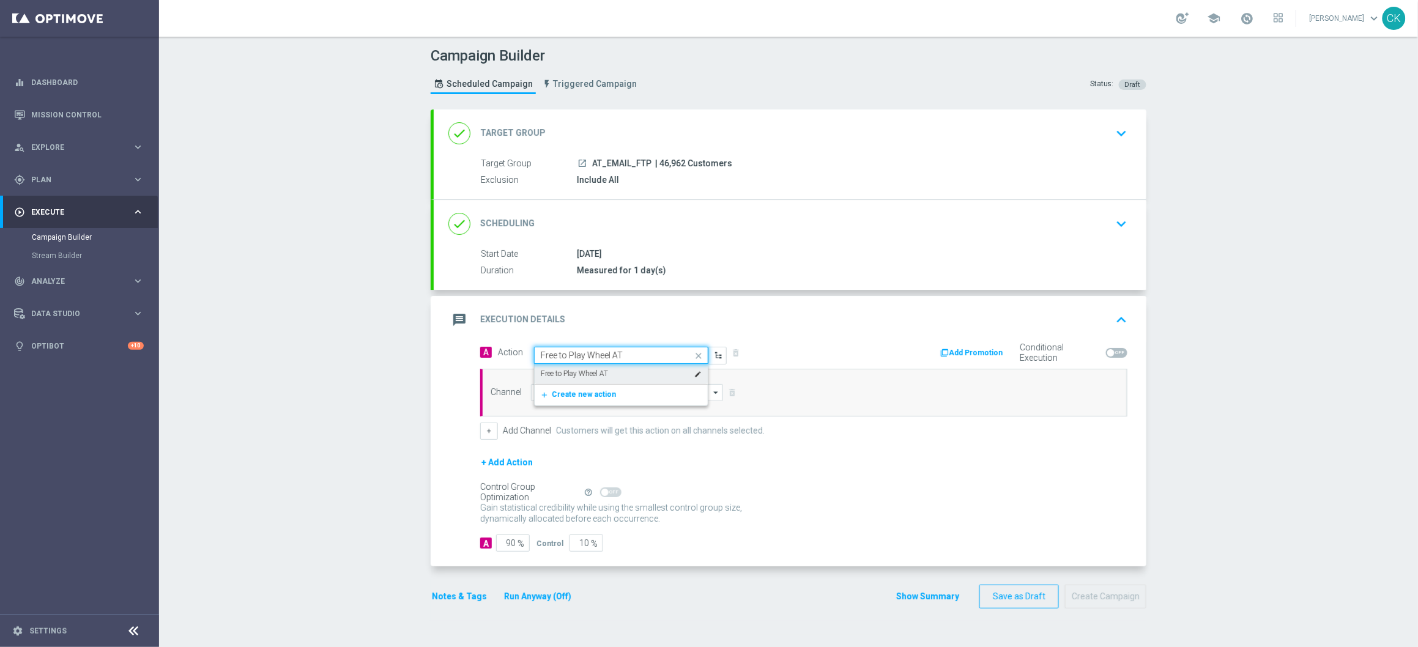
click at [600, 376] on label "Free to Play Wheel AT" at bounding box center [574, 374] width 67 height 10
click at [589, 398] on input at bounding box center [627, 392] width 192 height 17
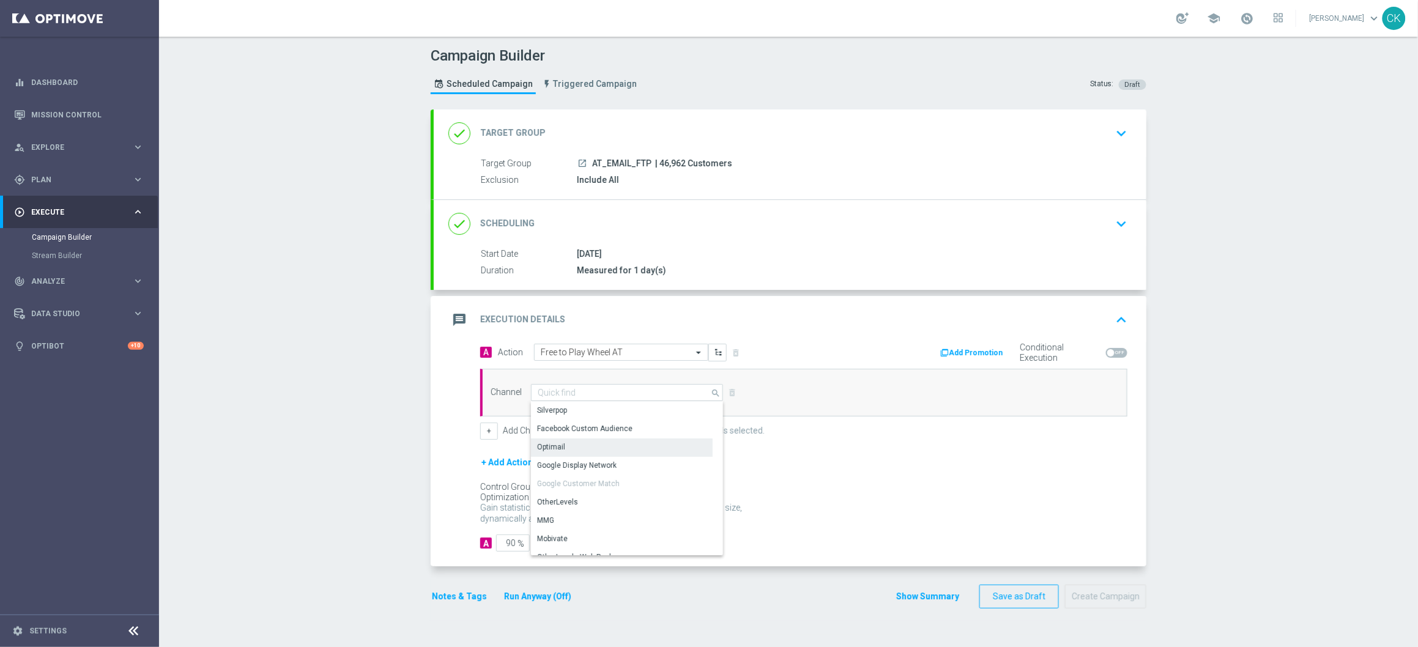
click at [579, 444] on div "Optimail" at bounding box center [622, 447] width 182 height 17
type input "Optimail"
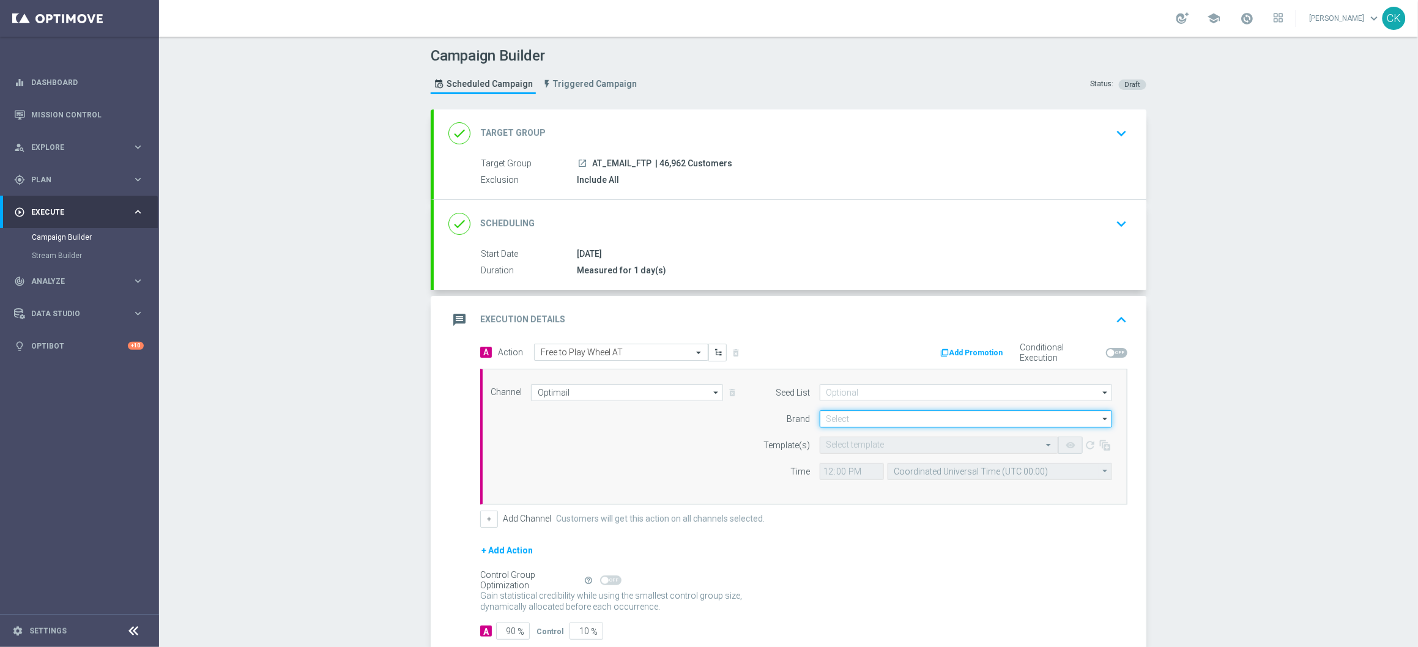
click at [920, 422] on input at bounding box center [966, 419] width 292 height 17
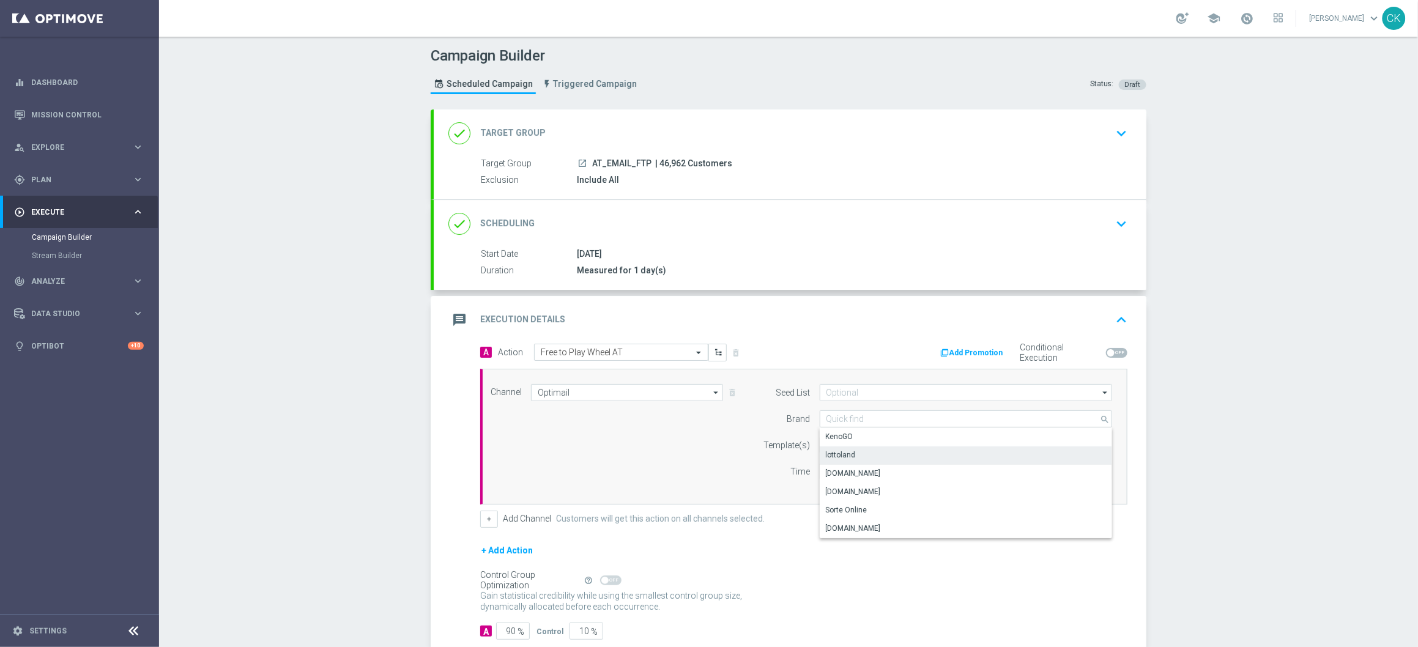
click at [877, 452] on div "lottoland" at bounding box center [966, 455] width 292 height 17
type input "lottoland"
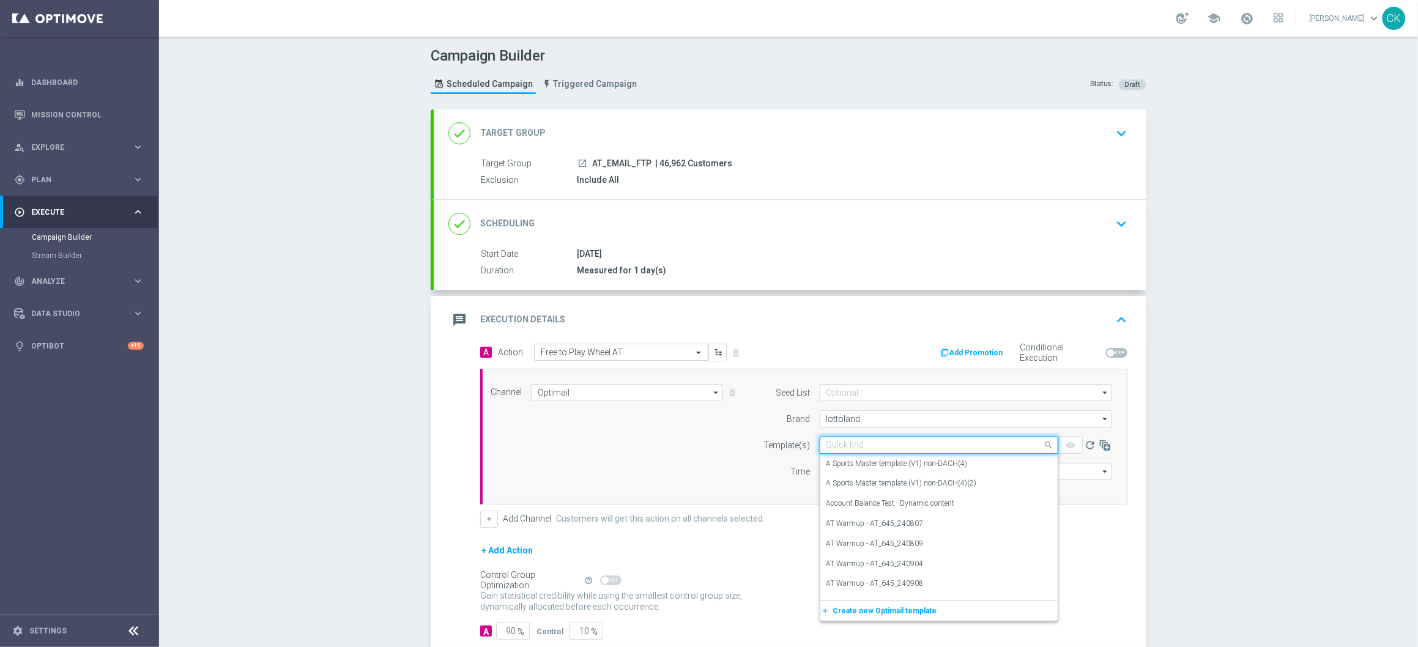
click at [847, 444] on input "text" at bounding box center [927, 446] width 201 height 10
paste input "AT__FTPWHEEL_251013__NVIP_EMA_TAC_MIX"
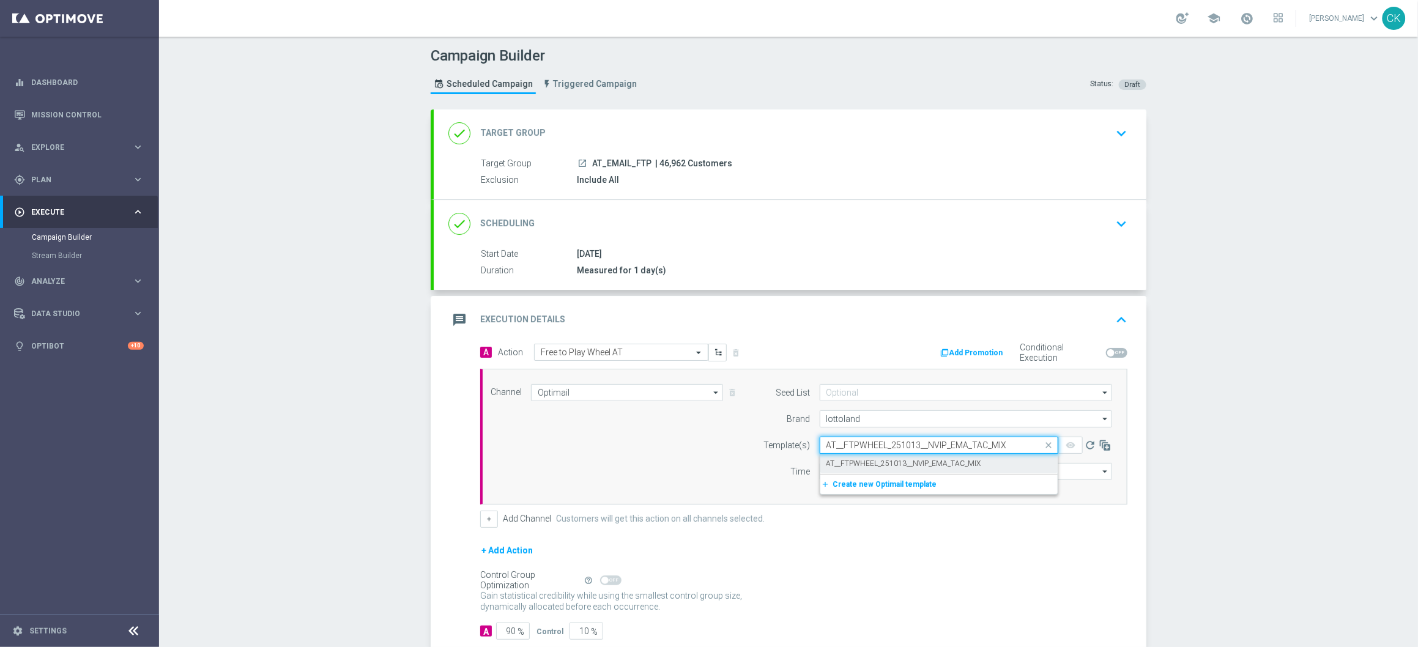
click at [869, 464] on label "AT__FTPWHEEL_251013__NVIP_EMA_TAC_MIX" at bounding box center [904, 464] width 155 height 10
type input "AT__FTPWHEEL_251013__NVIP_EMA_TAC_MIX"
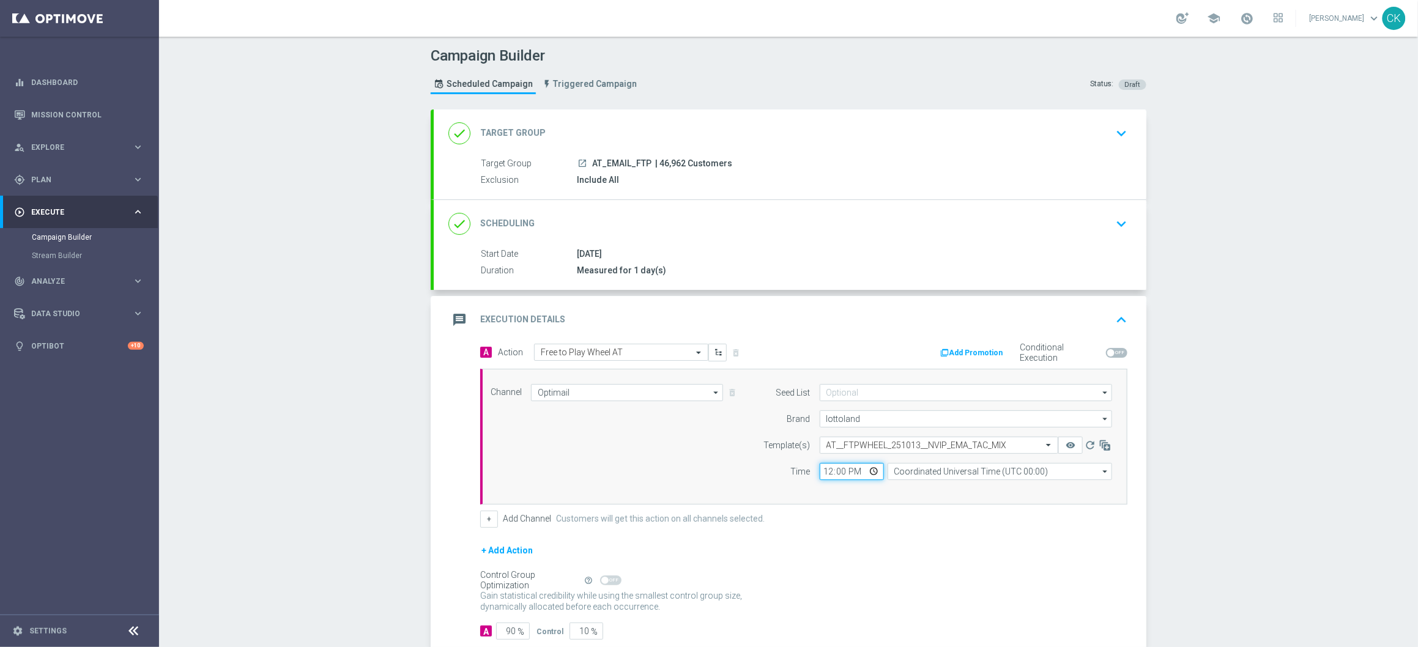
click at [823, 470] on input "12:00" at bounding box center [852, 471] width 64 height 17
type input "11:00"
click at [962, 468] on input "Coordinated Universal Time (UTC 00:00)" at bounding box center [1000, 471] width 225 height 17
click at [950, 489] on div "Central European Time ([GEOGRAPHIC_DATA]) (UTC +02:00)" at bounding box center [995, 490] width 200 height 11
type input "Central European Time ([GEOGRAPHIC_DATA]) (UTC +02:00)"
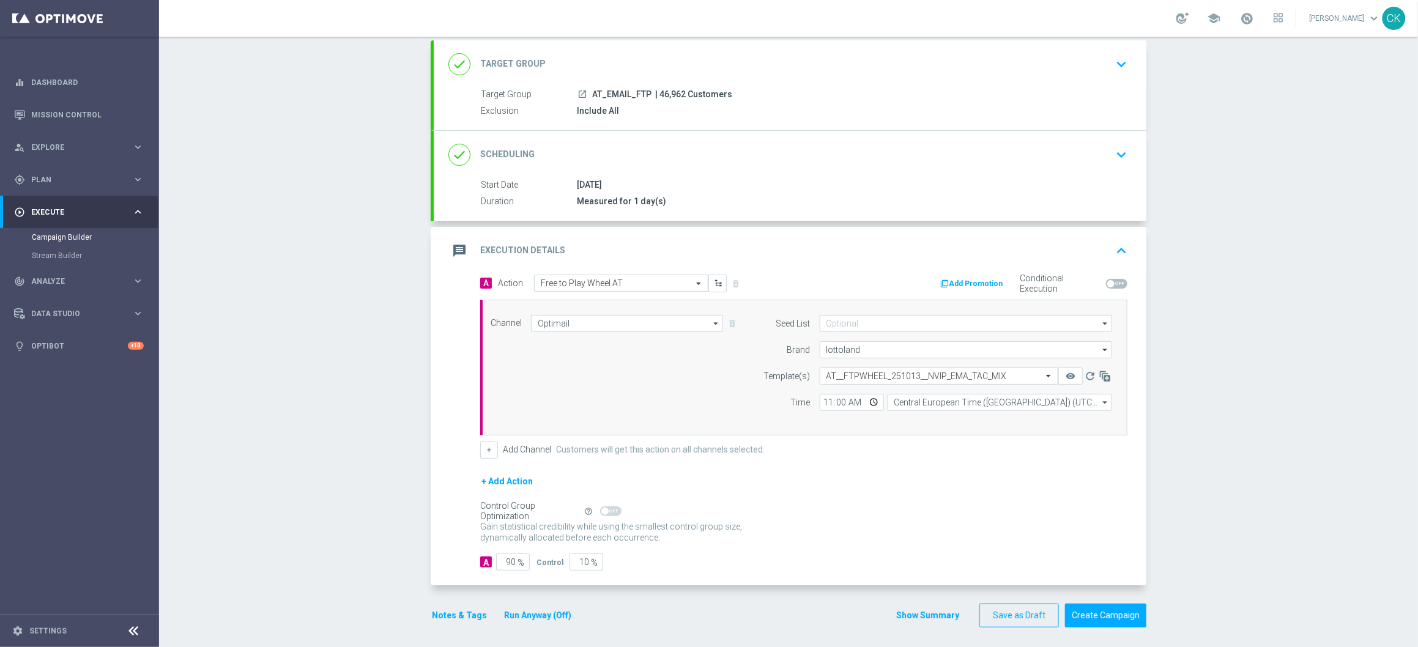
scroll to position [75, 0]
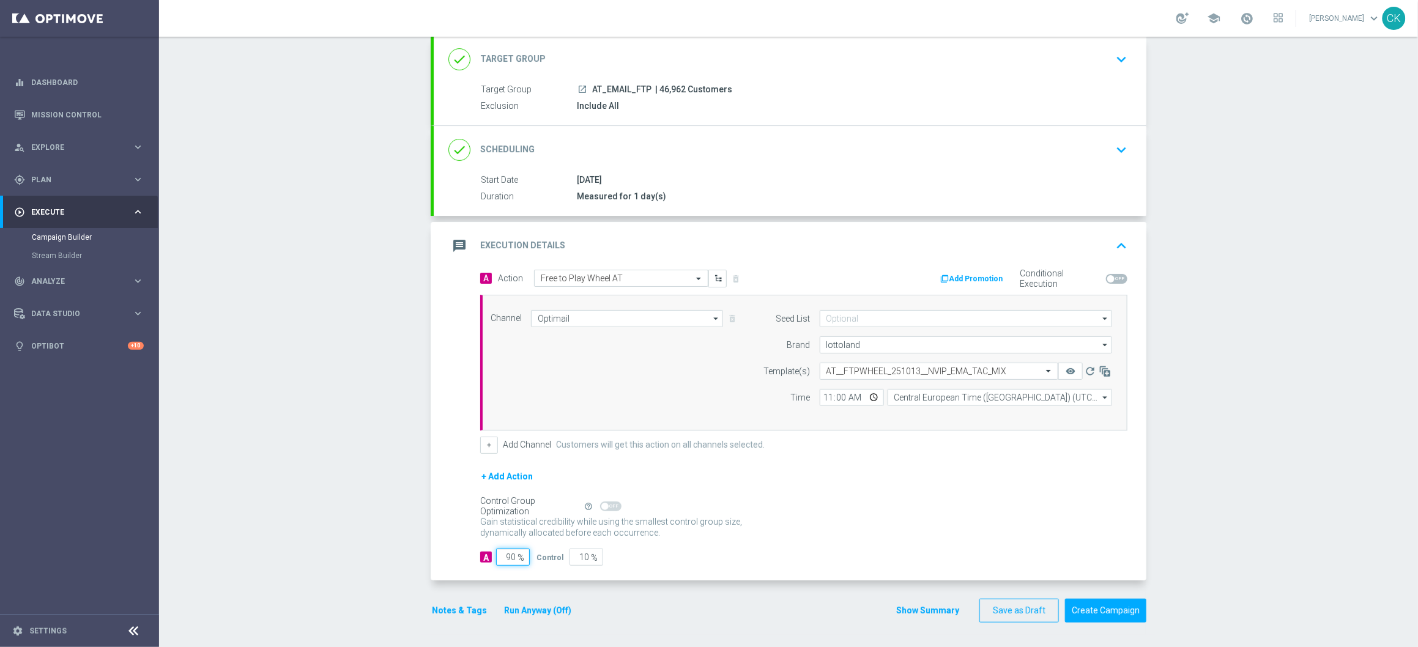
click at [511, 559] on input "90" at bounding box center [513, 557] width 34 height 17
type input "9"
type input "91"
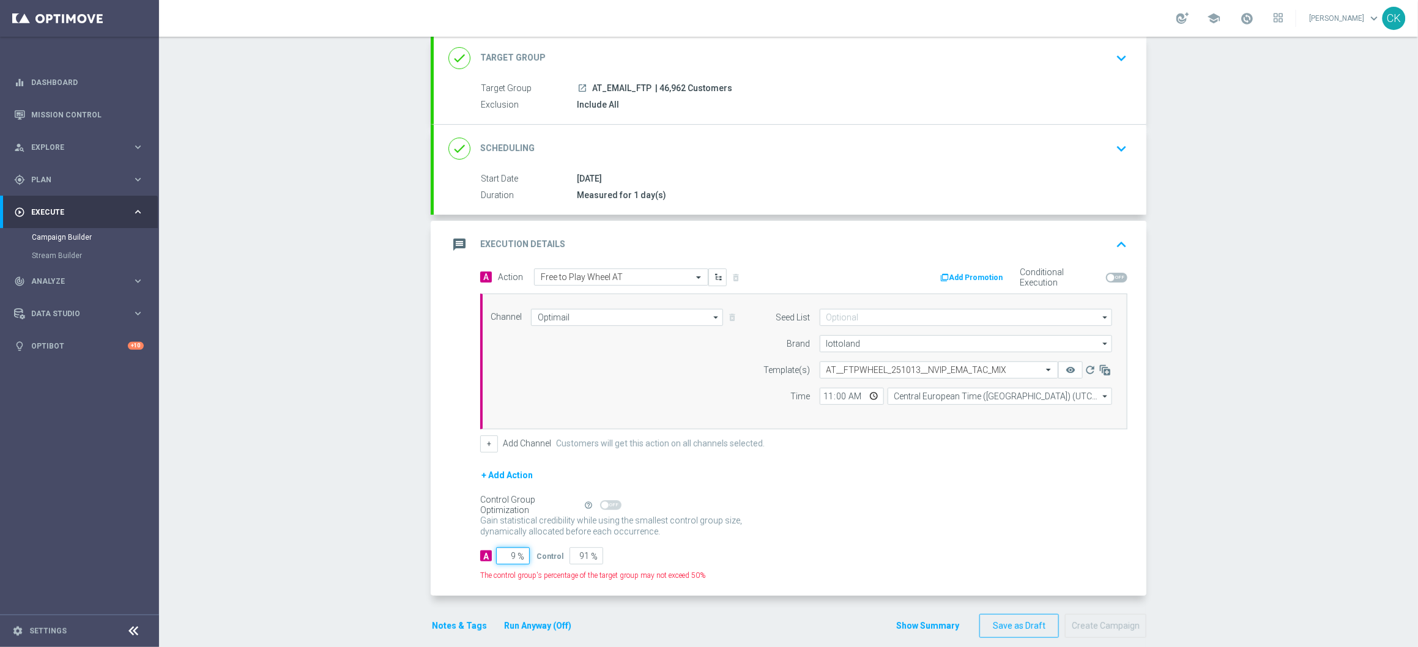
type input "98"
type input "2"
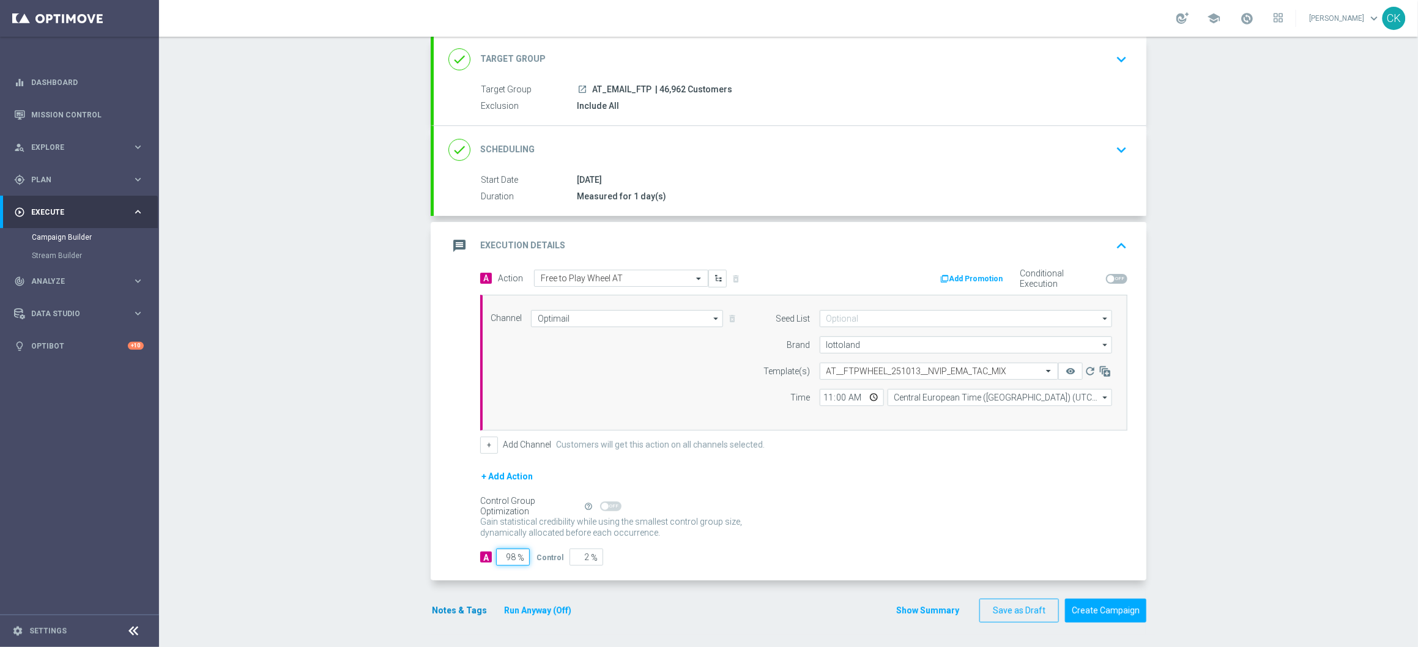
type input "98"
click at [444, 609] on button "Notes & Tags" at bounding box center [460, 610] width 58 height 15
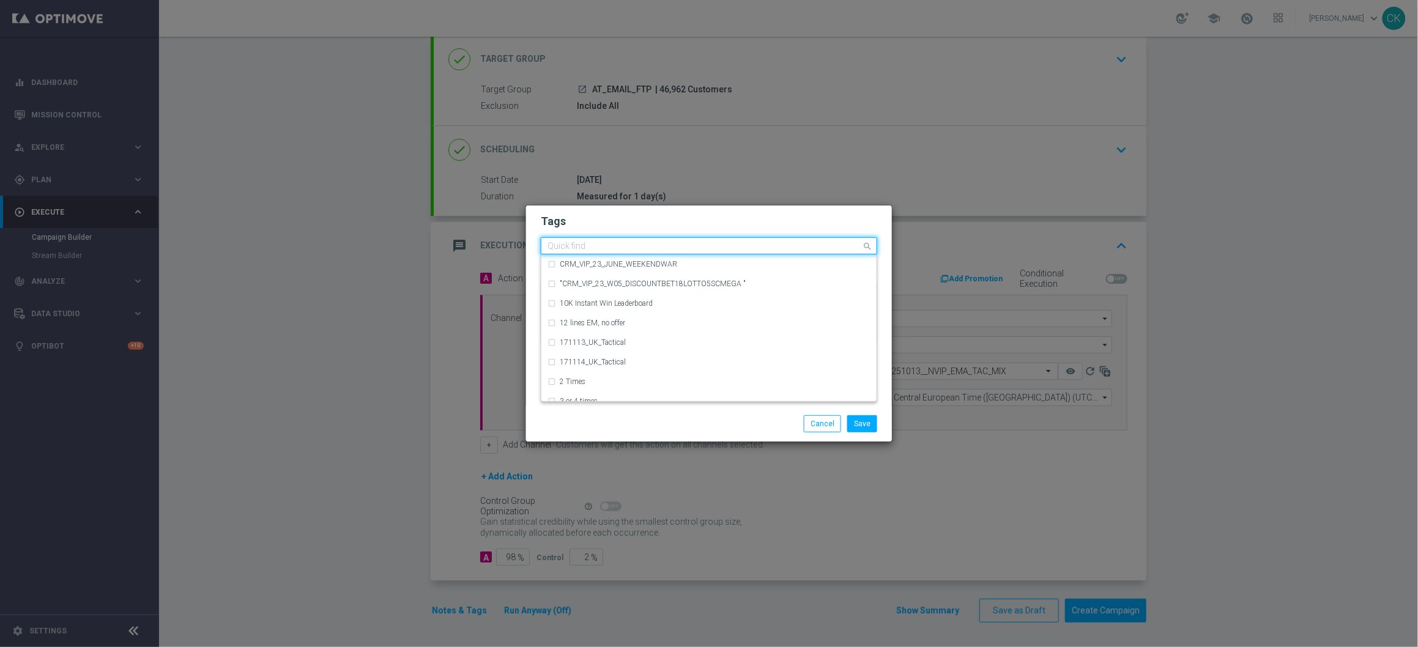
click at [578, 246] on input "text" at bounding box center [705, 247] width 314 height 10
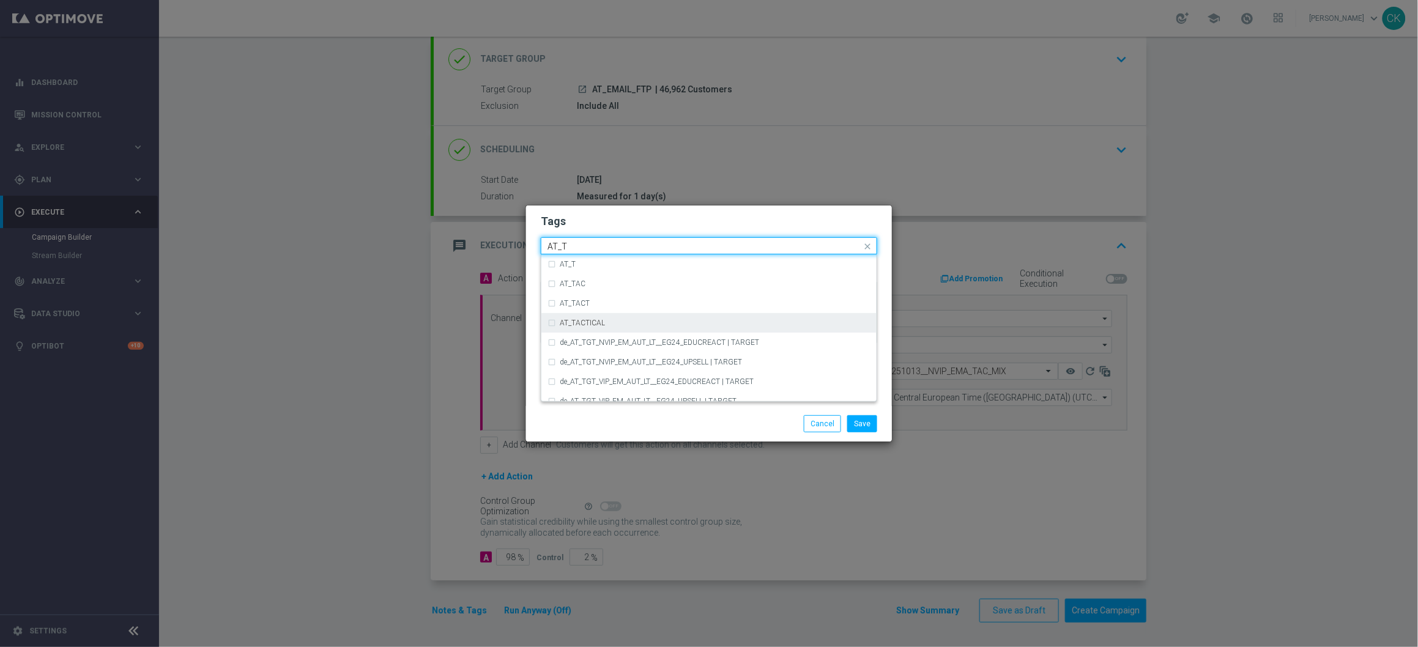
click at [584, 319] on label "AT_TACTICAL" at bounding box center [582, 322] width 45 height 7
type input "AT_T"
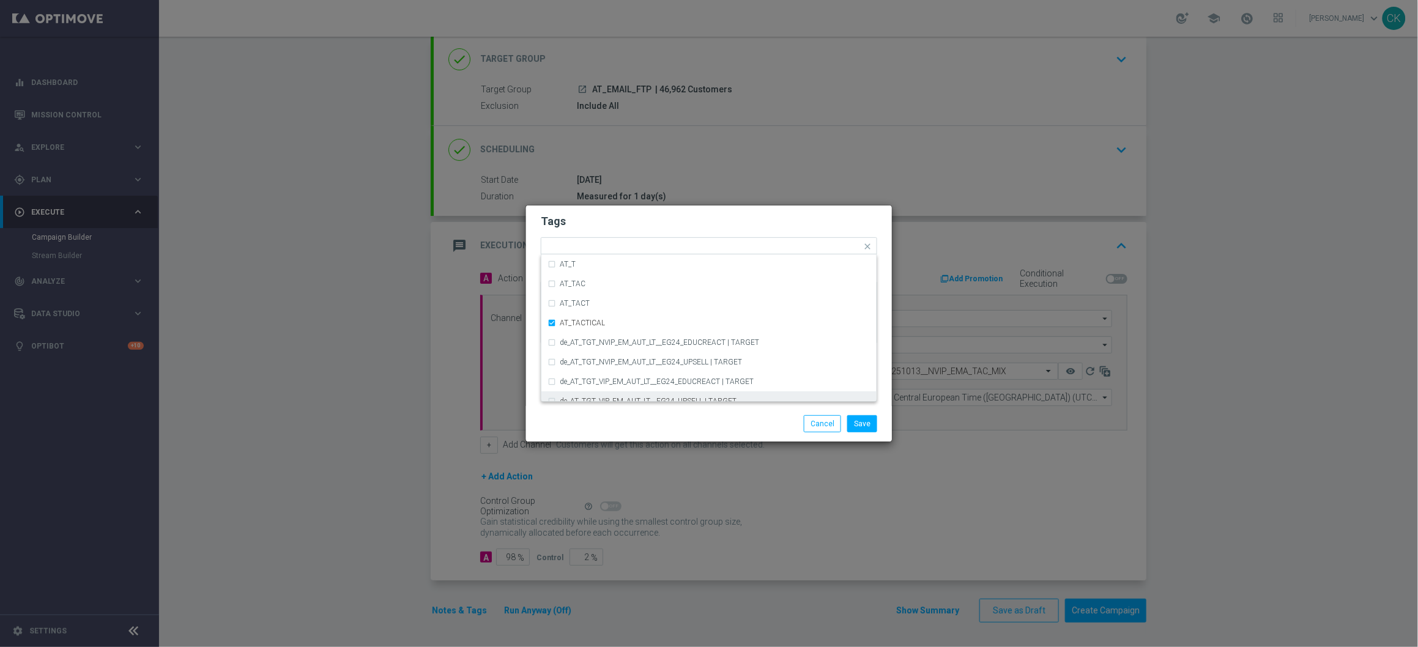
click at [587, 423] on div "Save Cancel" at bounding box center [709, 423] width 355 height 17
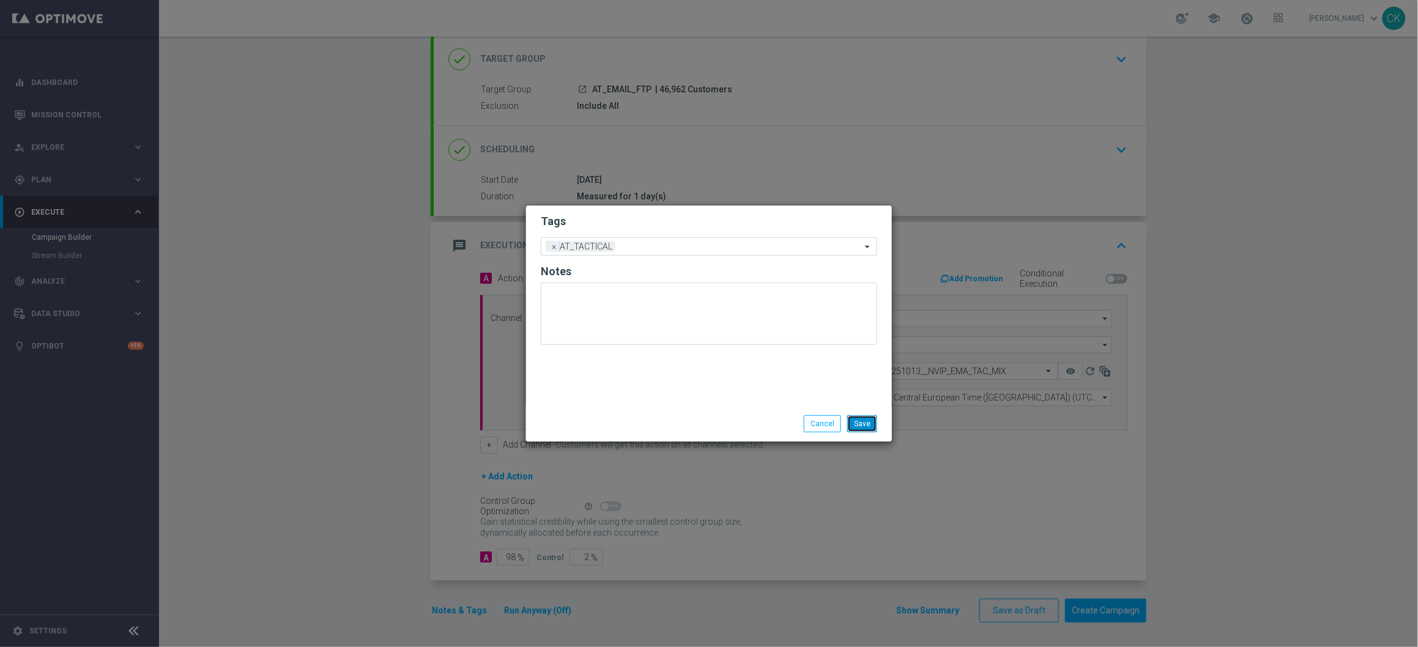
click at [867, 425] on button "Save" at bounding box center [862, 423] width 30 height 17
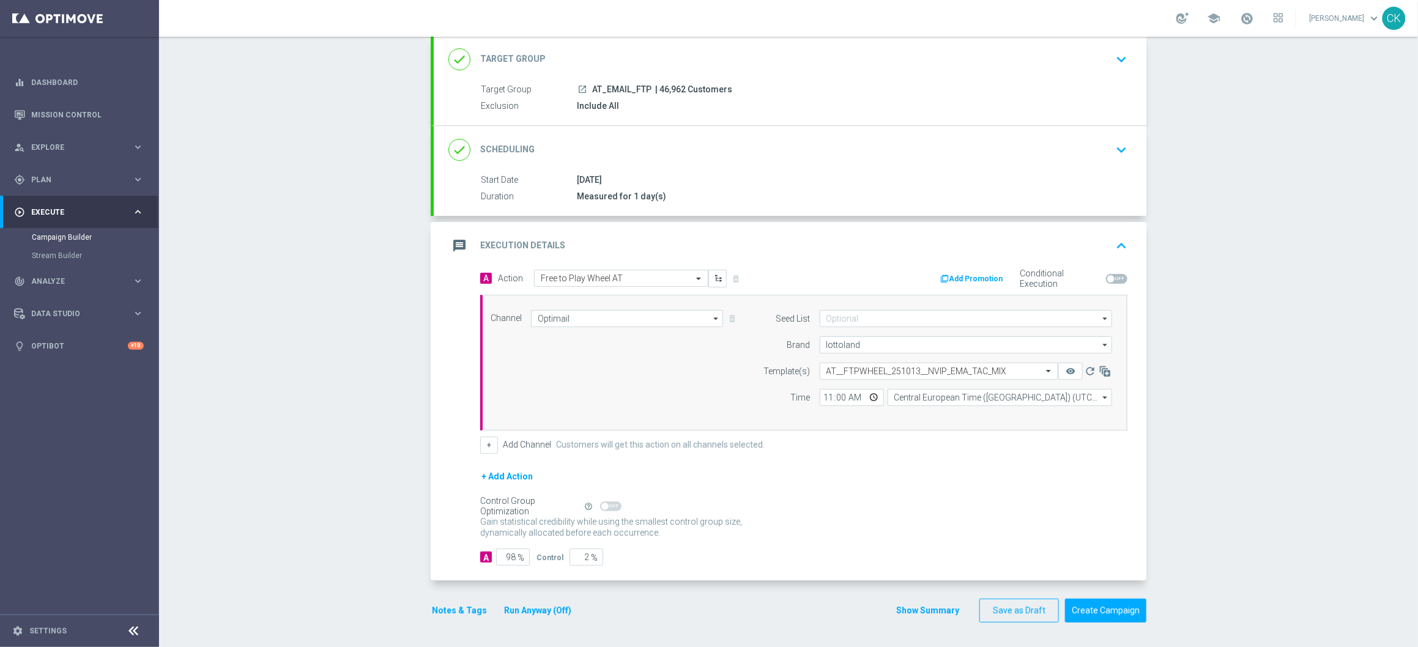
click at [451, 614] on button "Notes & Tags" at bounding box center [460, 610] width 58 height 15
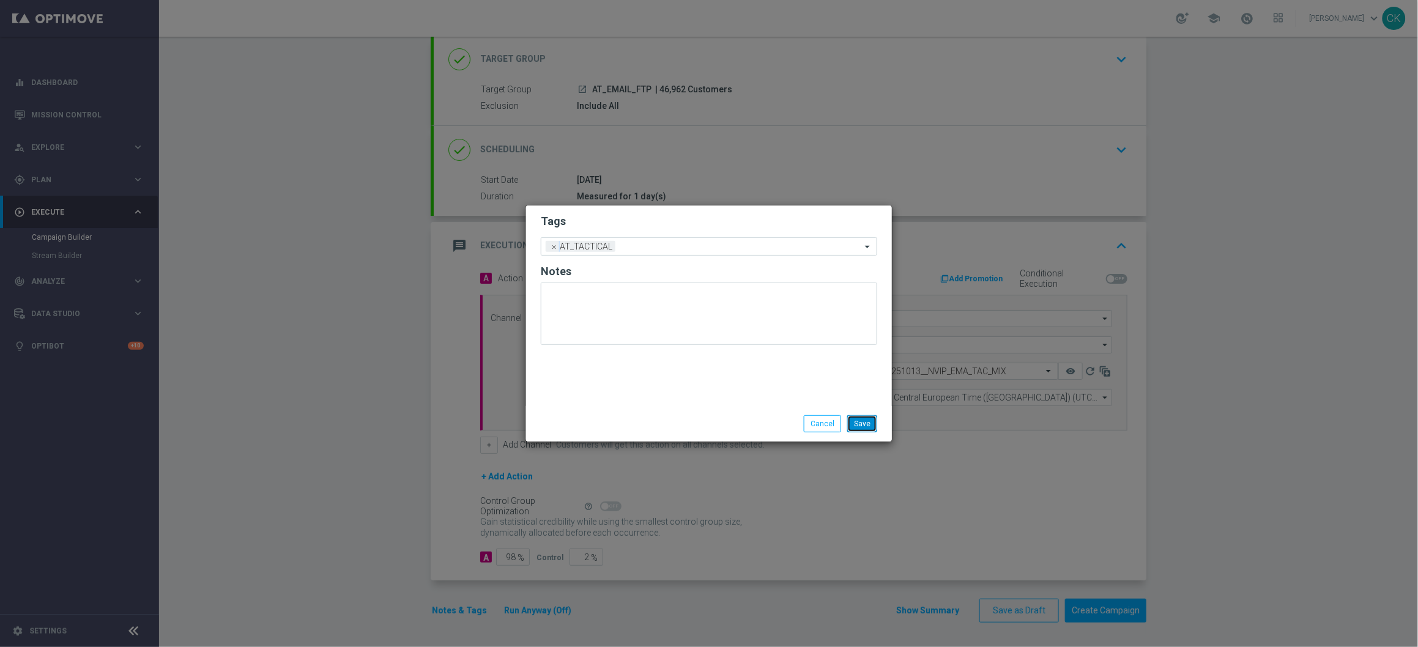
click at [871, 423] on button "Save" at bounding box center [862, 423] width 30 height 17
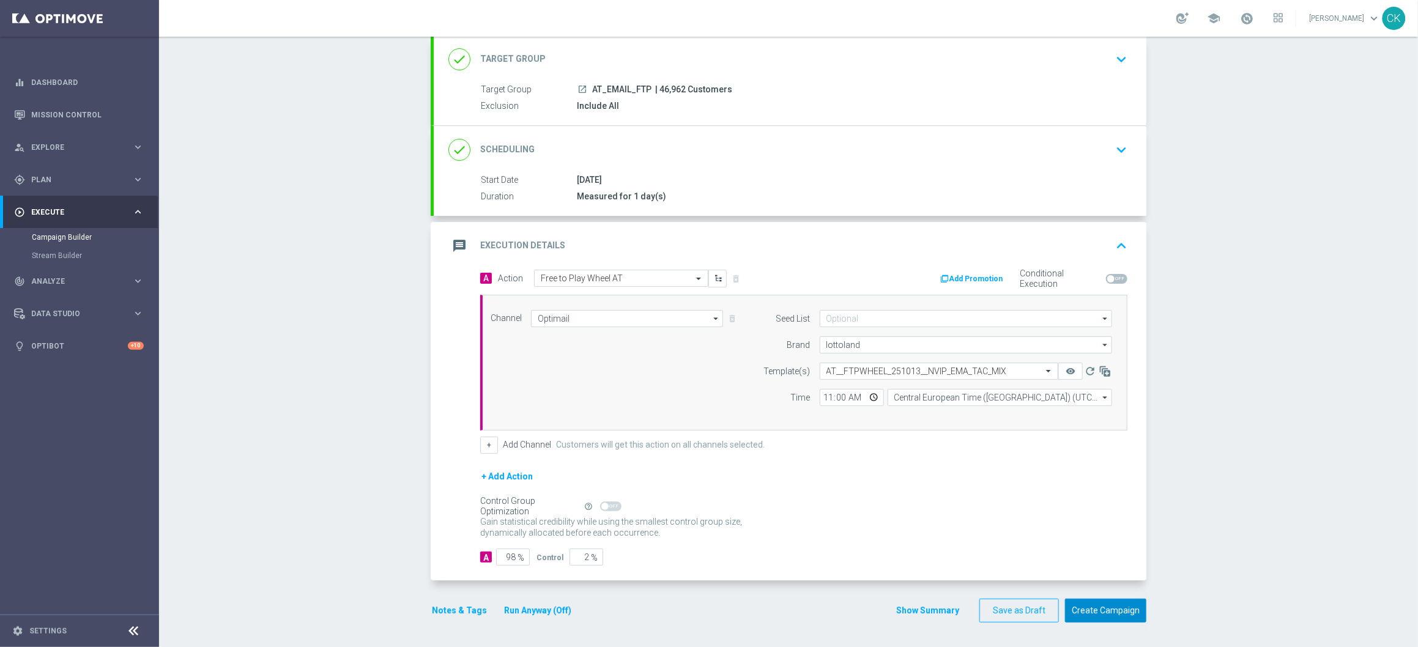
click at [1105, 610] on button "Create Campaign" at bounding box center [1105, 611] width 81 height 24
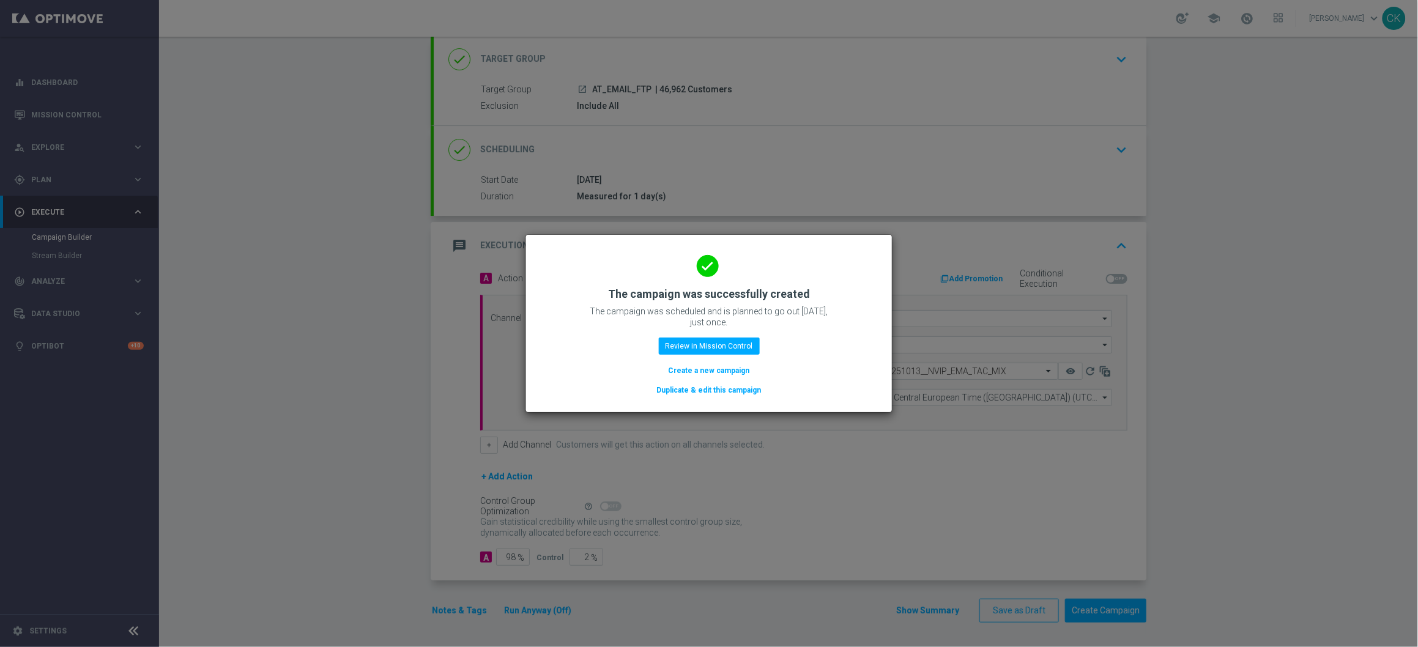
click at [697, 368] on button "Create a new campaign" at bounding box center [710, 370] width 84 height 13
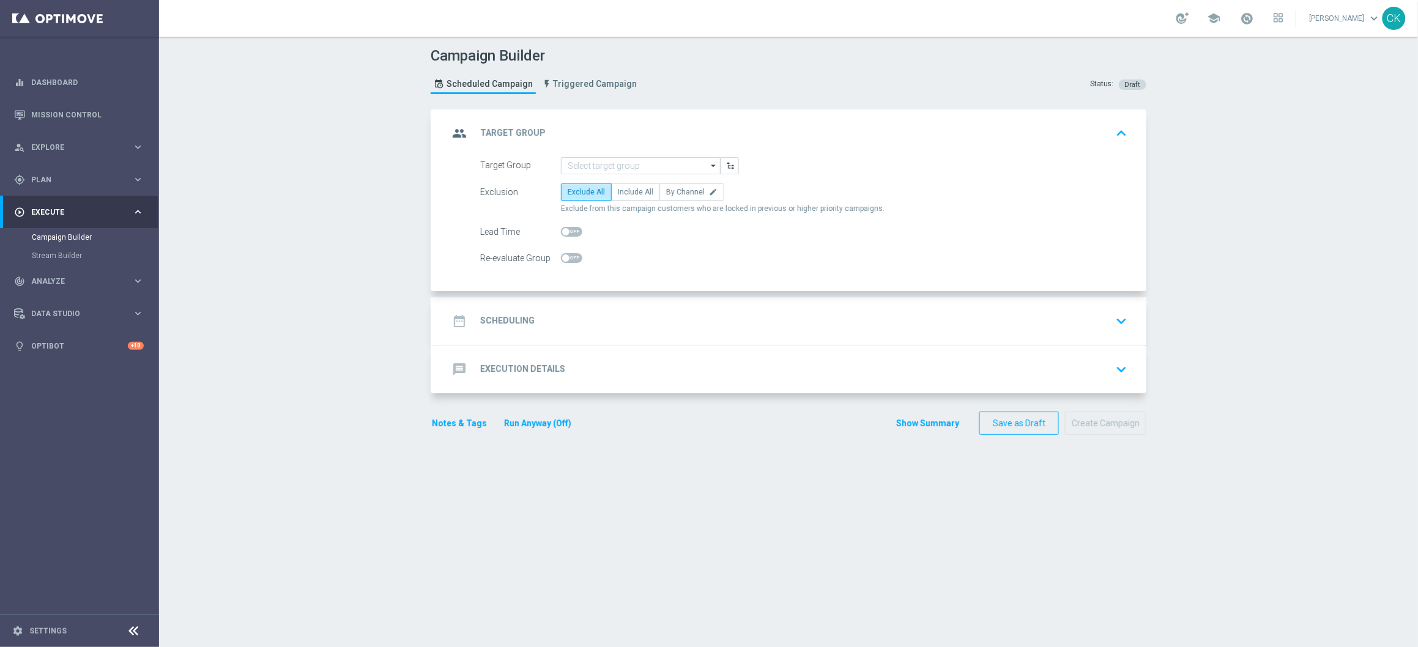
scroll to position [0, 0]
